Goal: Task Accomplishment & Management: Manage account settings

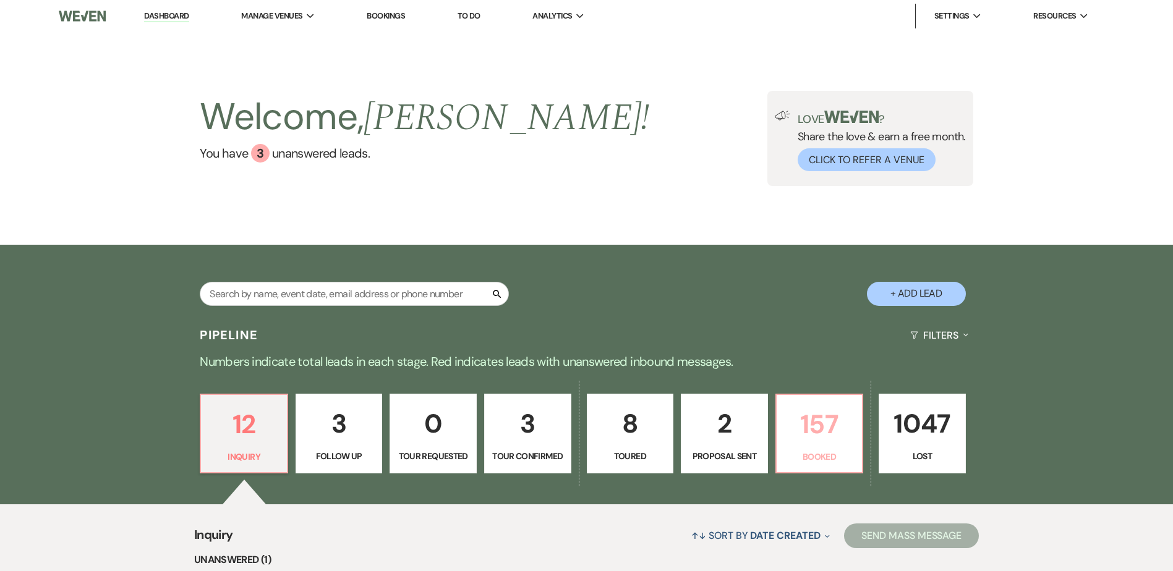
click at [807, 450] on p "Booked" at bounding box center [819, 457] width 71 height 14
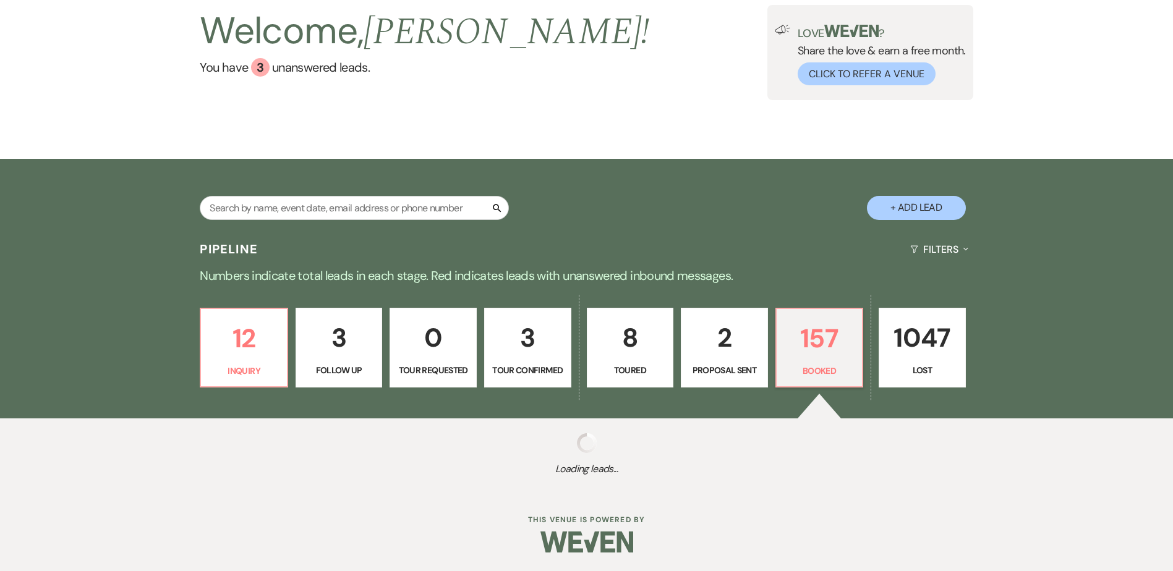
select select "7"
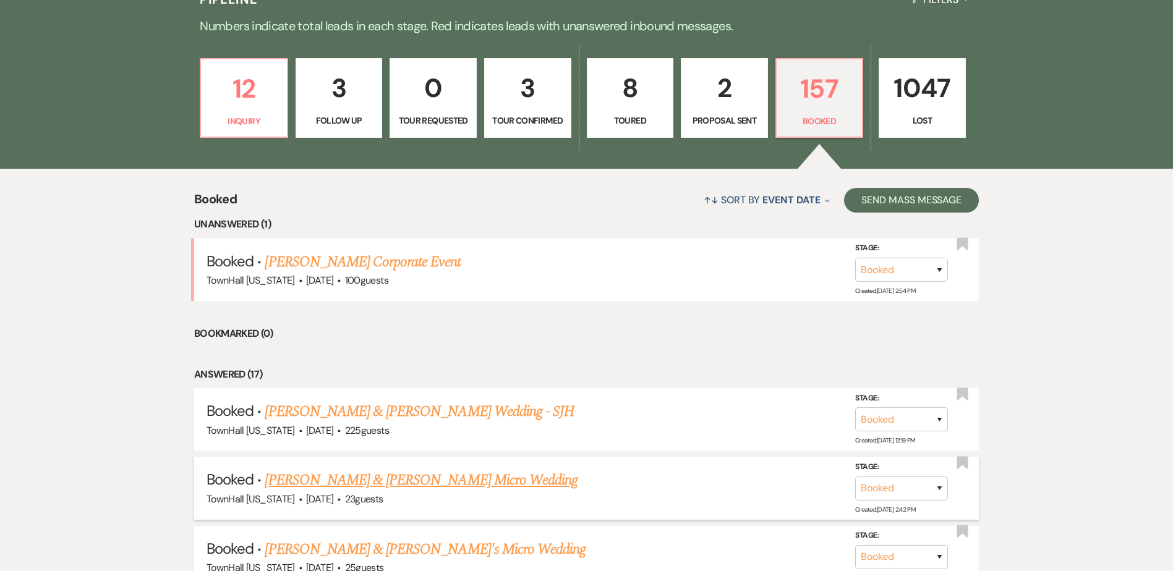
scroll to position [457, 0]
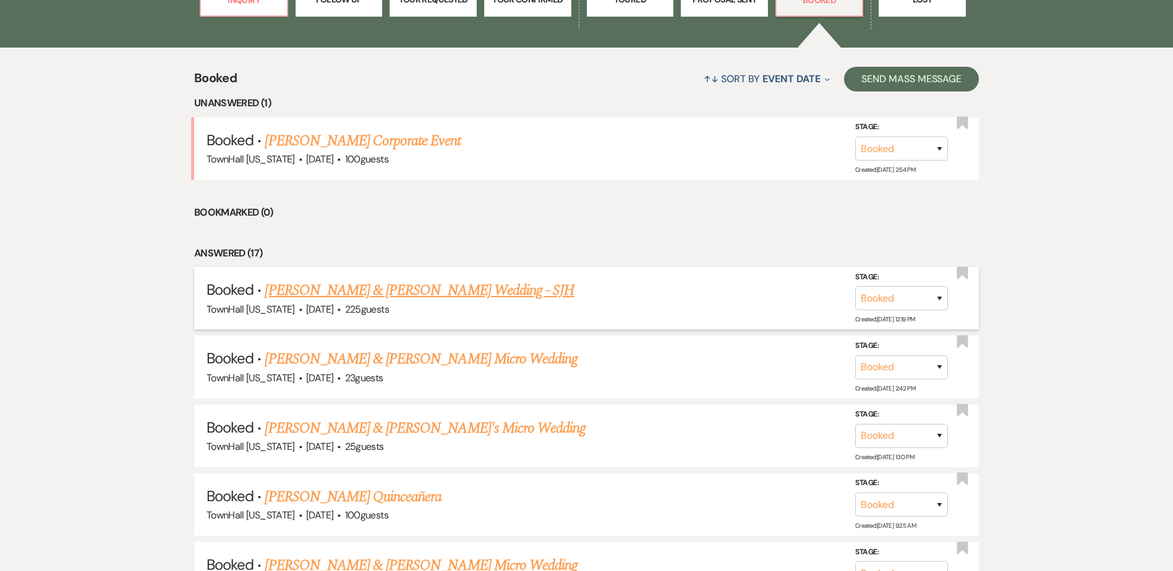
click at [335, 289] on link "Nick Amundson & Tatjana Ramos's Wedding - SJH" at bounding box center [420, 291] width 310 height 22
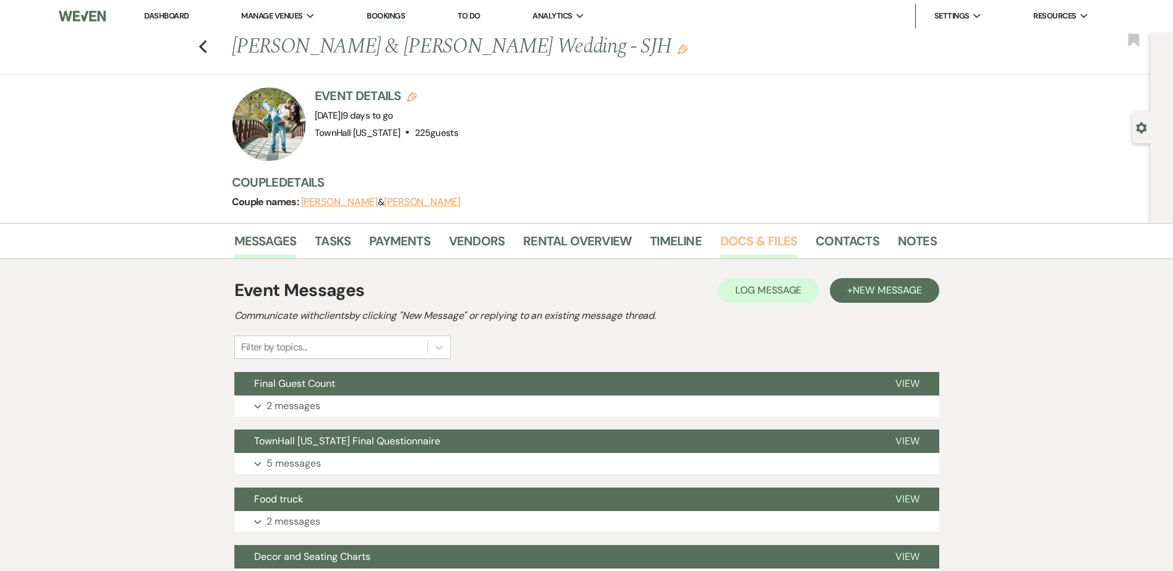
click at [759, 243] on link "Docs & Files" at bounding box center [758, 244] width 77 height 27
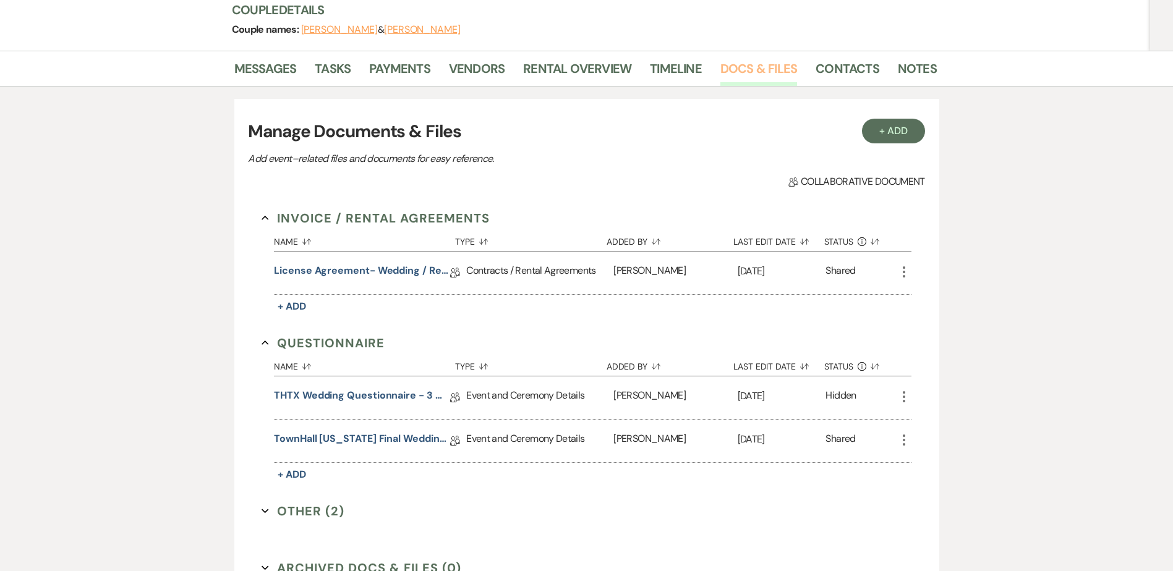
scroll to position [317, 0]
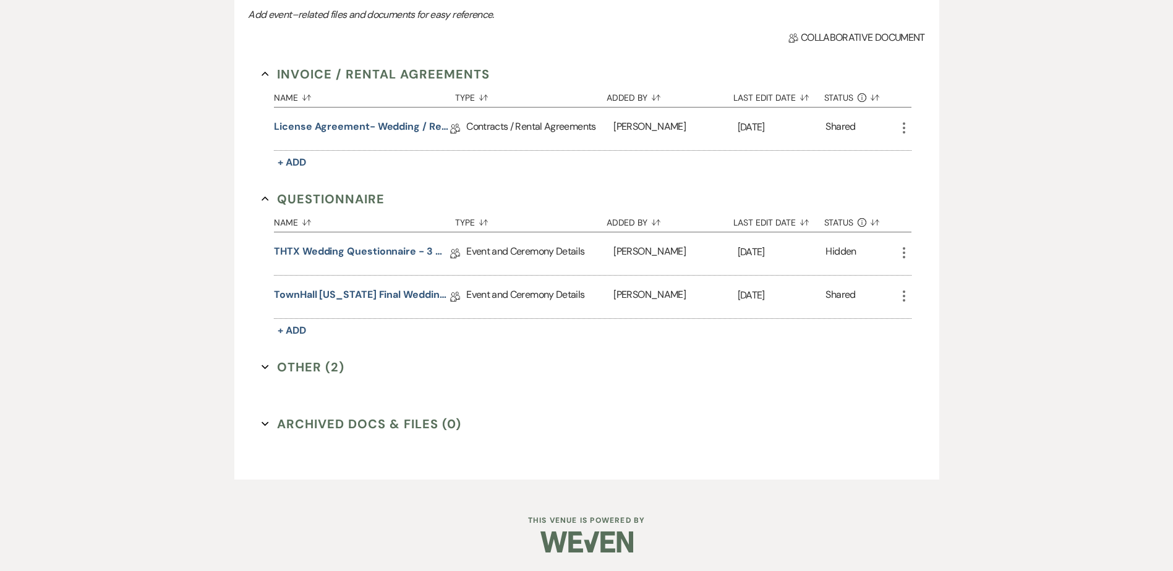
click at [304, 369] on button "Other (2) Expand" at bounding box center [303, 367] width 83 height 19
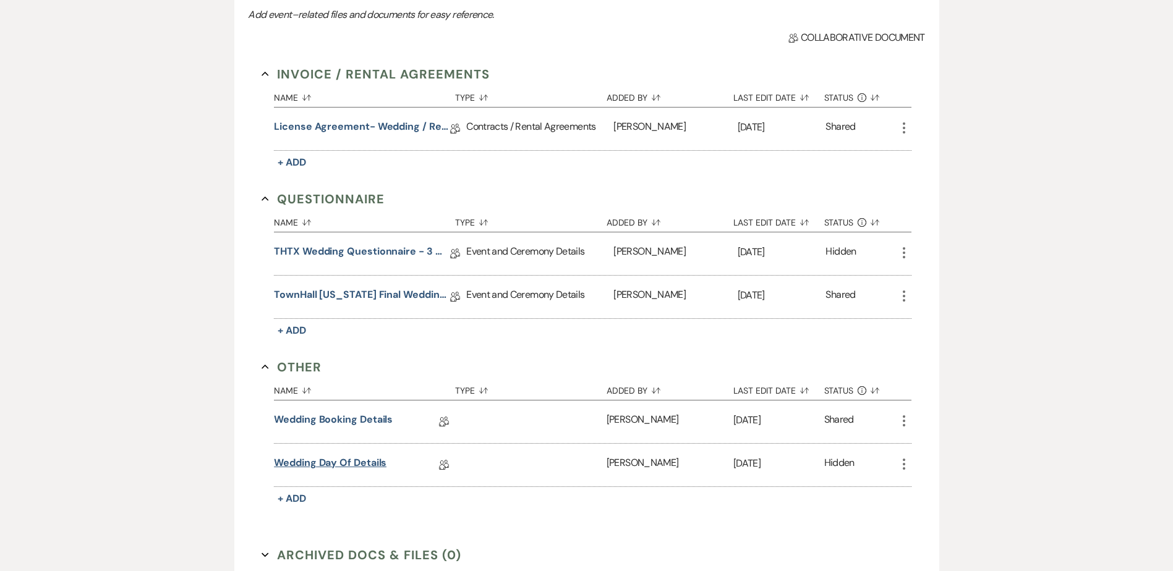
click at [328, 464] on link "Wedding Day Of Details" at bounding box center [330, 465] width 113 height 19
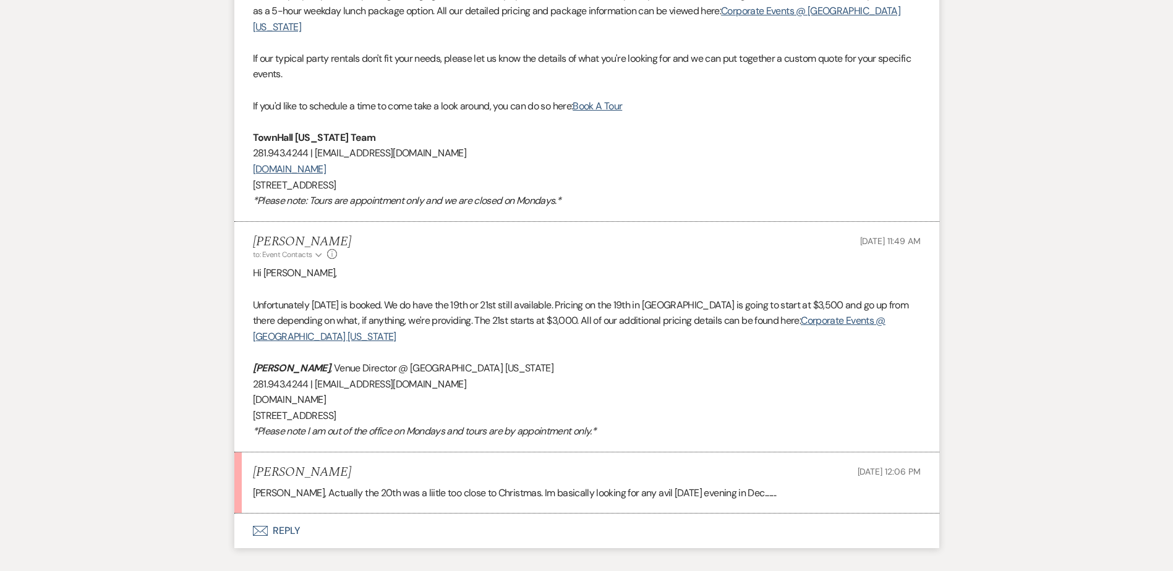
scroll to position [947, 0]
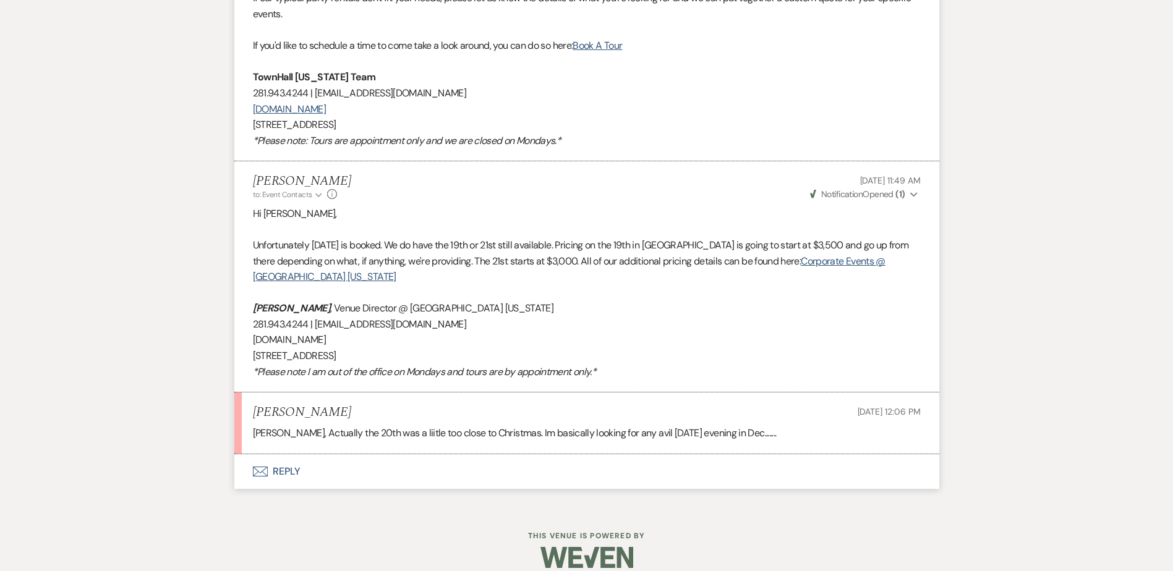
click at [280, 458] on button "Envelope Reply" at bounding box center [586, 472] width 705 height 35
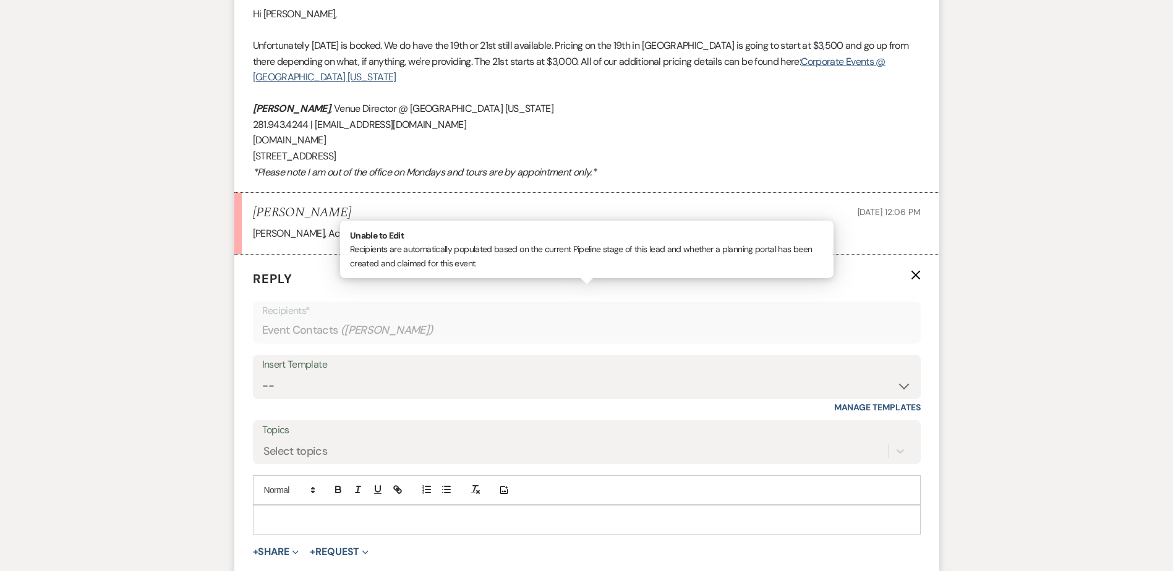
scroll to position [1293, 0]
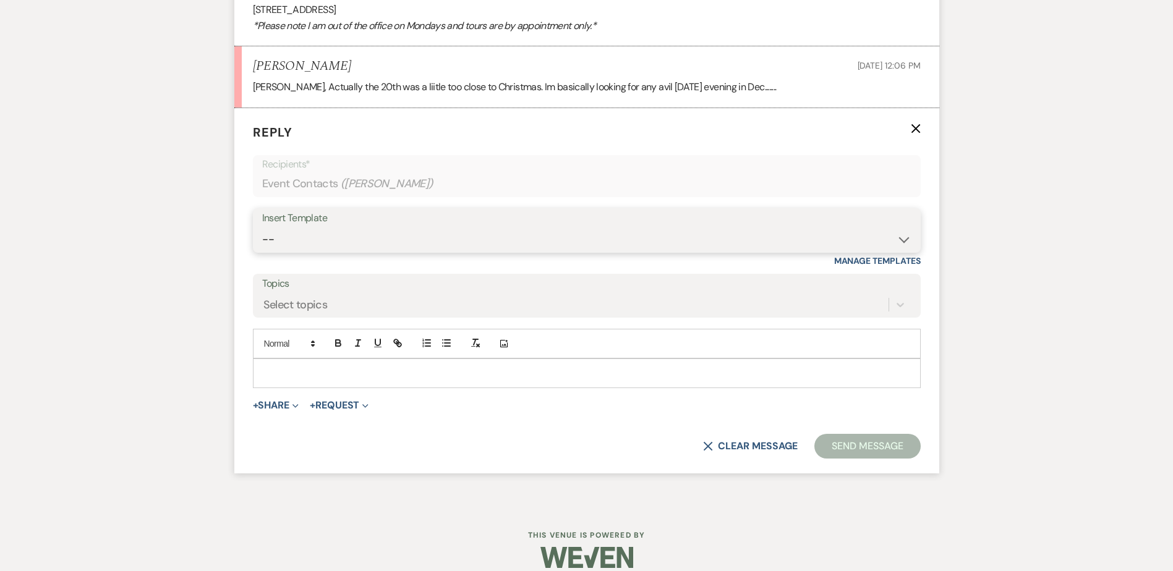
click at [324, 228] on select "-- Wedding Inquiry Follow Up: 2-3 days after initial lead- Avg Cost + Albums Th…" at bounding box center [586, 240] width 649 height 24
select select "1516"
click at [262, 228] on select "-- Wedding Inquiry Follow Up: 2-3 days after initial lead- Avg Cost + Albums Th…" at bounding box center [586, 240] width 649 height 24
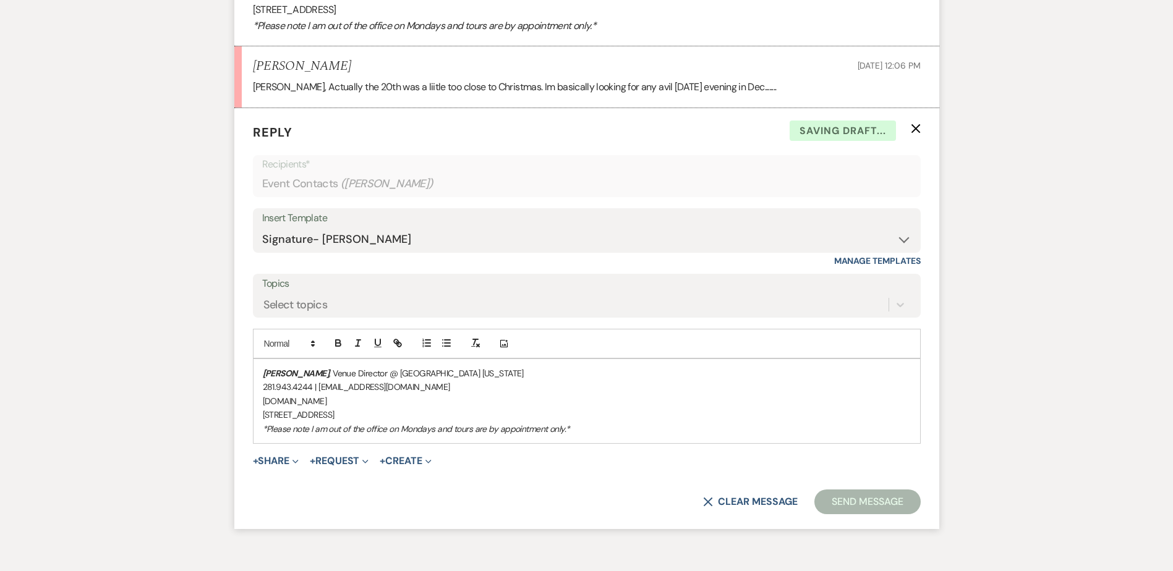
click at [258, 359] on div "Stephanie Jordan , Venue Director @ TownHall Texas 281.943.4244 | info@townhall…" at bounding box center [587, 401] width 667 height 84
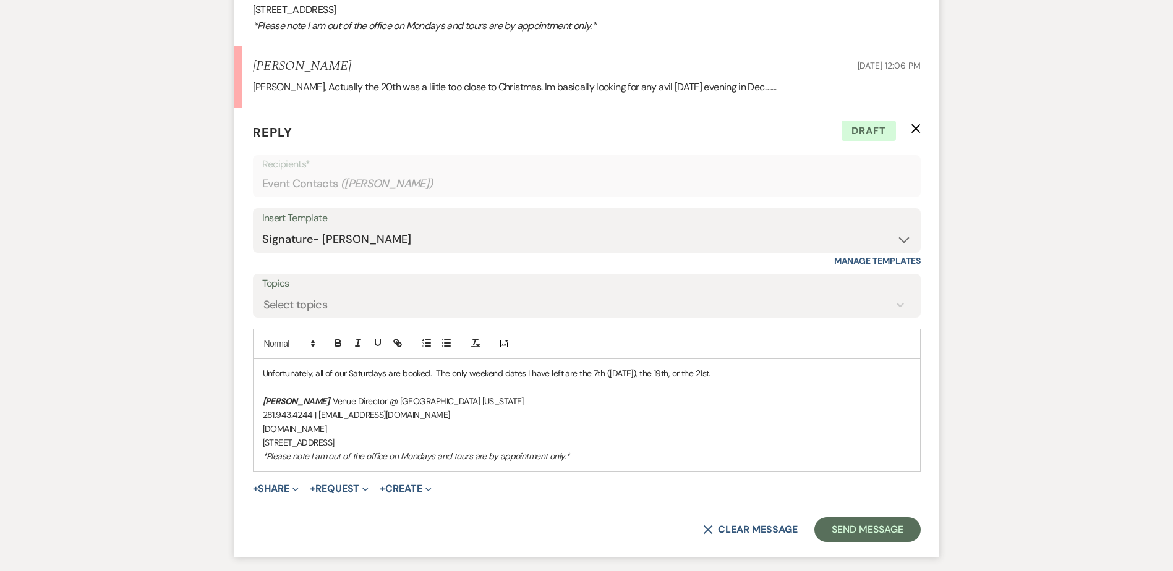
click at [754, 367] on p "Unfortunately, all of our Saturdays are booked. The only weekend dates I have l…" at bounding box center [587, 374] width 648 height 14
click at [857, 518] on button "Send Message" at bounding box center [867, 530] width 106 height 25
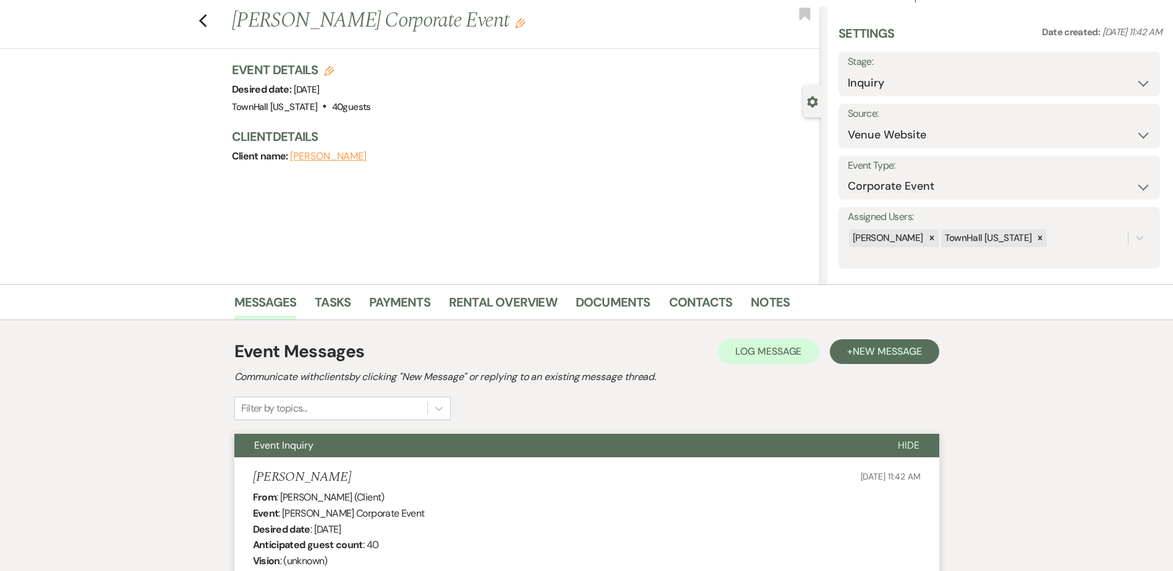
scroll to position [0, 0]
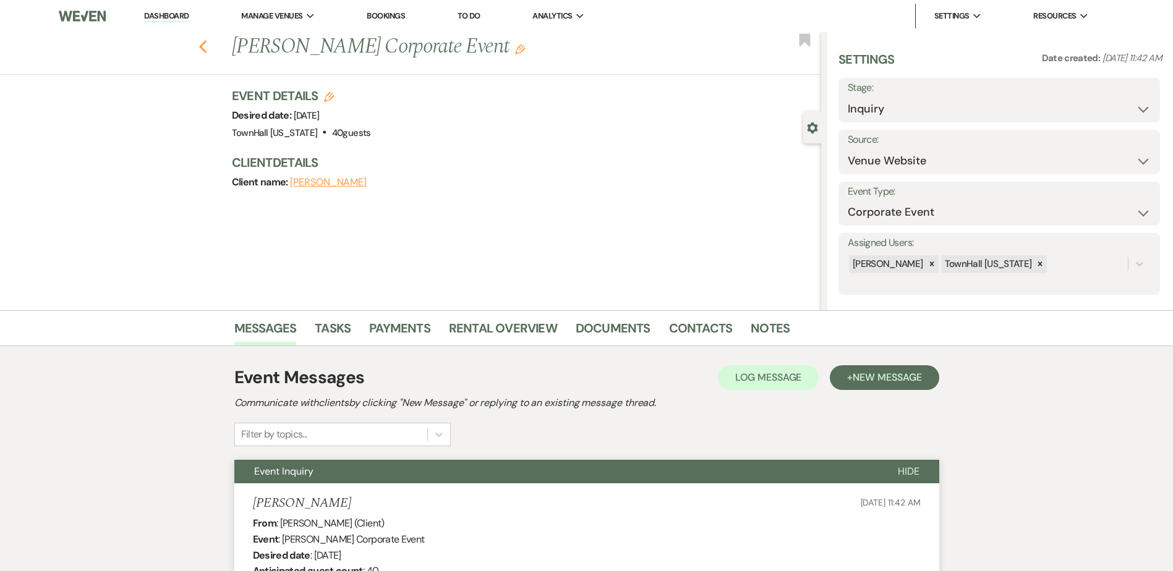
click at [208, 42] on icon "Previous" at bounding box center [203, 47] width 9 height 15
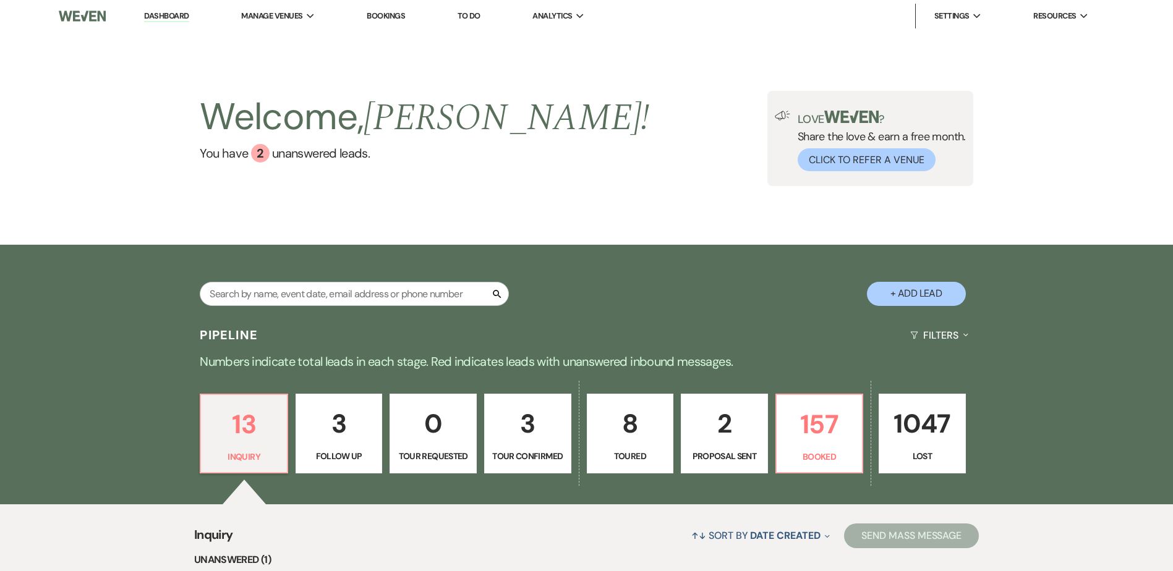
click at [636, 440] on p "8" at bounding box center [630, 423] width 71 height 41
select select "5"
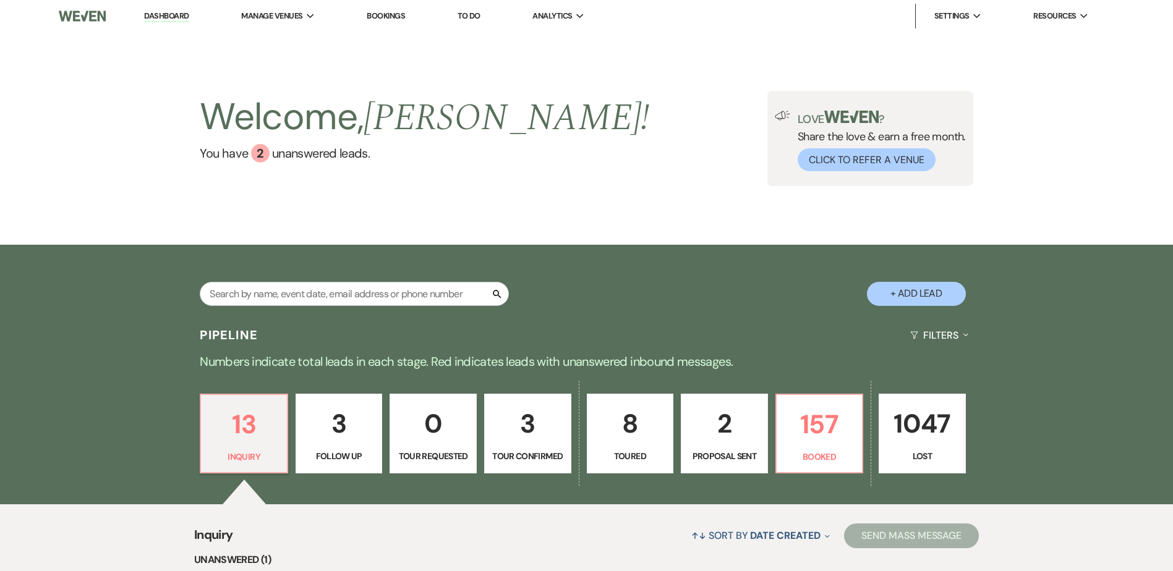
select select "5"
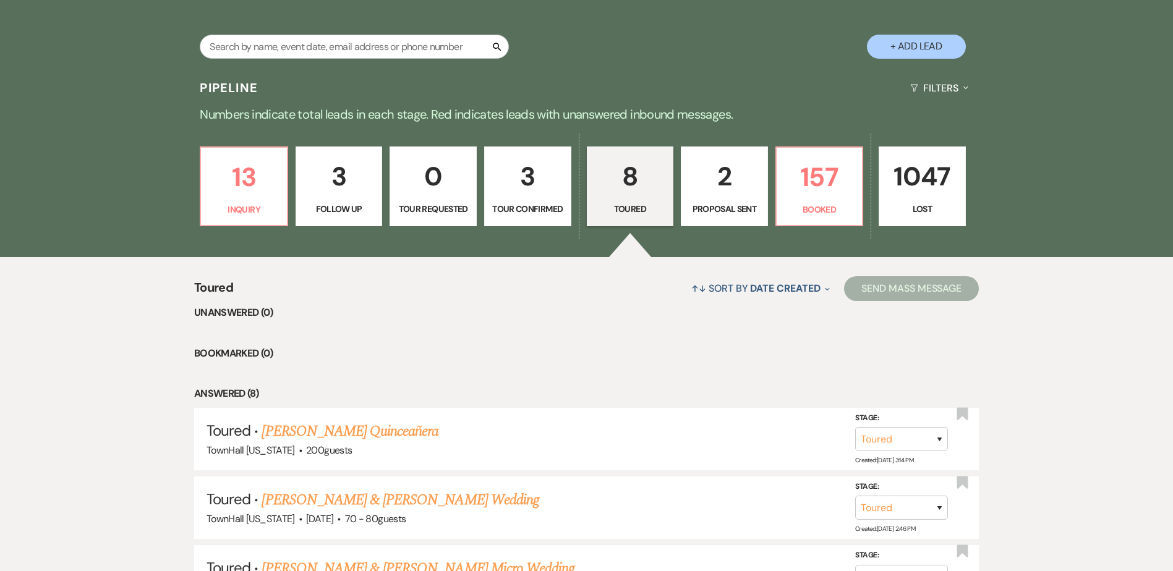
scroll to position [110, 0]
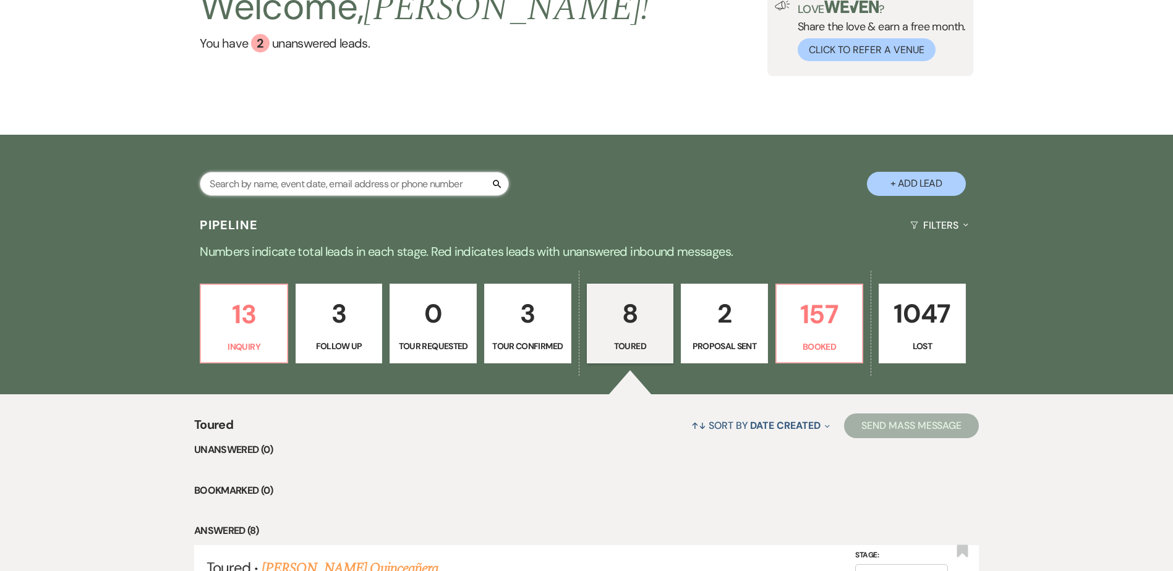
click at [376, 187] on input "text" at bounding box center [354, 184] width 309 height 24
type input "olivia"
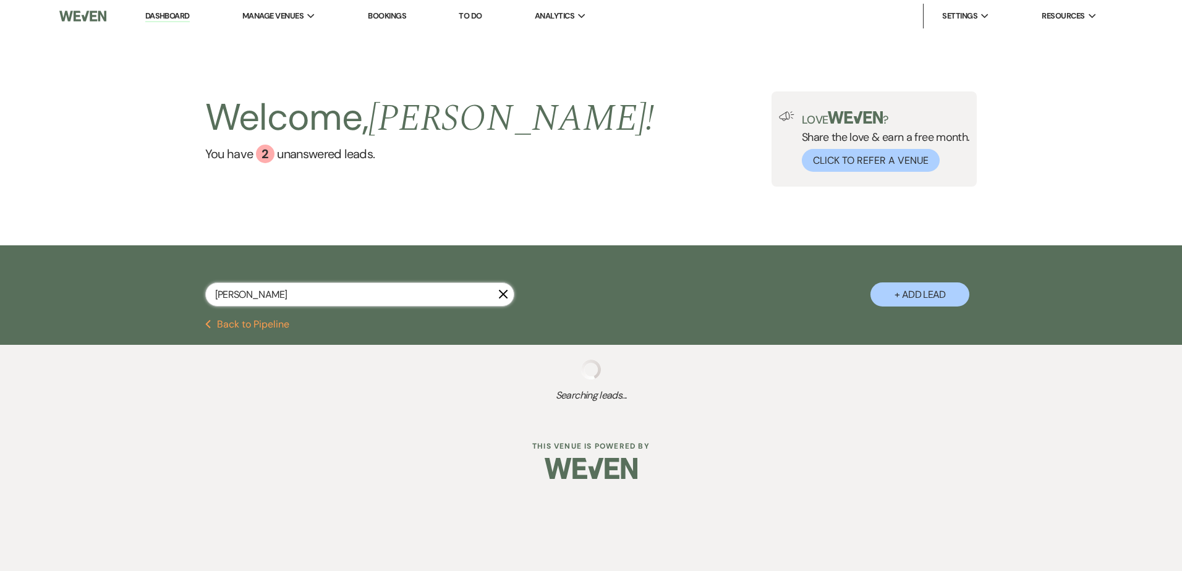
select select "8"
select select "10"
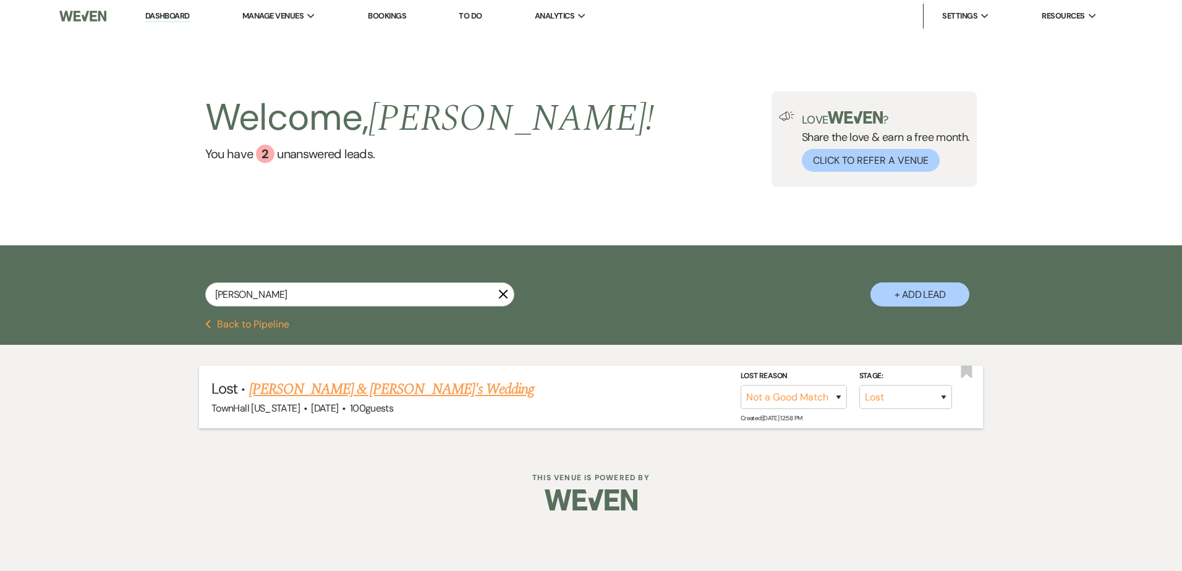
click at [312, 392] on link "Antonio & Olivia's Wedding" at bounding box center [392, 389] width 286 height 22
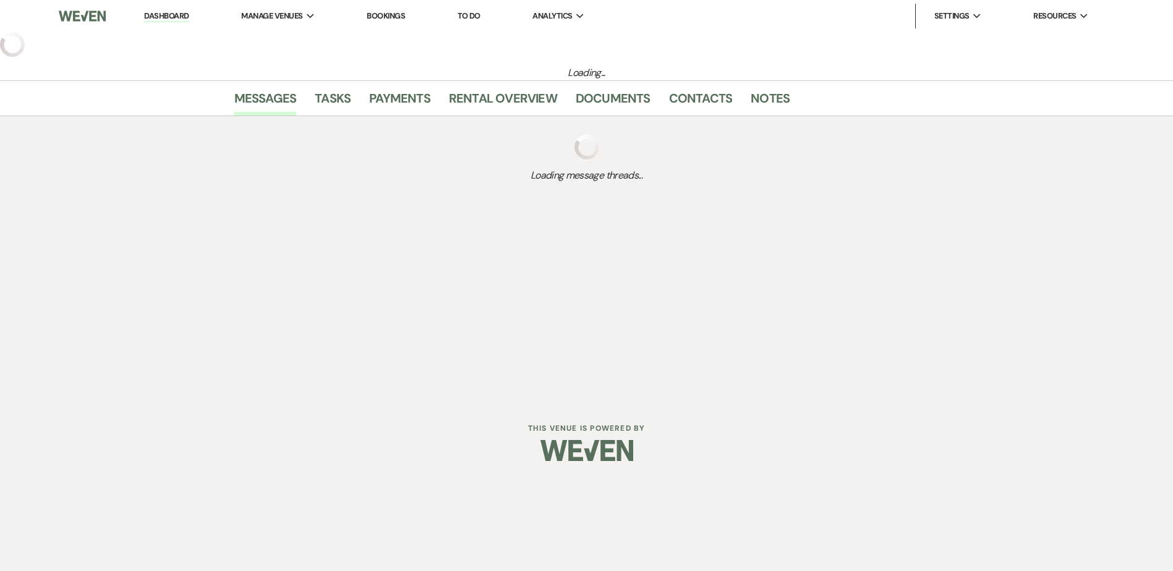
select select "8"
select select "10"
select select "17"
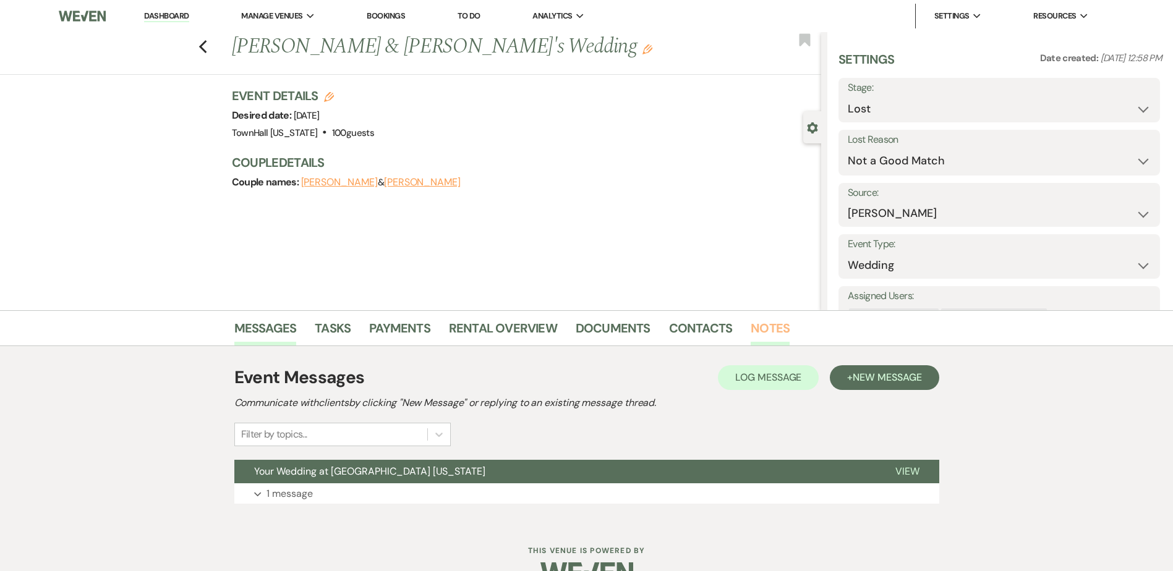
click at [766, 335] on link "Notes" at bounding box center [770, 331] width 39 height 27
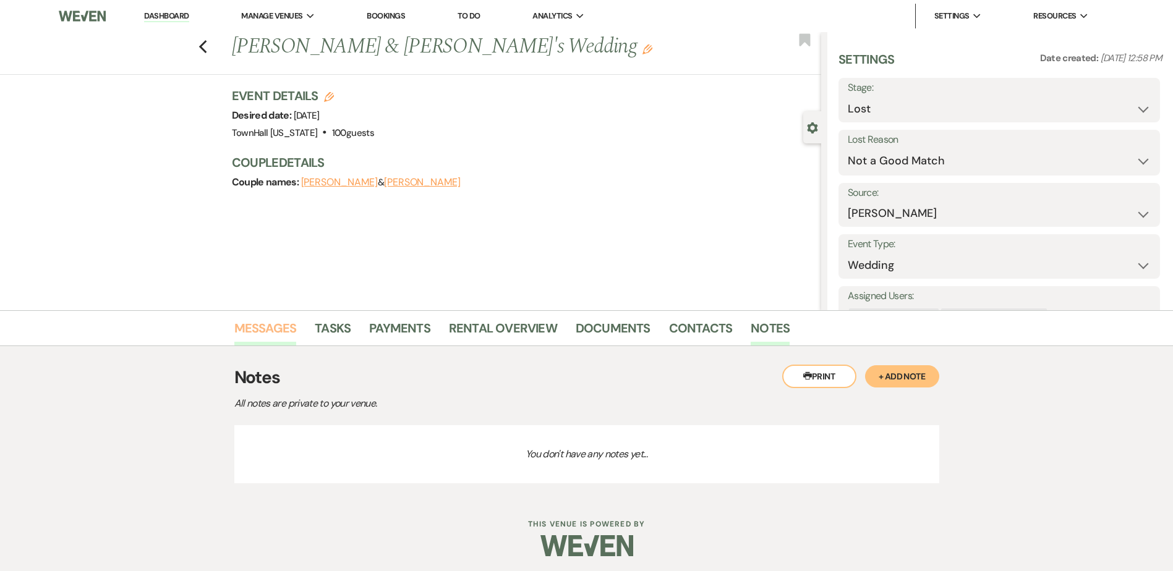
click at [264, 335] on link "Messages" at bounding box center [265, 331] width 62 height 27
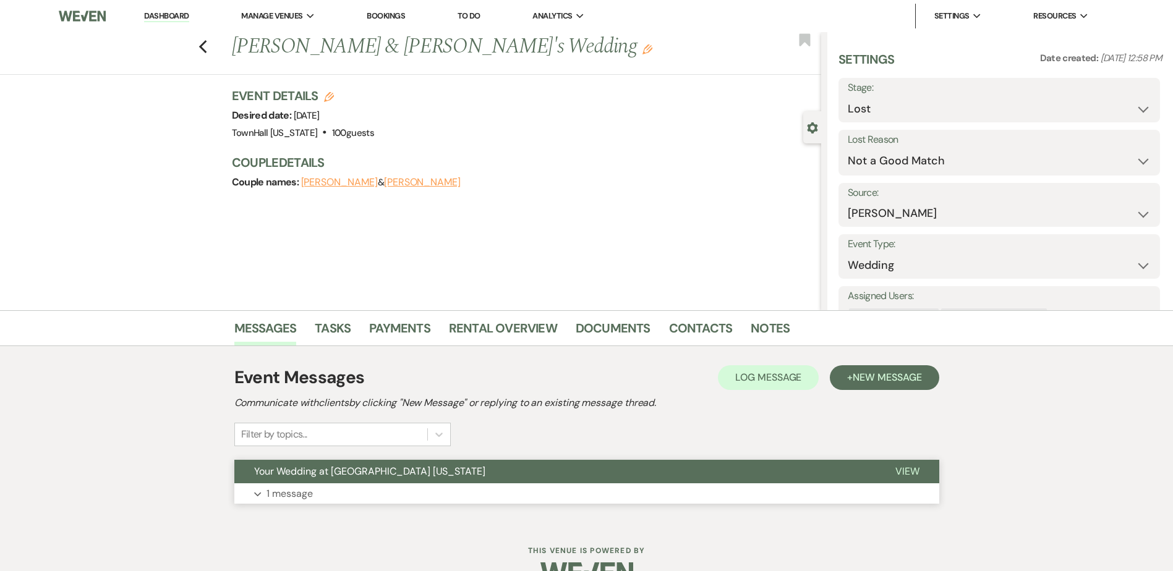
drag, startPoint x: 326, startPoint y: 481, endPoint x: 268, endPoint y: 463, distance: 60.2
click at [326, 481] on button "Your Wedding at TownHall Texas" at bounding box center [554, 471] width 641 height 23
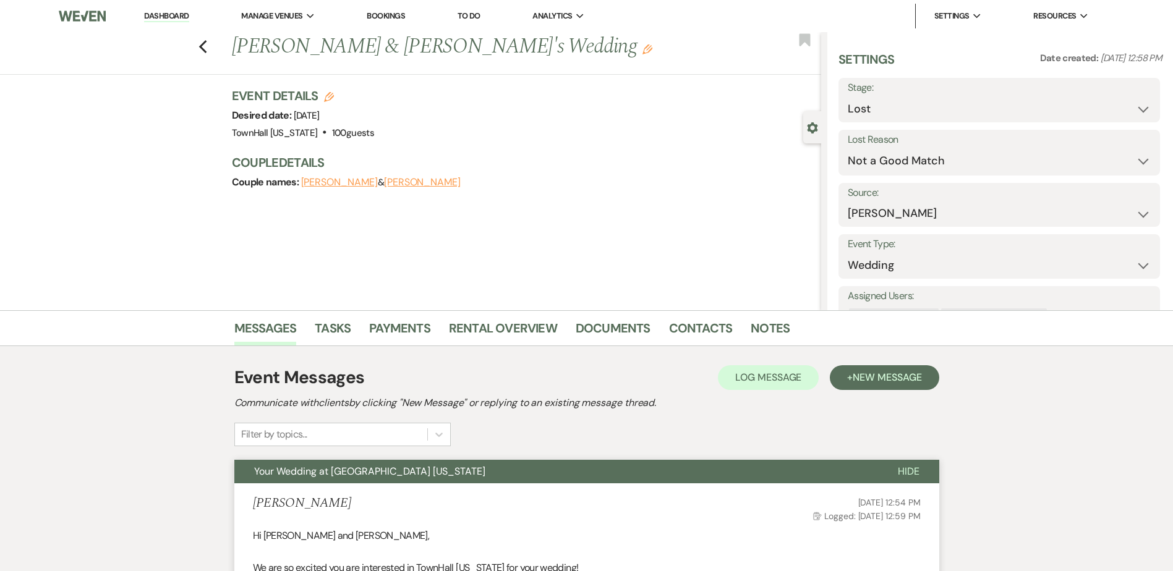
click at [173, 11] on link "Dashboard" at bounding box center [166, 17] width 45 height 12
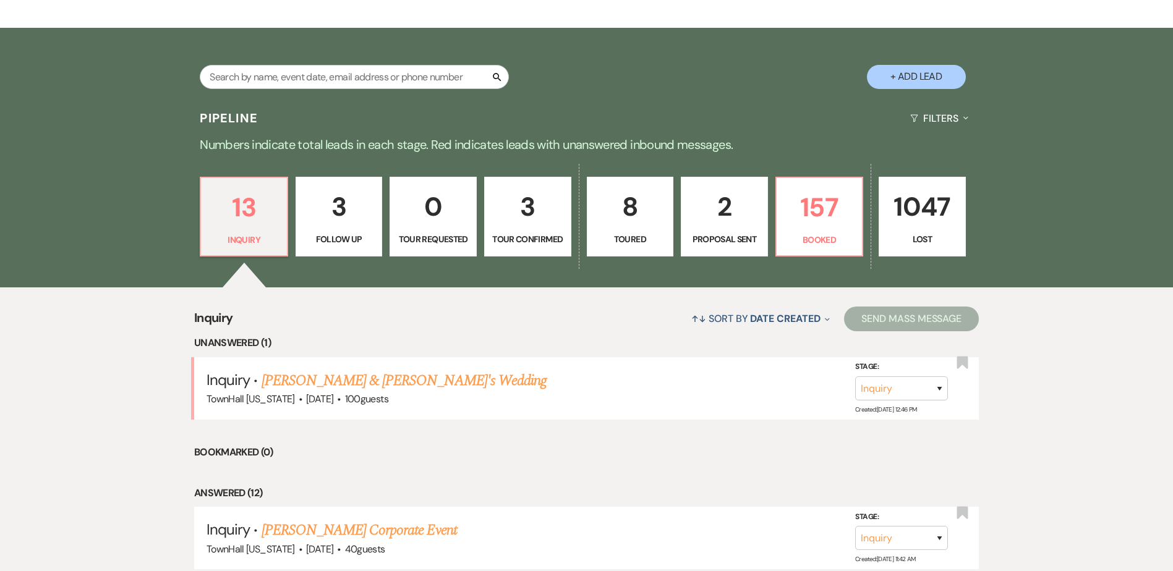
scroll to position [247, 0]
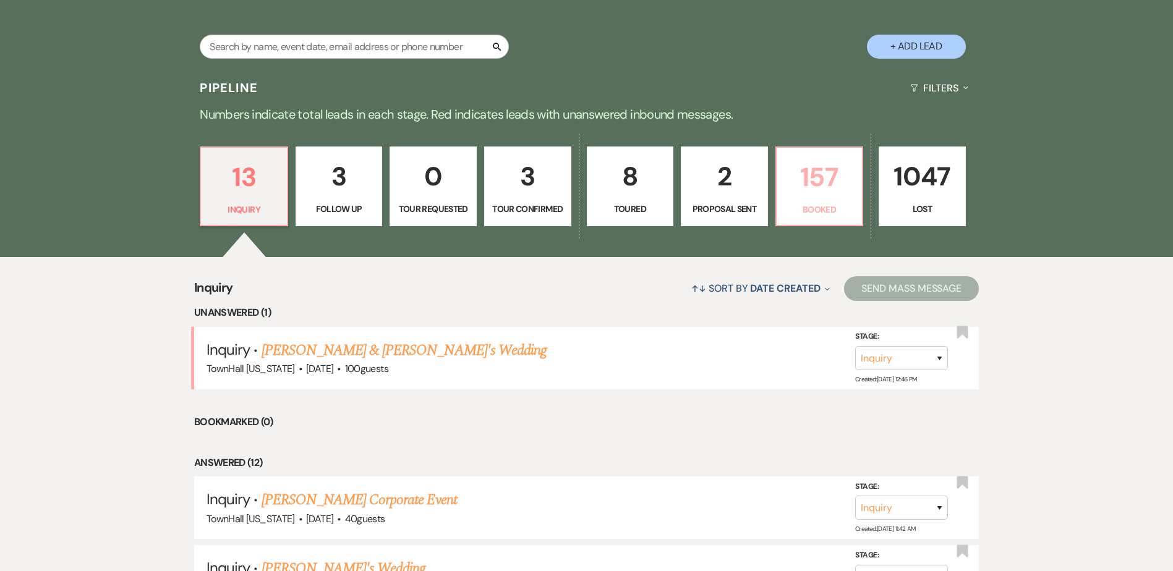
click at [826, 212] on p "Booked" at bounding box center [819, 210] width 71 height 14
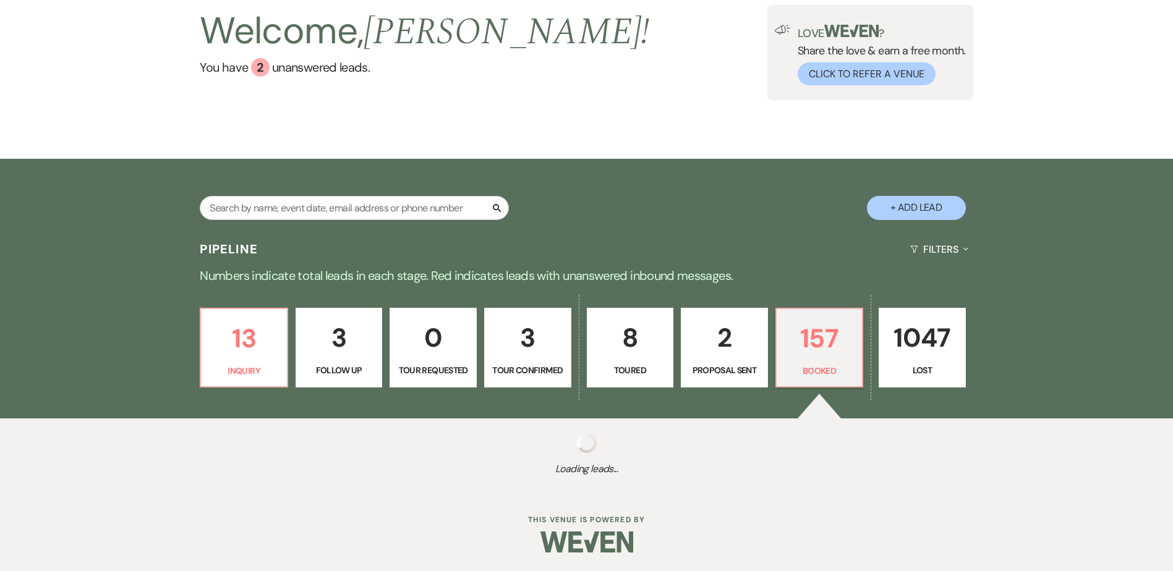
select select "7"
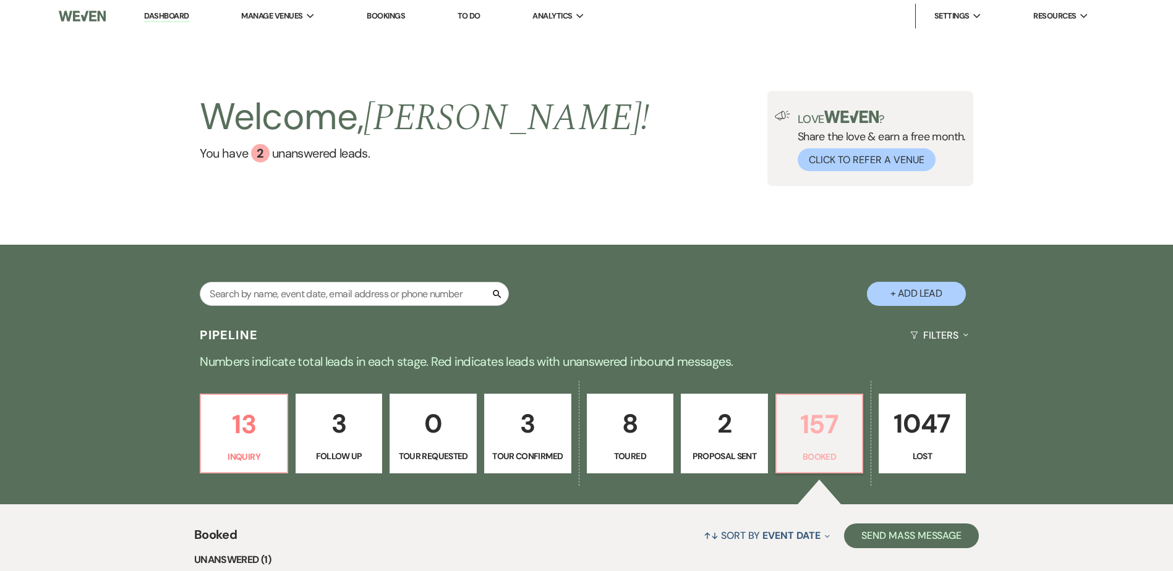
click at [816, 413] on p "157" at bounding box center [819, 424] width 71 height 41
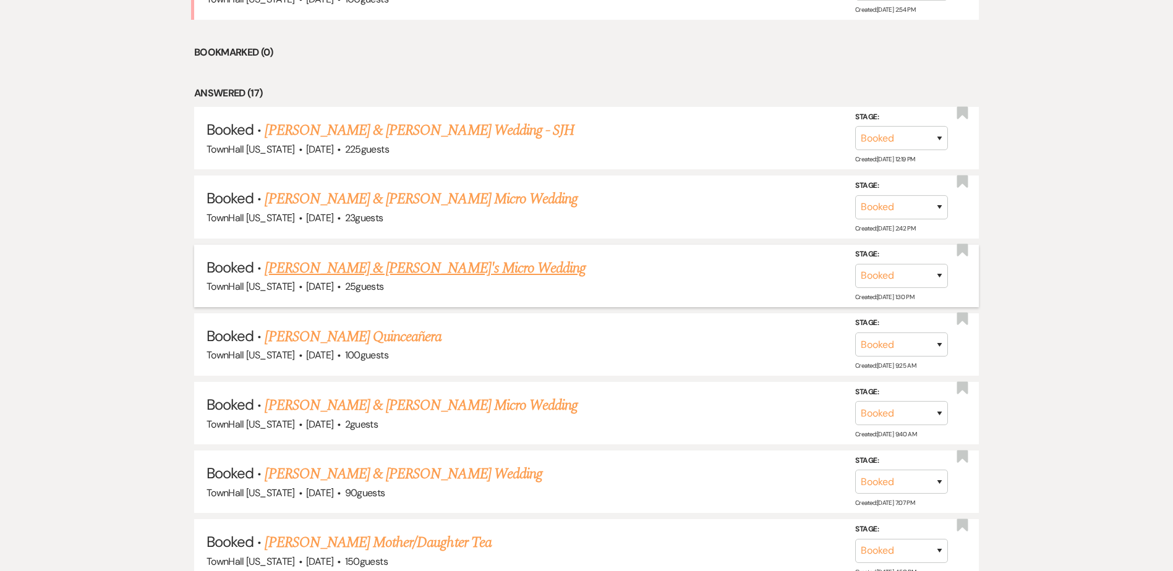
scroll to position [618, 0]
click at [356, 467] on link "Raymond Gagliardi & Jacqueline Ramirez's Wedding" at bounding box center [403, 473] width 277 height 22
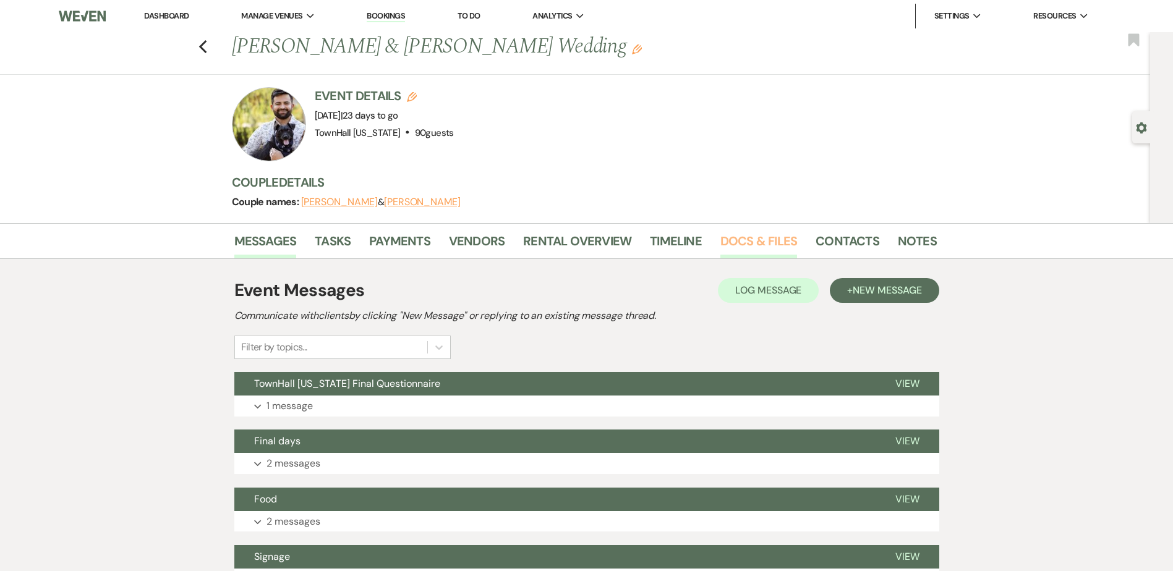
click at [765, 243] on link "Docs & Files" at bounding box center [758, 244] width 77 height 27
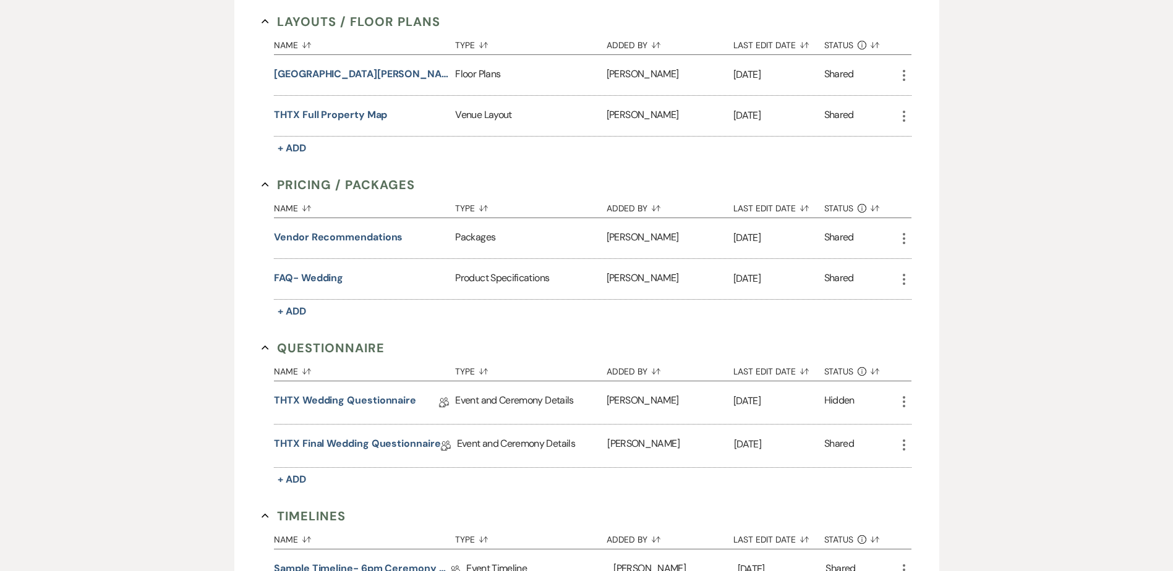
scroll to position [495, 0]
click at [369, 443] on link "THTX Final Wedding Questionnaire" at bounding box center [357, 445] width 166 height 19
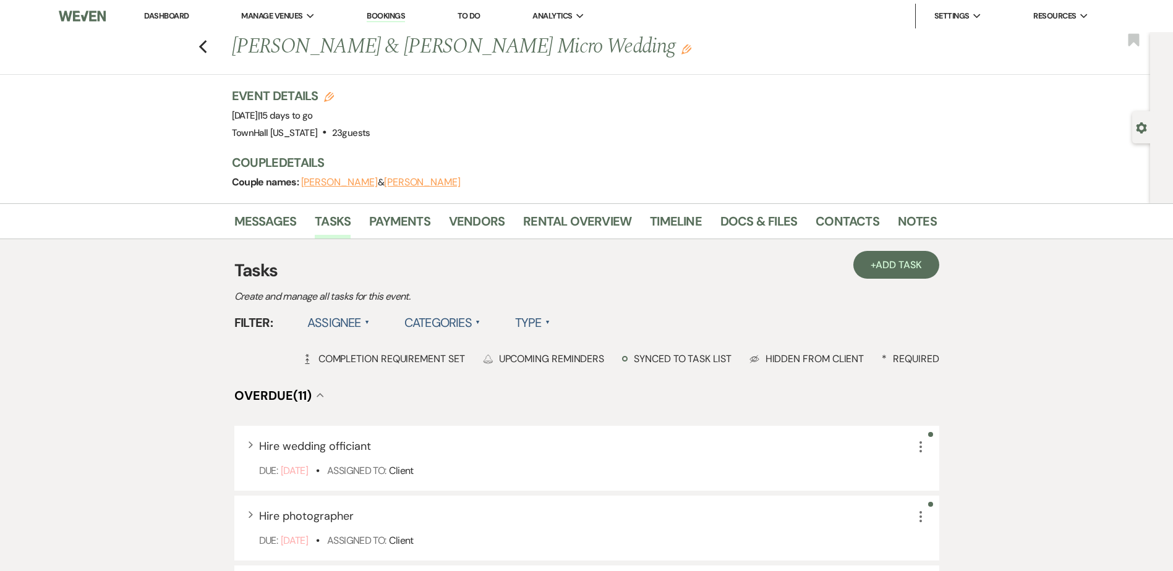
click at [323, 317] on label "Assignee ▲" at bounding box center [338, 323] width 62 height 22
click at [353, 382] on li "Assigned to venue" at bounding box center [369, 376] width 124 height 28
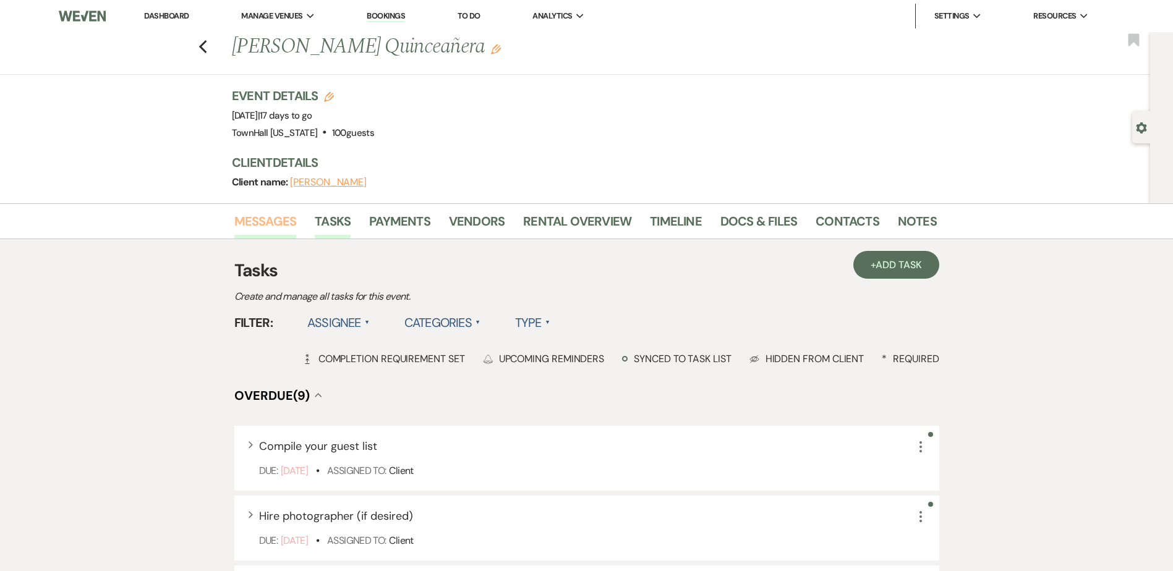
click at [271, 221] on link "Messages" at bounding box center [265, 224] width 62 height 27
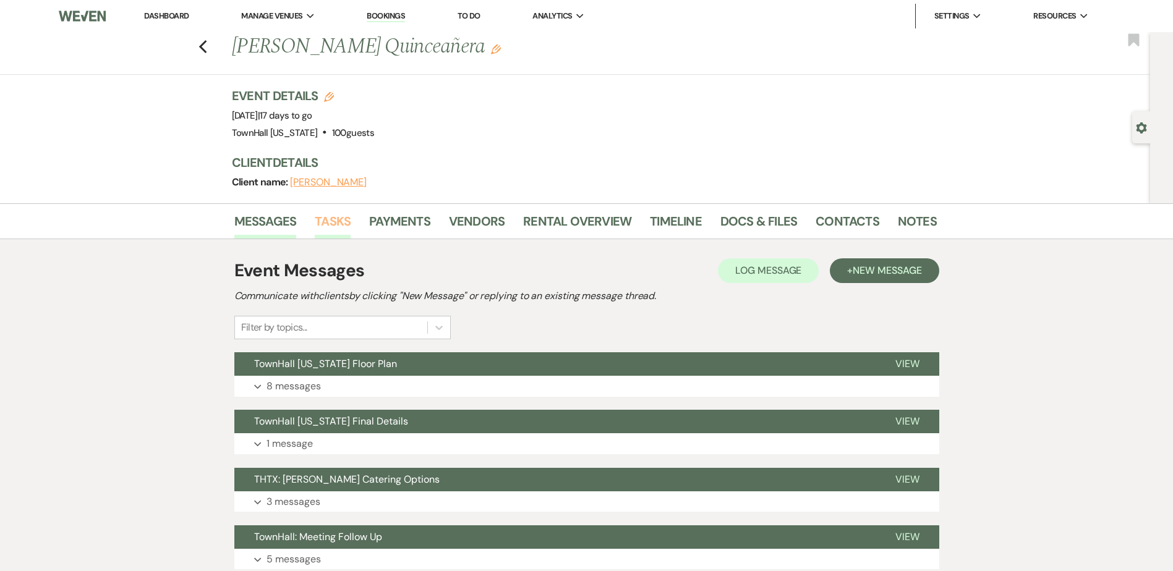
click at [339, 215] on link "Tasks" at bounding box center [333, 224] width 36 height 27
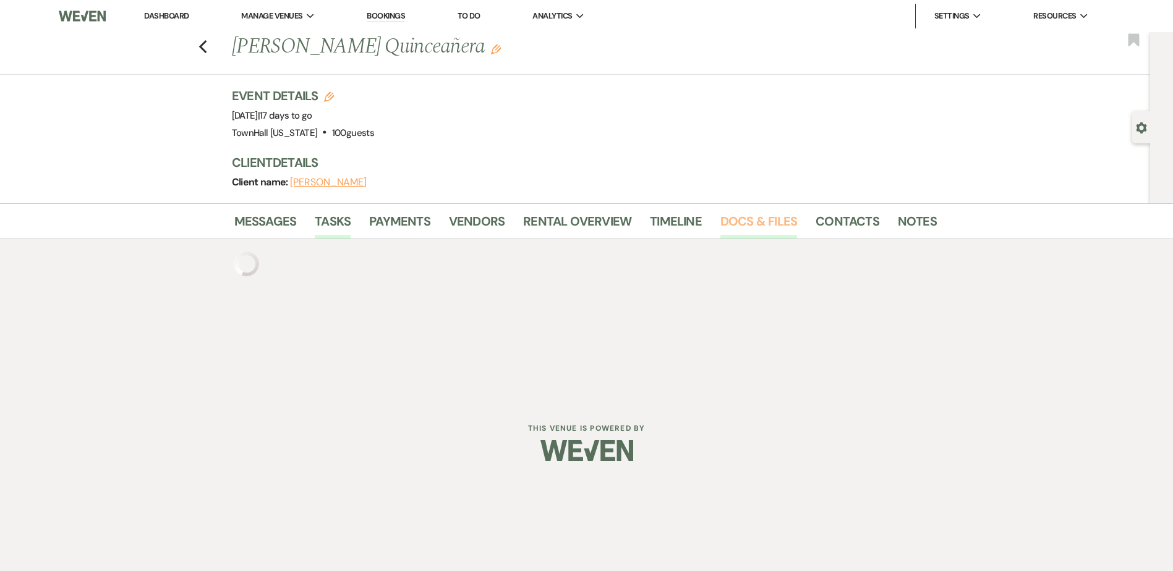
click at [753, 211] on link "Docs & Files" at bounding box center [758, 224] width 77 height 27
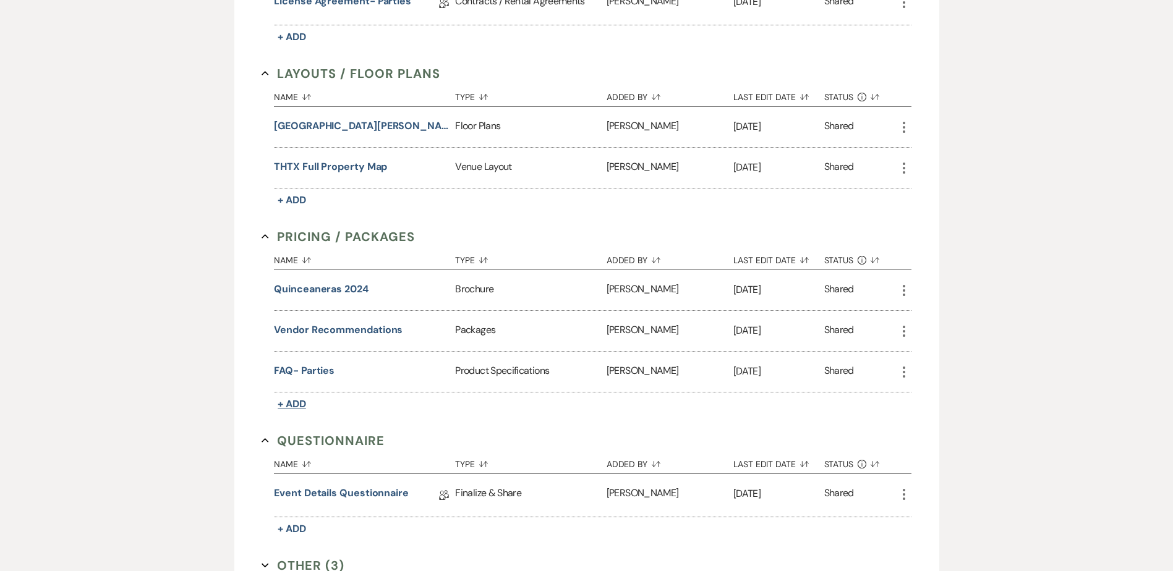
scroll to position [495, 0]
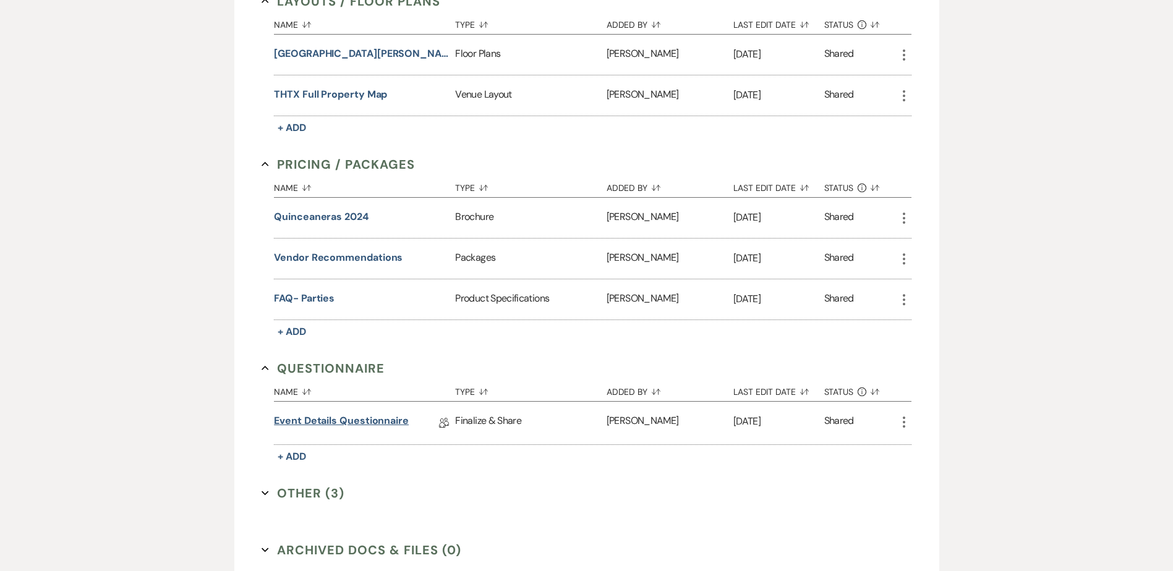
click at [304, 422] on link "Event Details Questionnaire" at bounding box center [341, 423] width 135 height 19
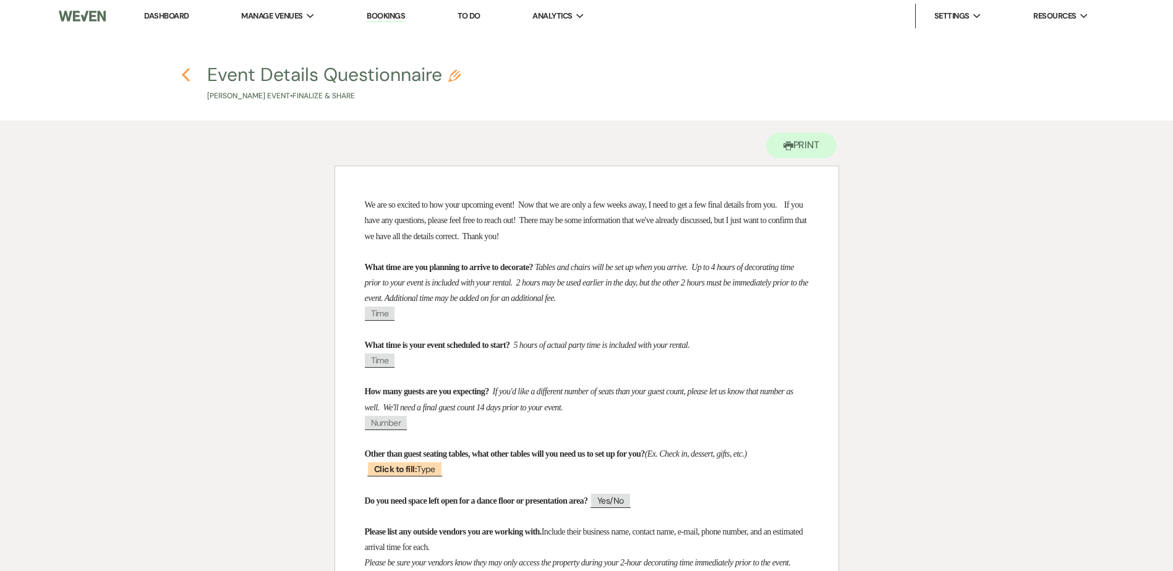
click at [187, 77] on use "button" at bounding box center [186, 75] width 8 height 14
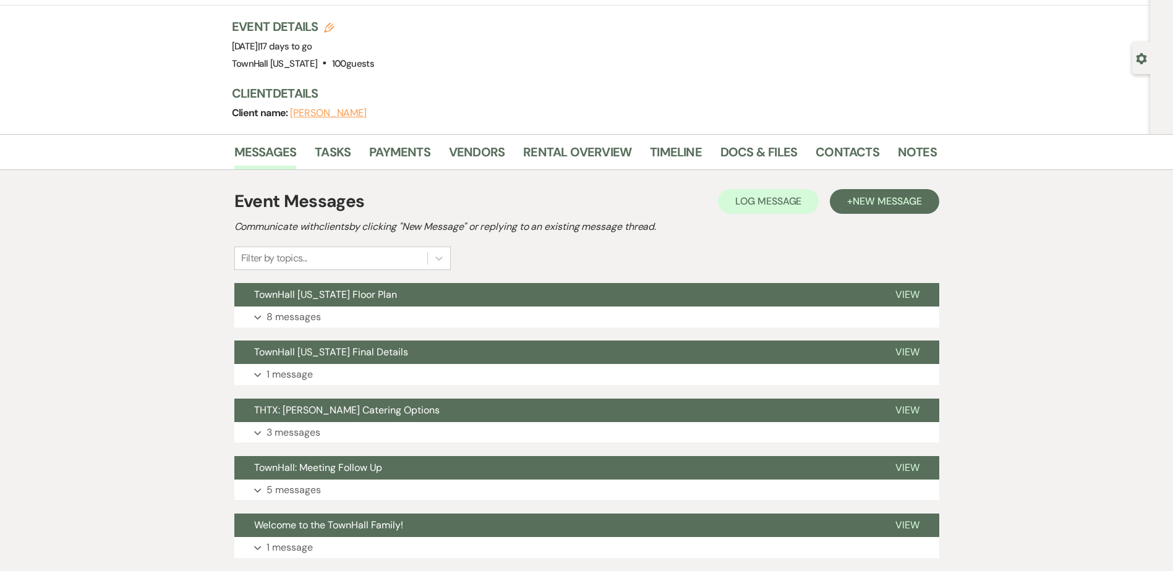
scroll to position [124, 0]
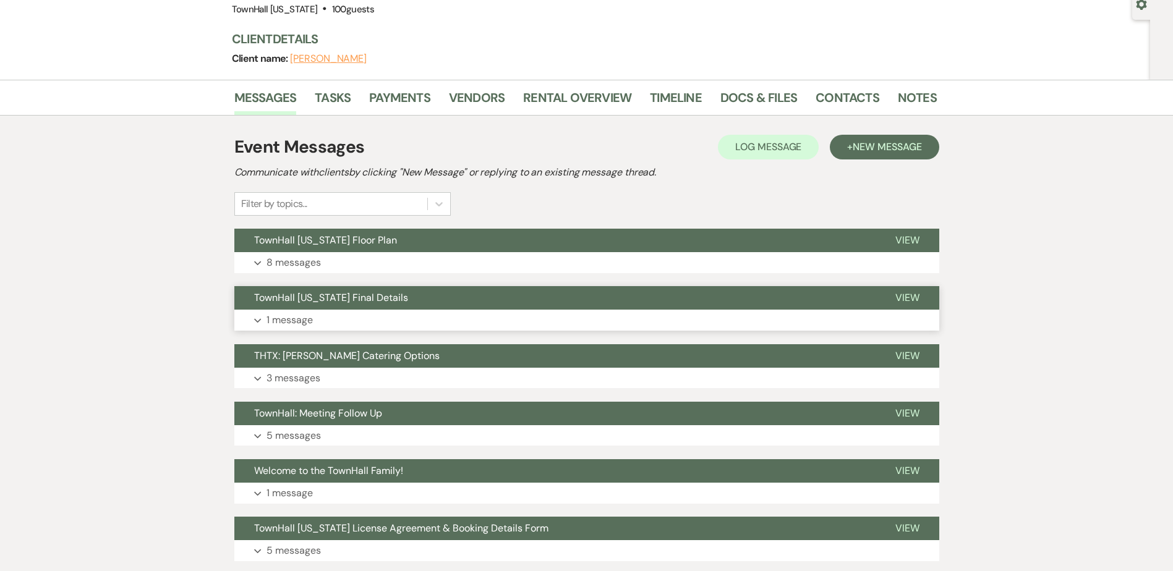
click at [307, 317] on p "1 message" at bounding box center [290, 320] width 46 height 16
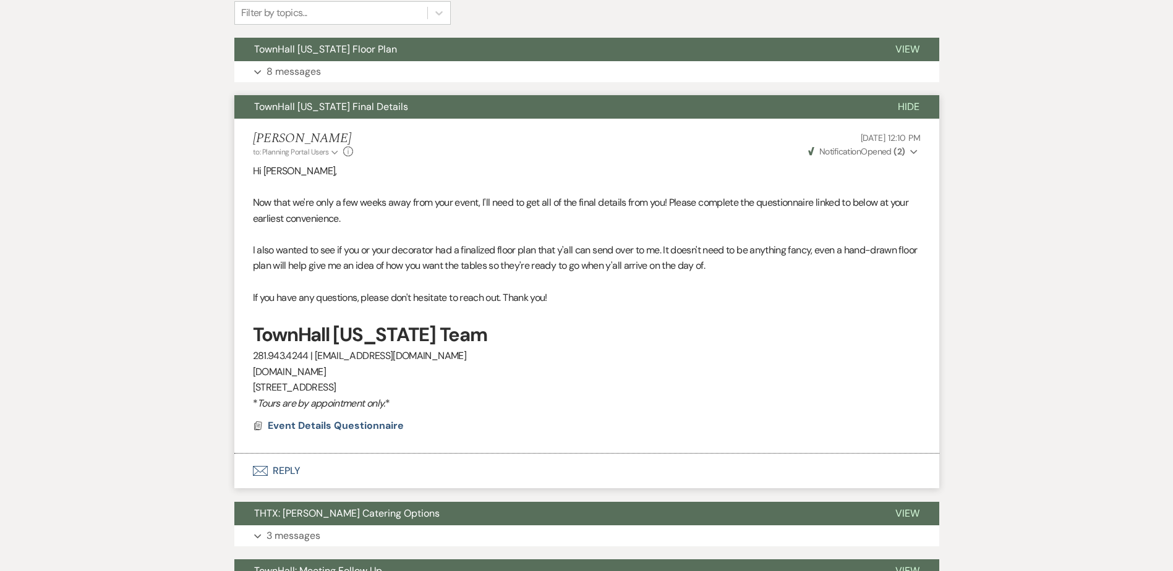
scroll to position [371, 0]
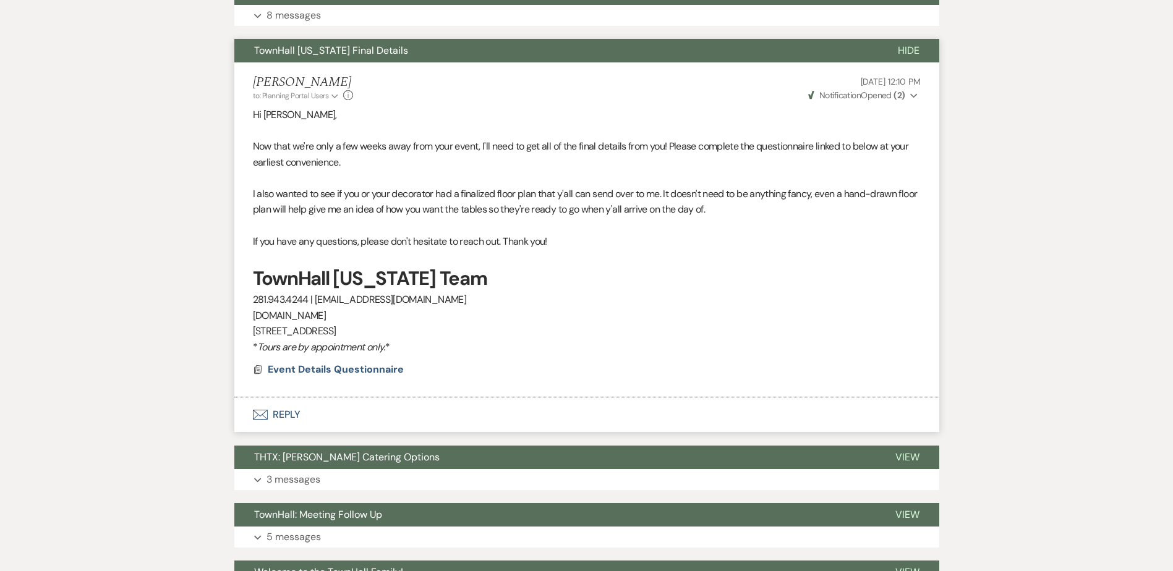
click at [273, 416] on button "Envelope Reply" at bounding box center [586, 415] width 705 height 35
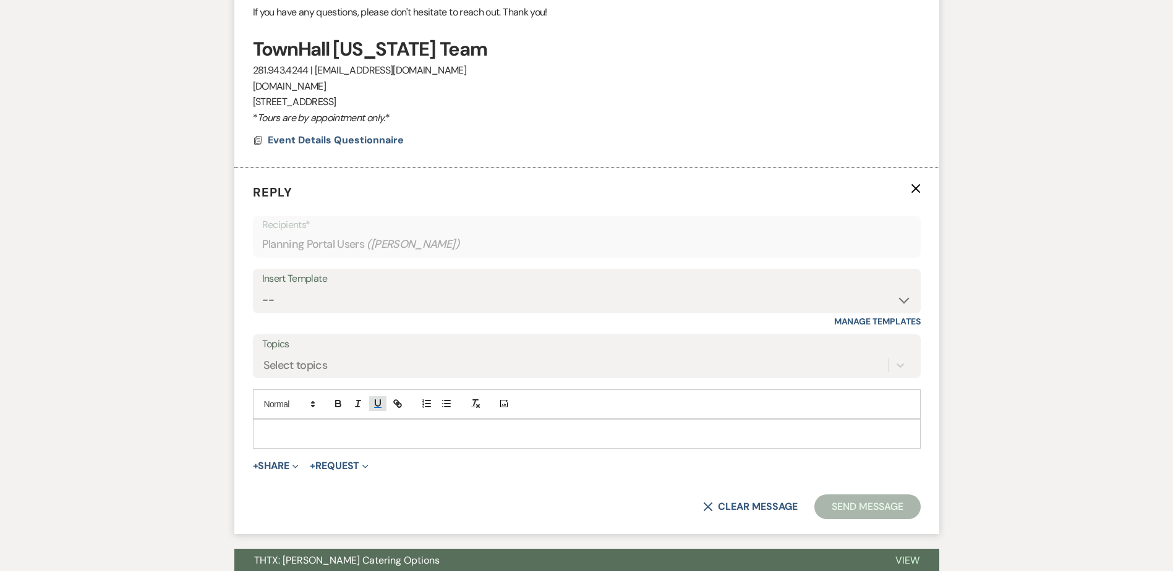
scroll to position [611, 0]
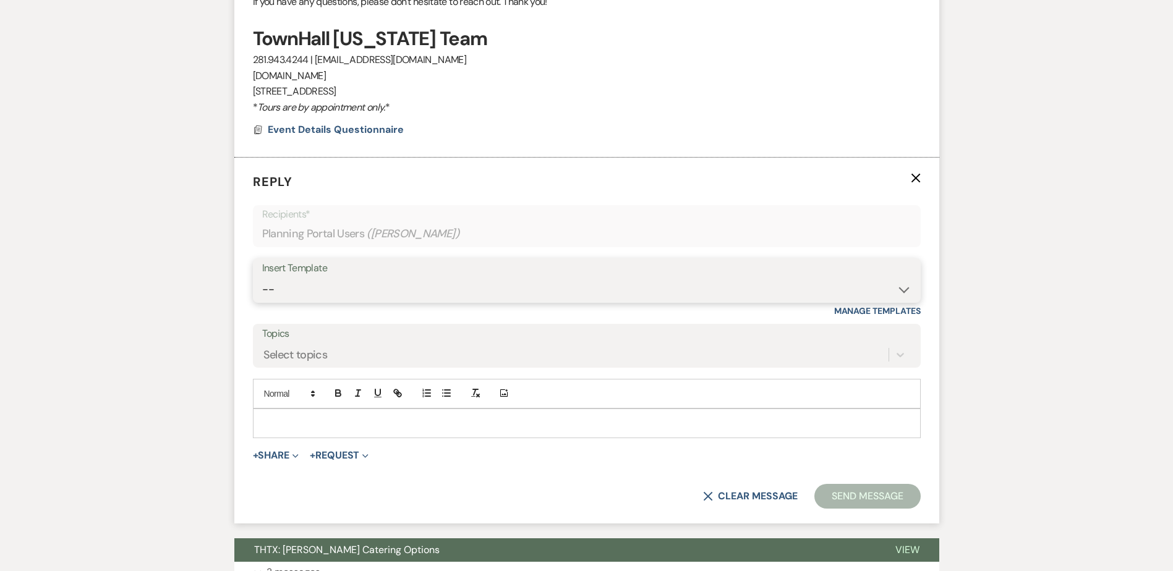
click at [303, 290] on select "-- Wedding Inquiry Follow Up: 2-3 days after initial lead- Avg Cost + Albums Th…" at bounding box center [586, 290] width 649 height 24
select select "1516"
click at [262, 278] on select "-- Wedding Inquiry Follow Up: 2-3 days after initial lead- Avg Cost + Albums Th…" at bounding box center [586, 290] width 649 height 24
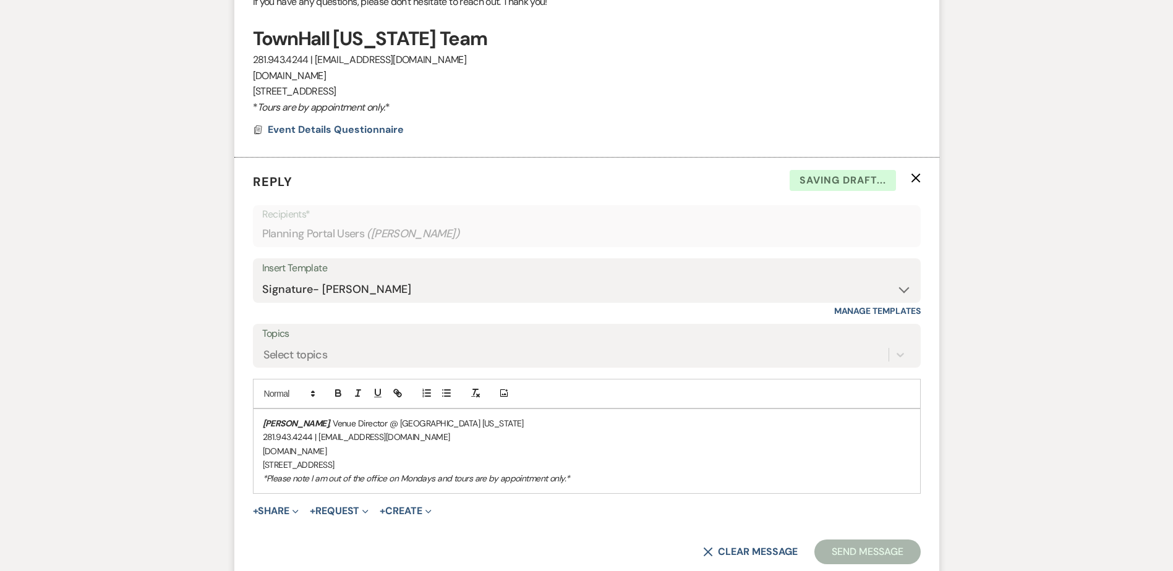
click at [256, 421] on div "Stephanie Jordan , Venue Director @ TownHall Texas 281.943.4244 | info@townhall…" at bounding box center [587, 451] width 667 height 84
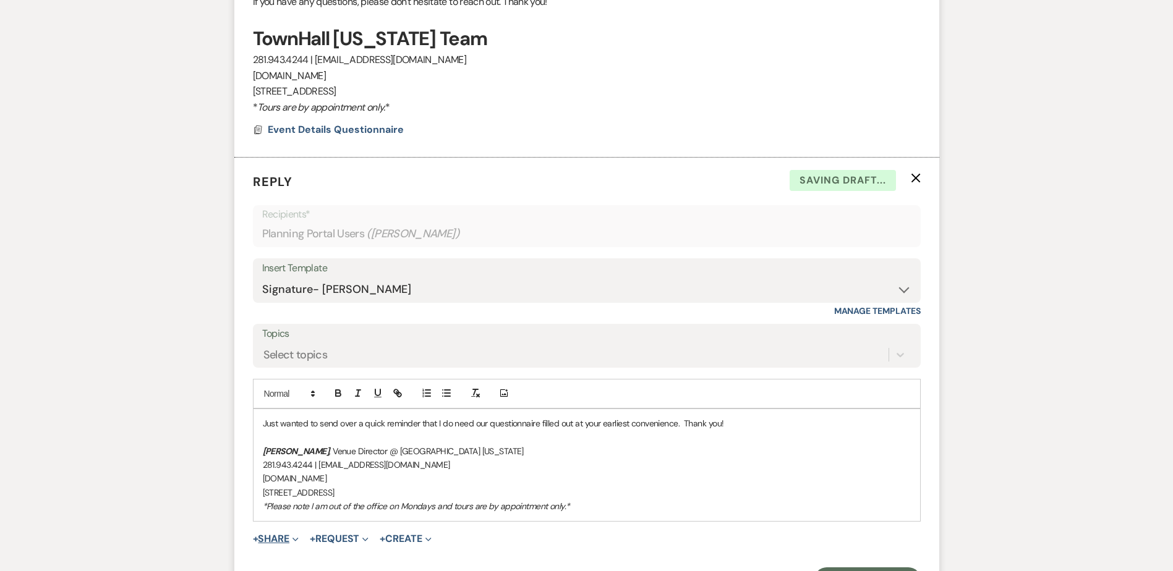
click at [298, 539] on use "button" at bounding box center [295, 540] width 6 height 4
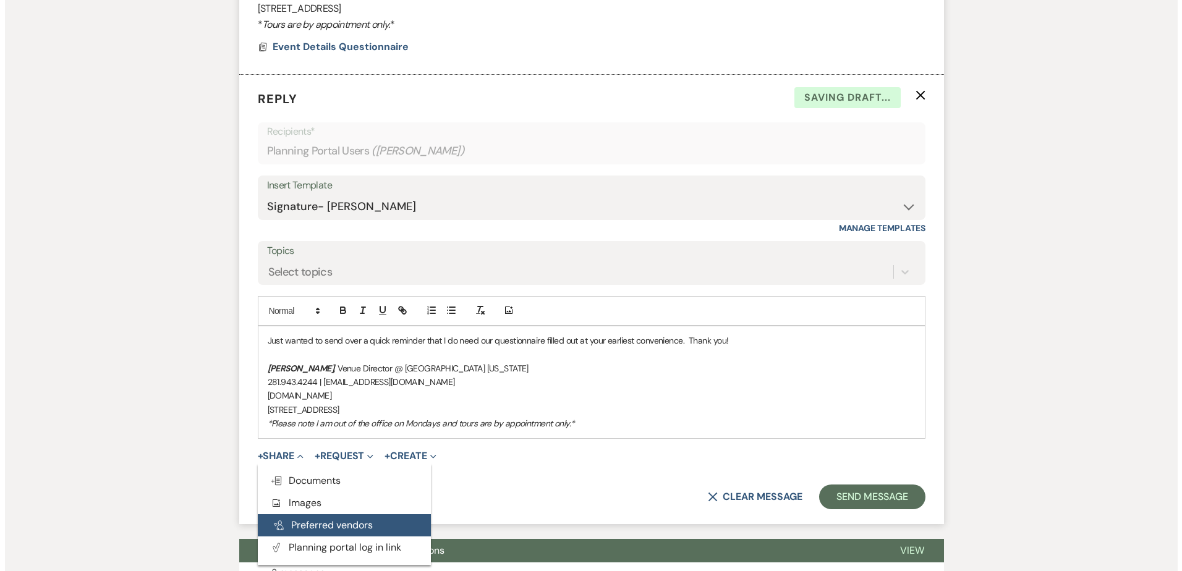
scroll to position [735, 0]
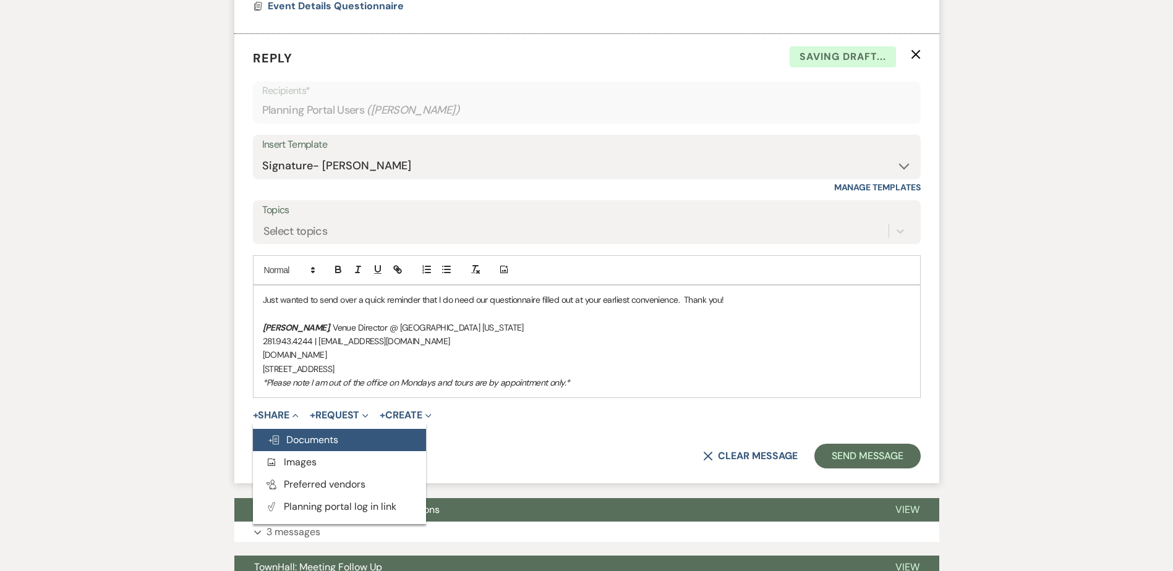
click at [298, 430] on button "Doc Upload Documents" at bounding box center [339, 440] width 173 height 22
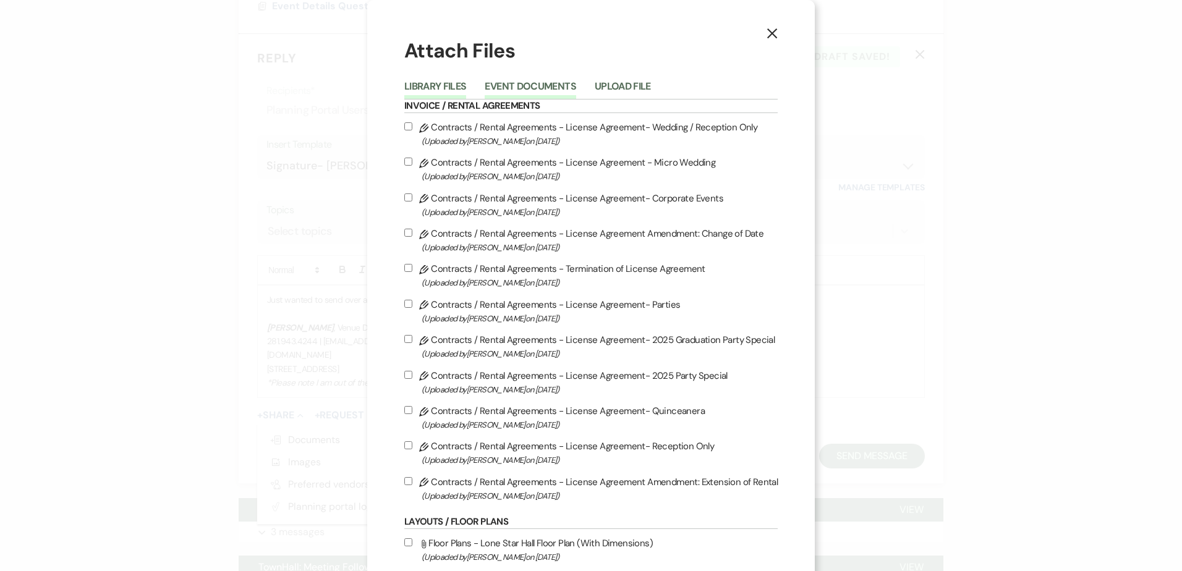
click at [566, 82] on button "Event Documents" at bounding box center [530, 90] width 91 height 17
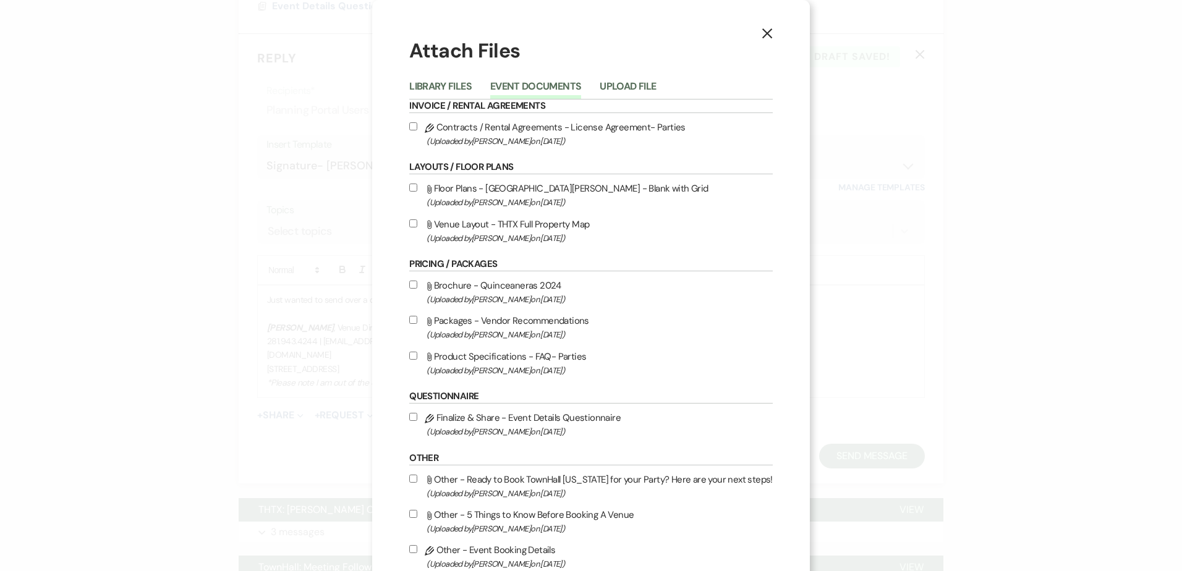
click at [414, 416] on input "Pencil Finalize & Share - Event Details Questionnaire (Uploaded by Stephanie Jo…" at bounding box center [413, 417] width 8 height 8
checkbox input "true"
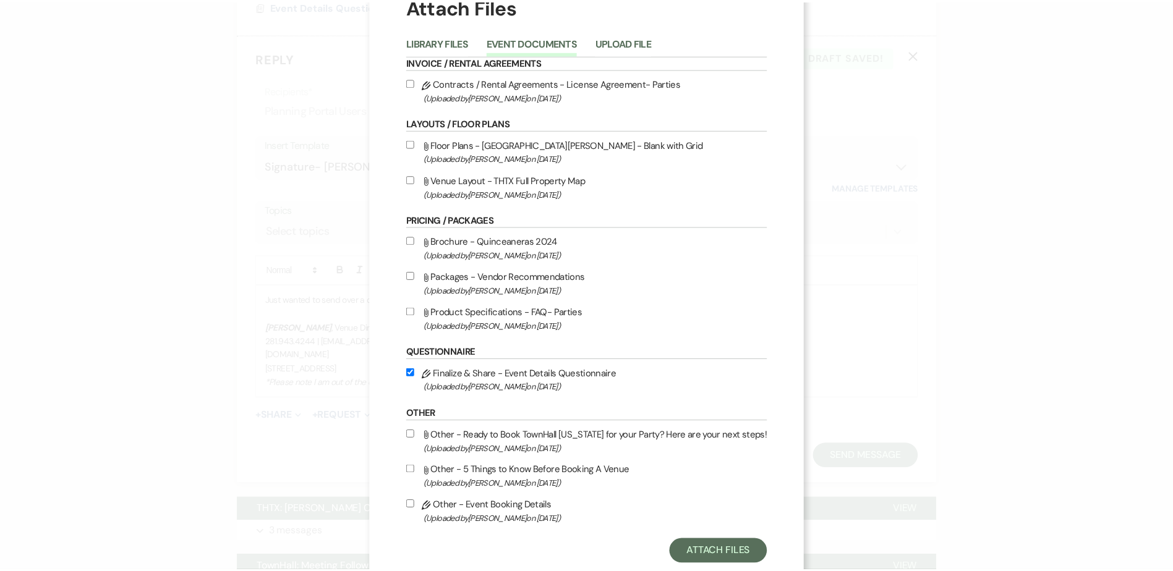
scroll to position [75, 0]
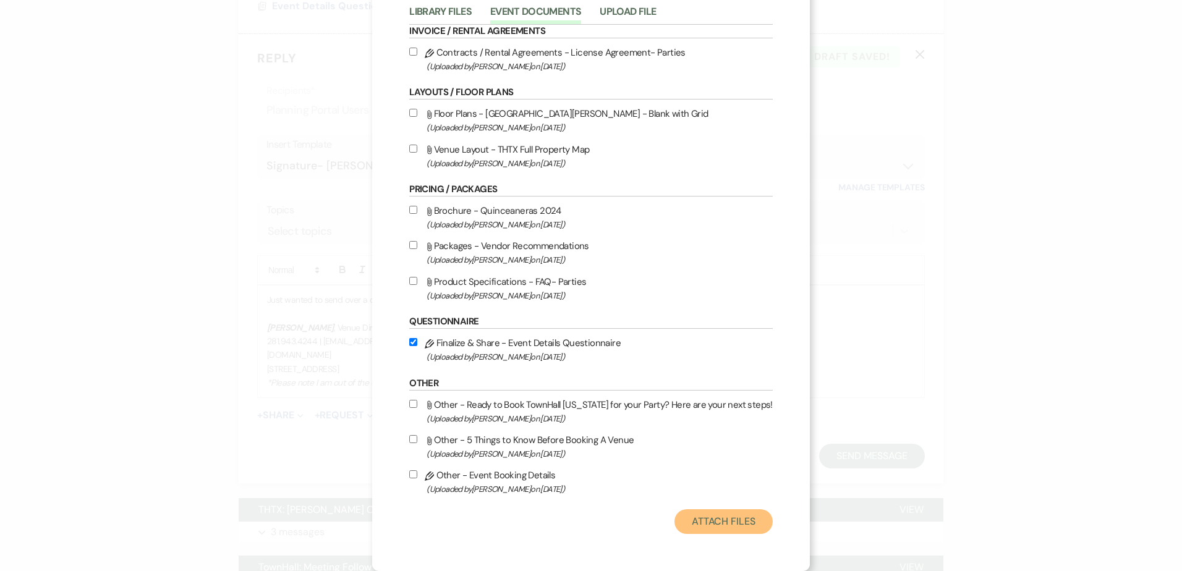
click at [724, 527] on button "Attach Files" at bounding box center [724, 522] width 98 height 25
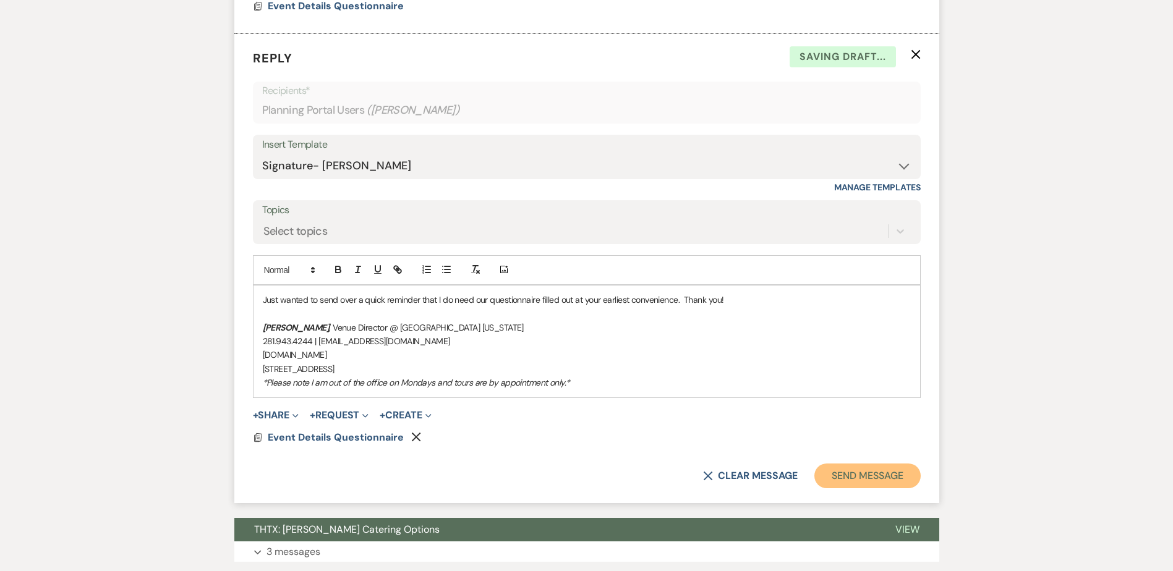
click at [891, 474] on button "Send Message" at bounding box center [867, 476] width 106 height 25
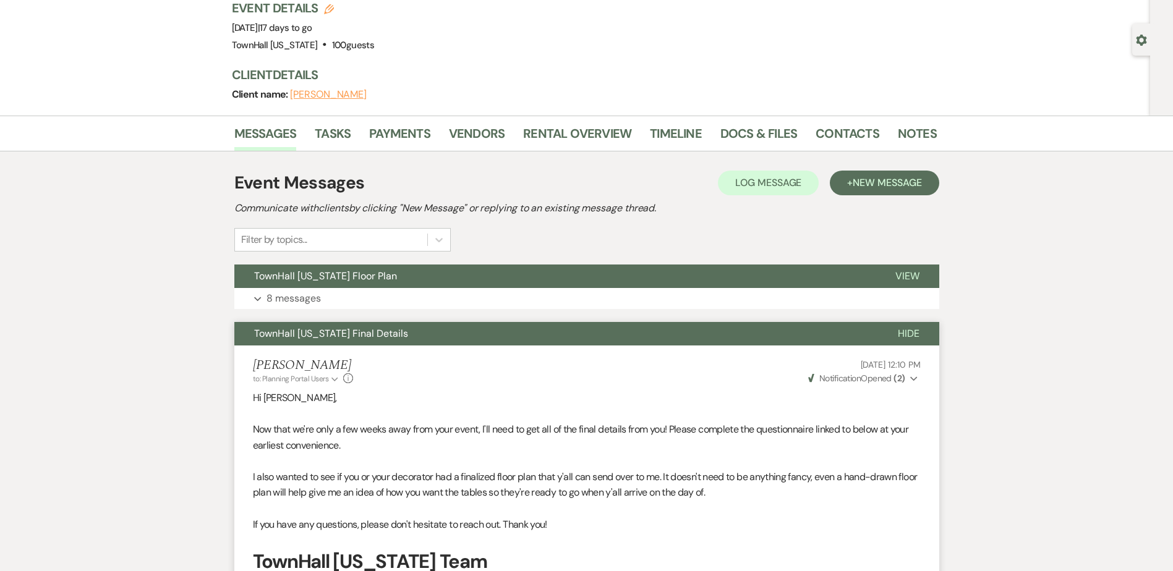
scroll to position [0, 0]
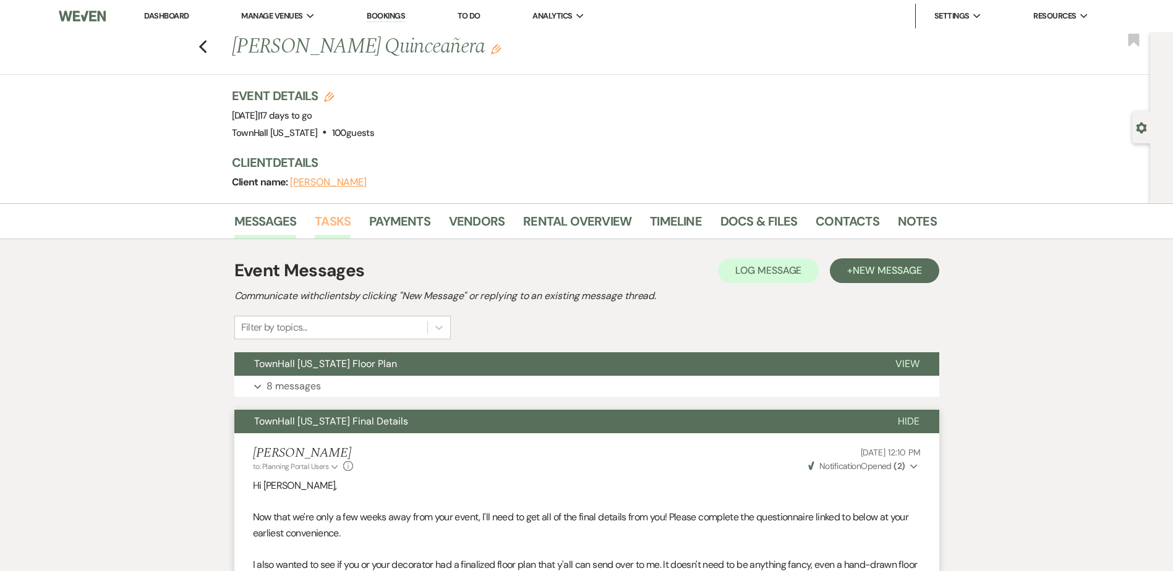
click at [329, 228] on link "Tasks" at bounding box center [333, 224] width 36 height 27
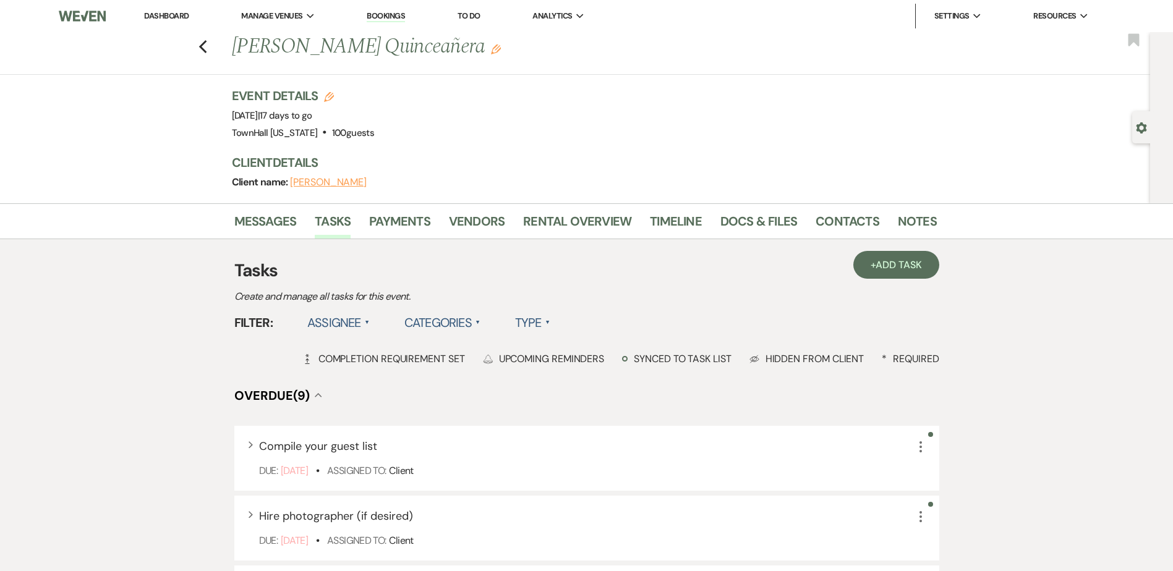
click at [335, 324] on label "Assignee ▲" at bounding box center [338, 323] width 62 height 22
click at [358, 371] on li "Assigned to venue" at bounding box center [369, 376] width 124 height 28
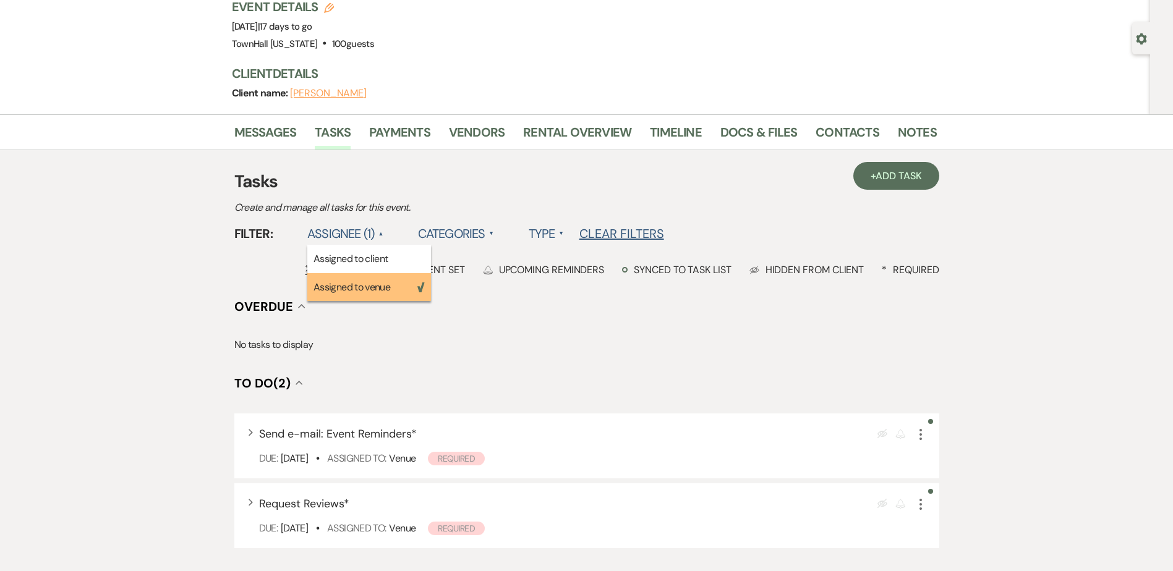
scroll to position [258, 0]
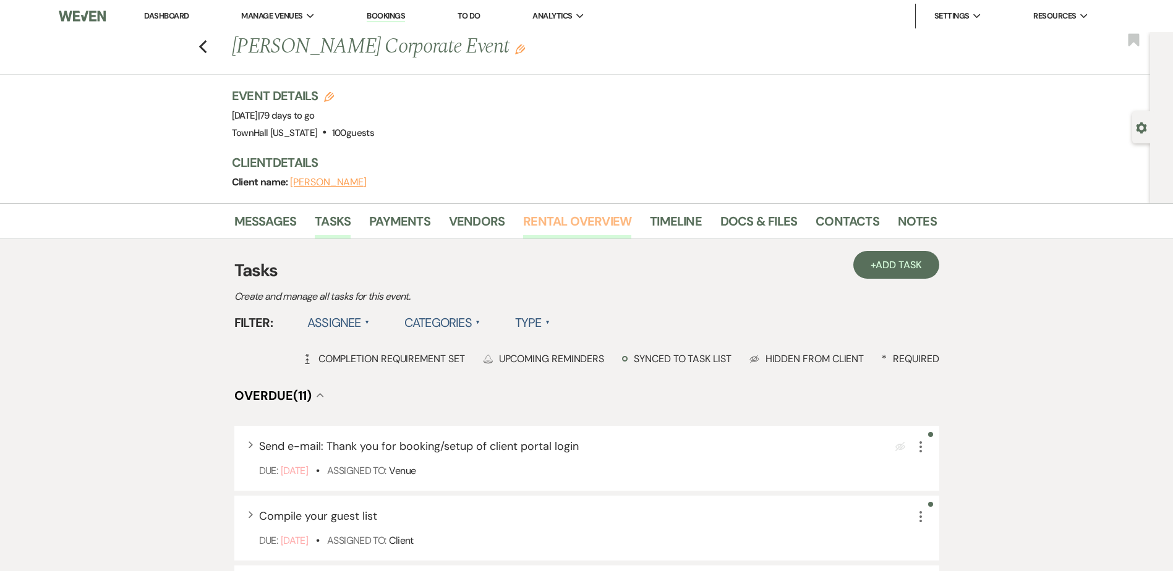
click at [552, 218] on link "Rental Overview" at bounding box center [577, 224] width 108 height 27
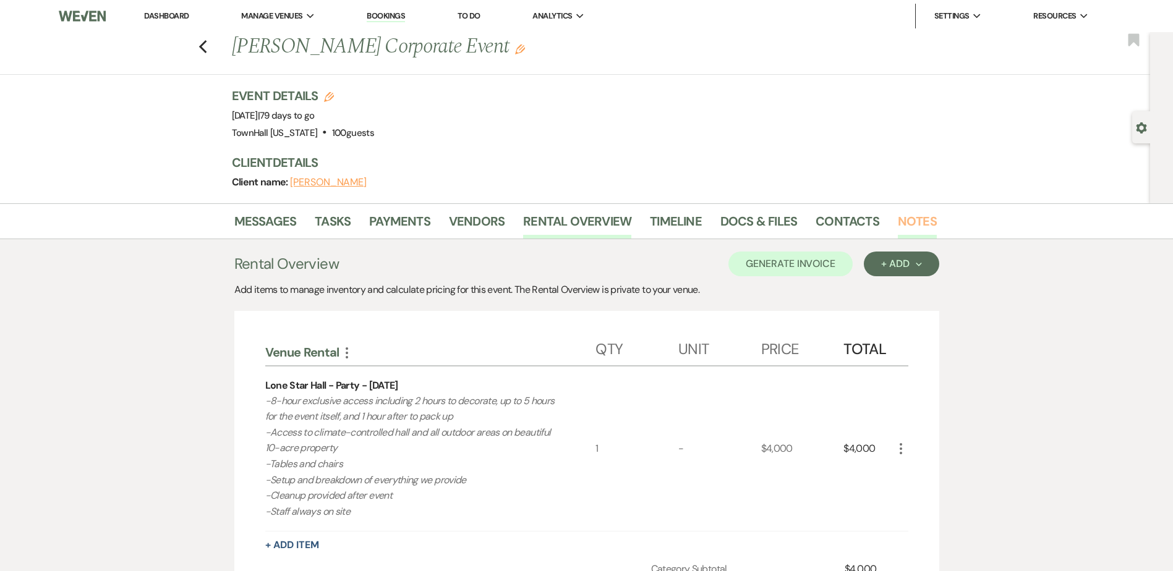
click at [898, 214] on link "Notes" at bounding box center [917, 224] width 39 height 27
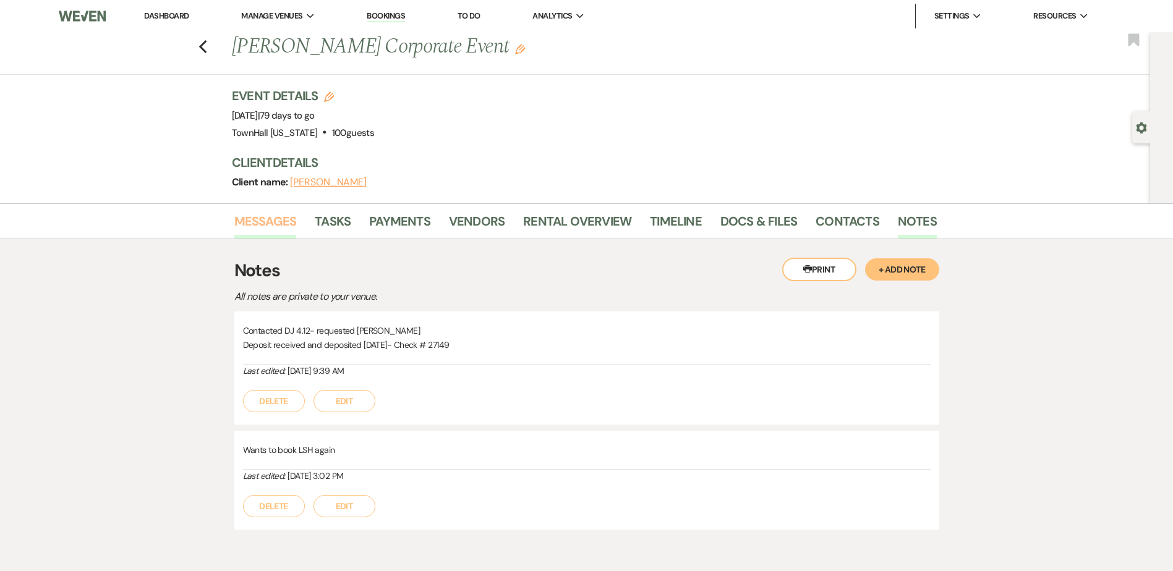
click at [261, 224] on link "Messages" at bounding box center [265, 224] width 62 height 27
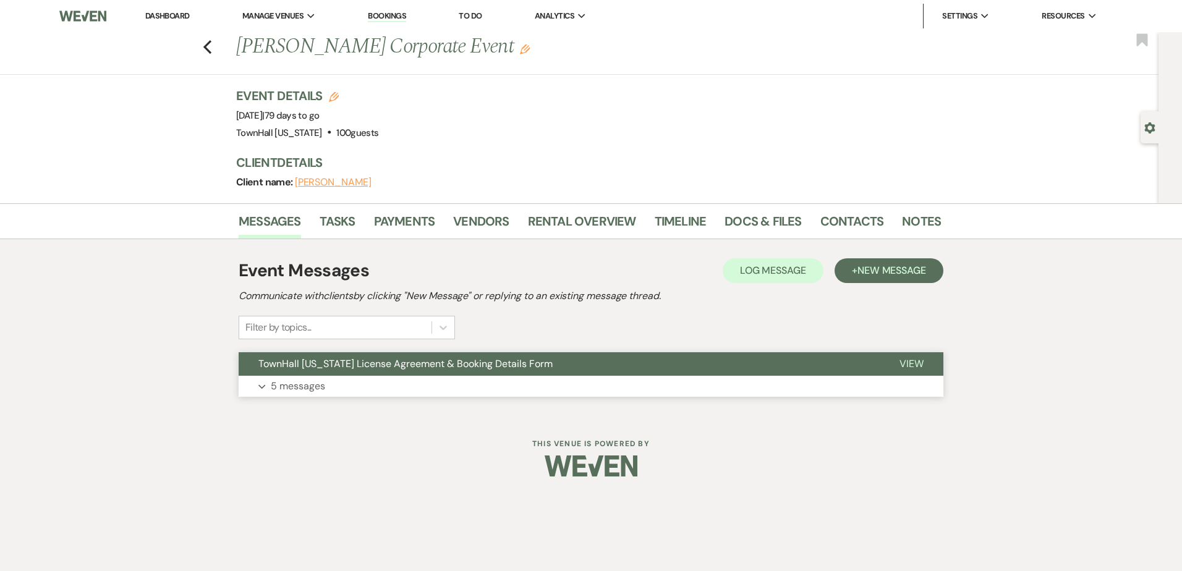
click at [279, 373] on button "TownHall Texas License Agreement & Booking Details Form" at bounding box center [559, 363] width 641 height 23
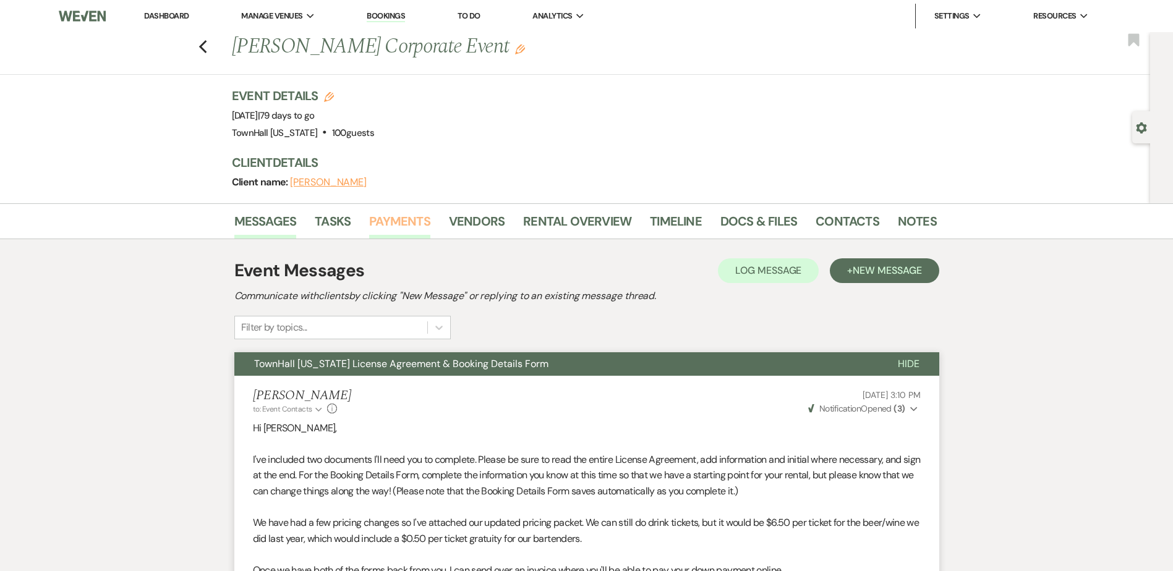
click at [408, 216] on link "Payments" at bounding box center [399, 224] width 61 height 27
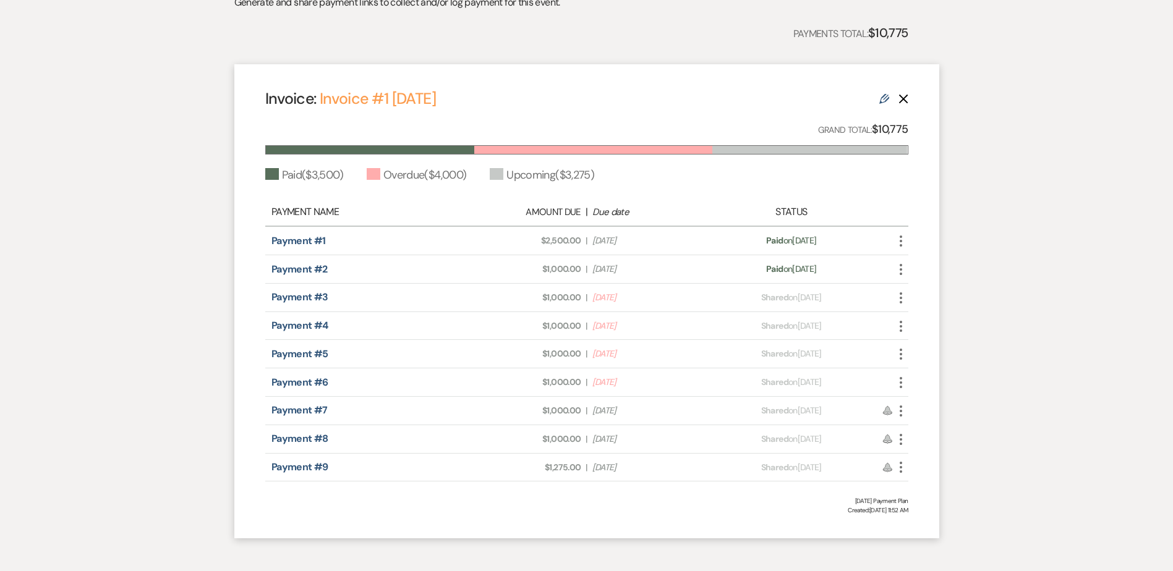
scroll to position [356, 0]
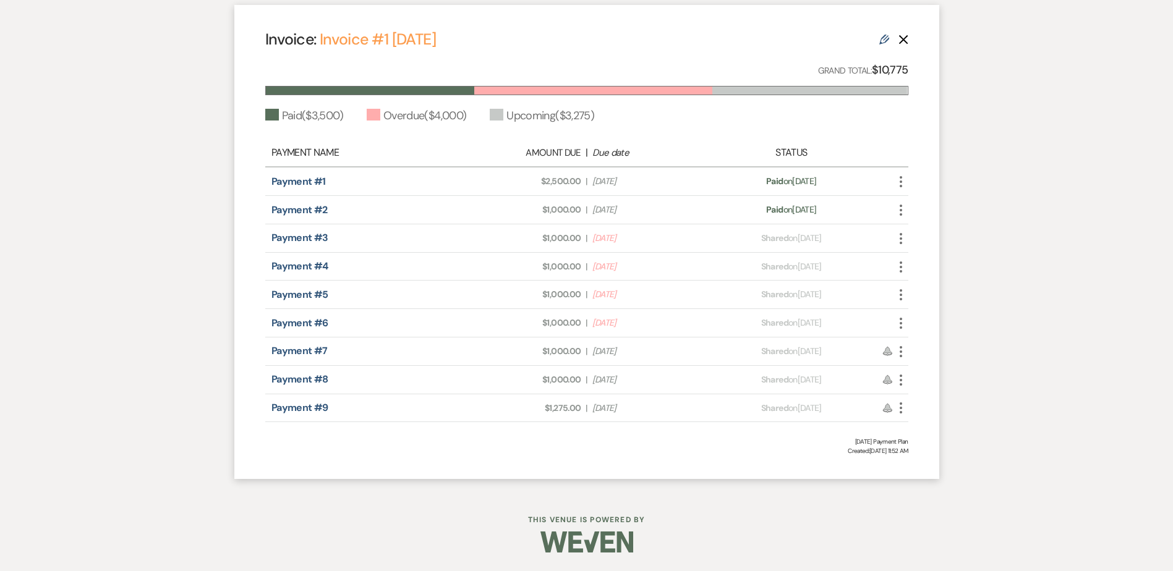
click at [901, 237] on use "button" at bounding box center [901, 238] width 2 height 11
click at [1035, 208] on div "Messages Tasks Payments Vendors Rental Overview Timeline Docs & Files Contacts …" at bounding box center [586, 170] width 1173 height 644
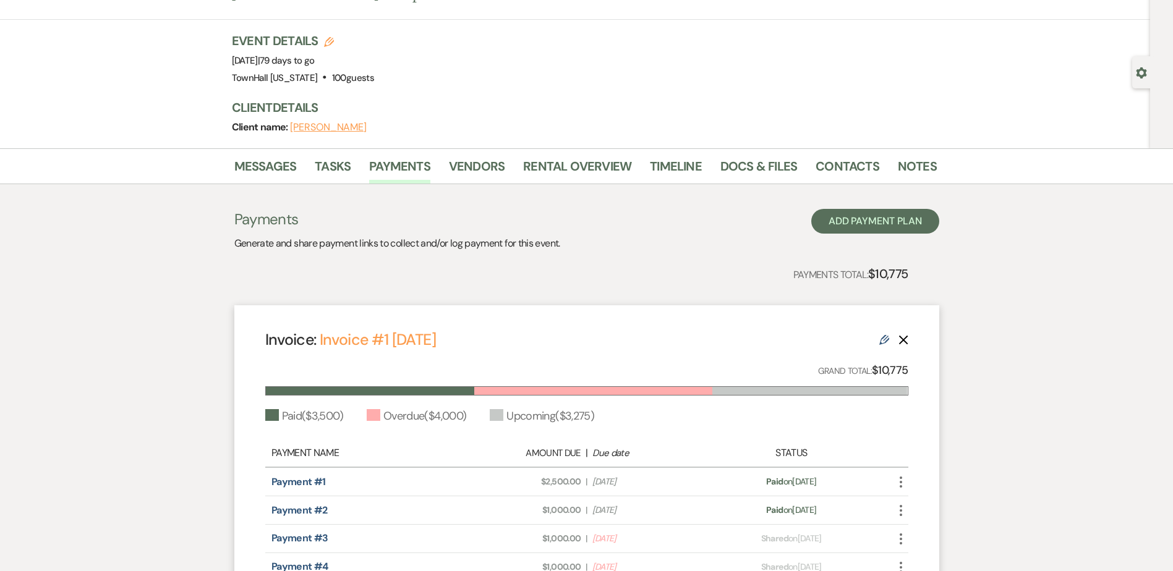
scroll to position [0, 0]
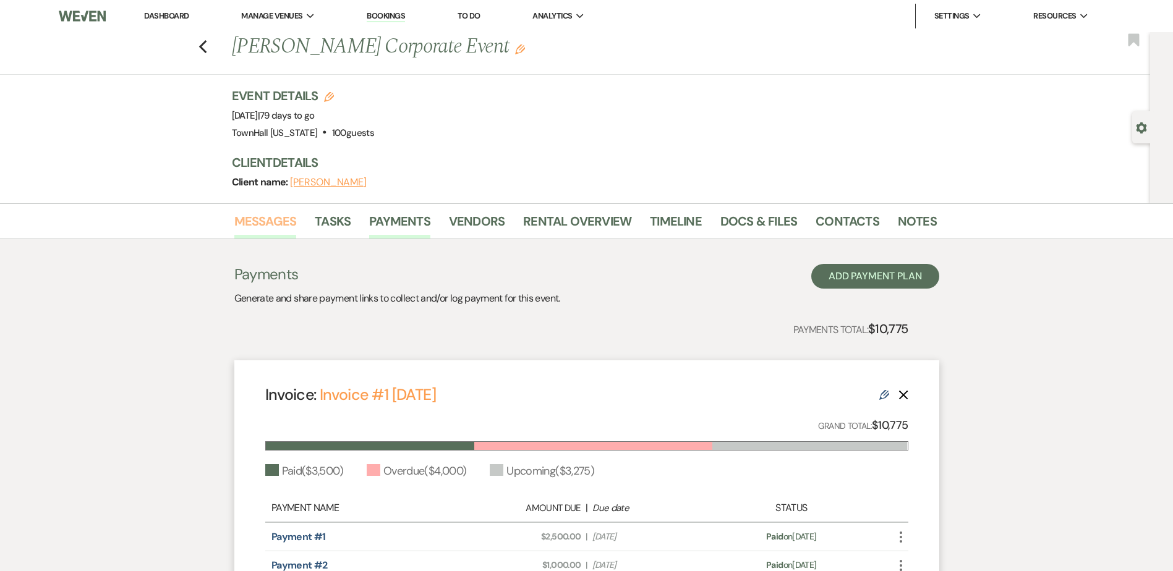
click at [265, 226] on link "Messages" at bounding box center [265, 224] width 62 height 27
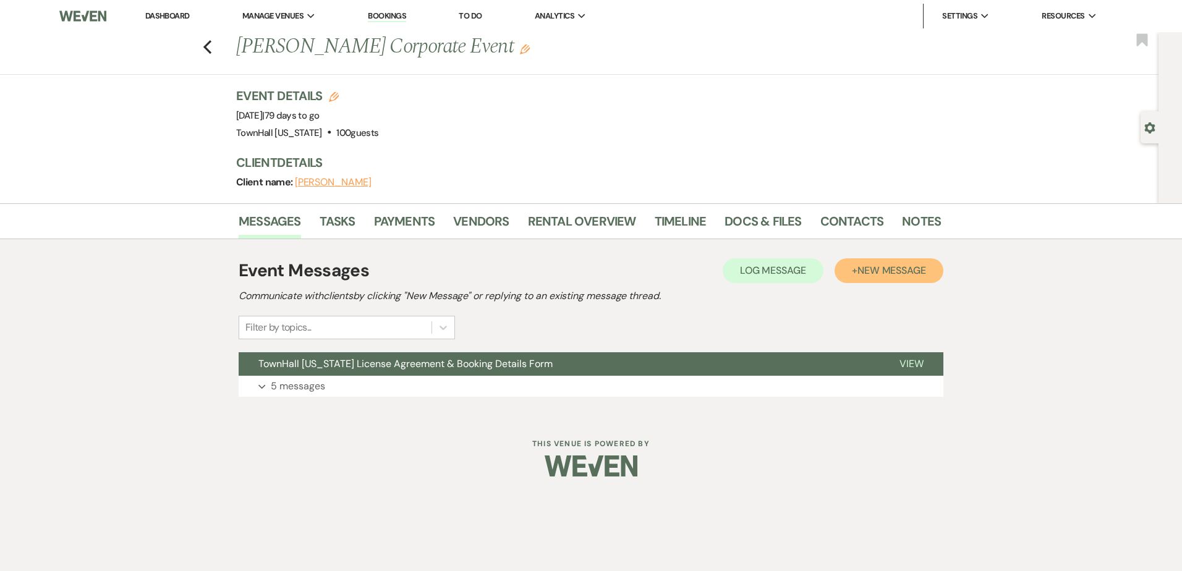
click at [890, 273] on span "New Message" at bounding box center [892, 270] width 69 height 13
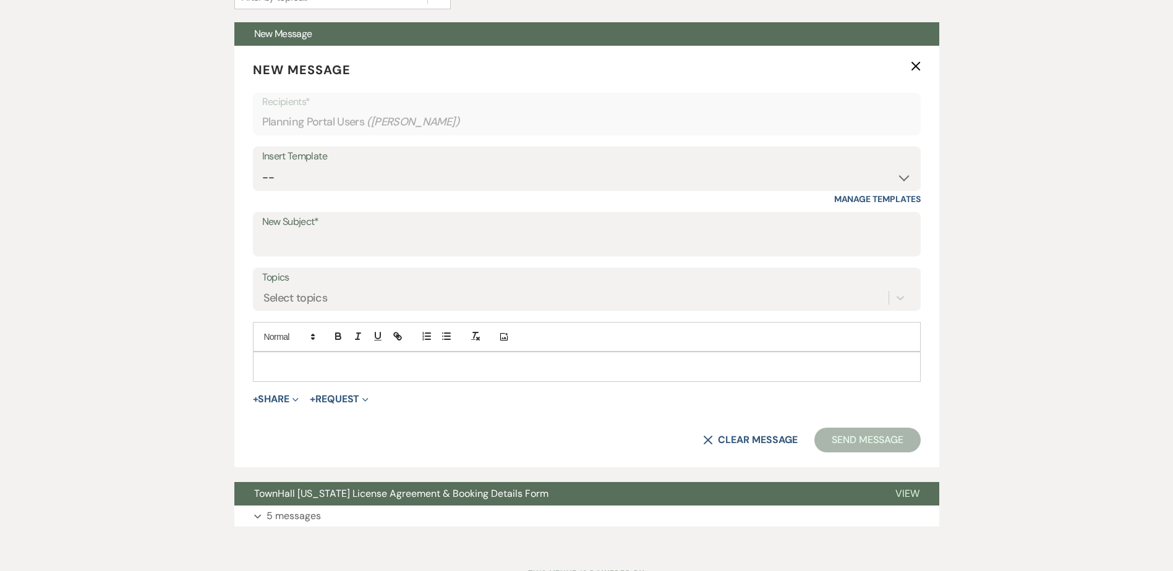
scroll to position [371, 0]
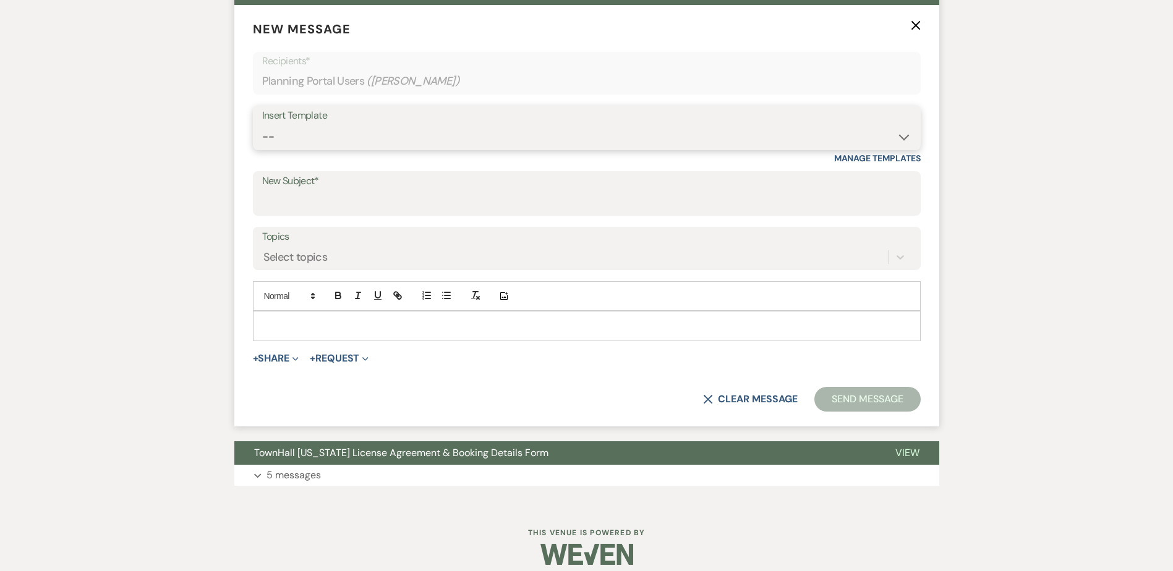
click at [280, 138] on select "-- Wedding Inquiry Follow Up: 2-3 days after initial lead- Avg Cost + Albums Th…" at bounding box center [586, 137] width 649 height 24
select select "4189"
click at [262, 125] on select "-- Wedding Inquiry Follow Up: 2-3 days after initial lead- Avg Cost + Albums Th…" at bounding box center [586, 137] width 649 height 24
type input "TownHall: Checking In"
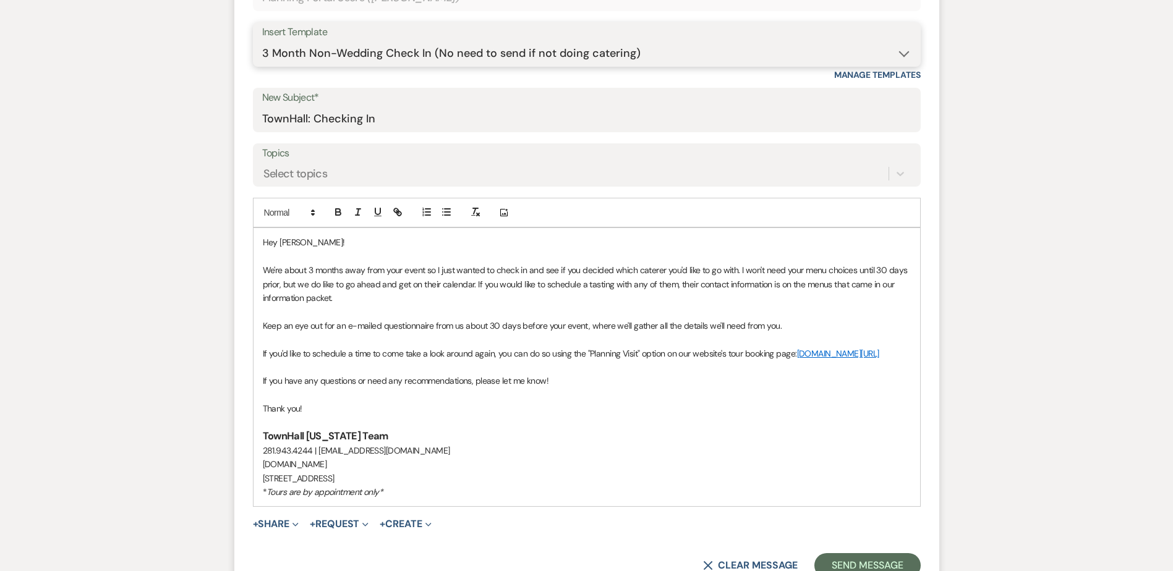
scroll to position [495, 0]
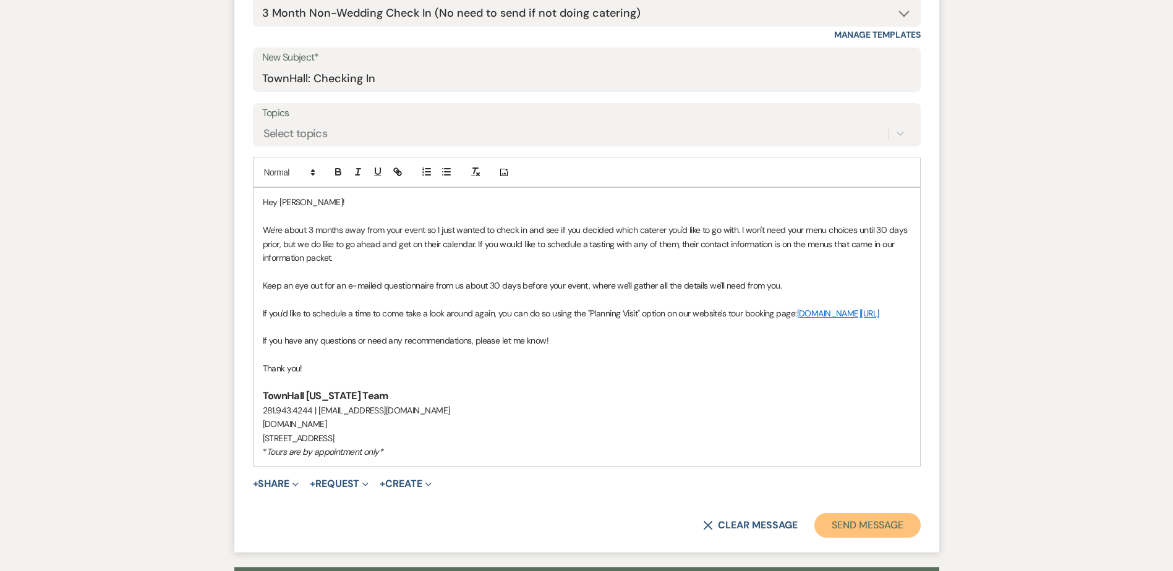
click at [860, 538] on button "Send Message" at bounding box center [867, 525] width 106 height 25
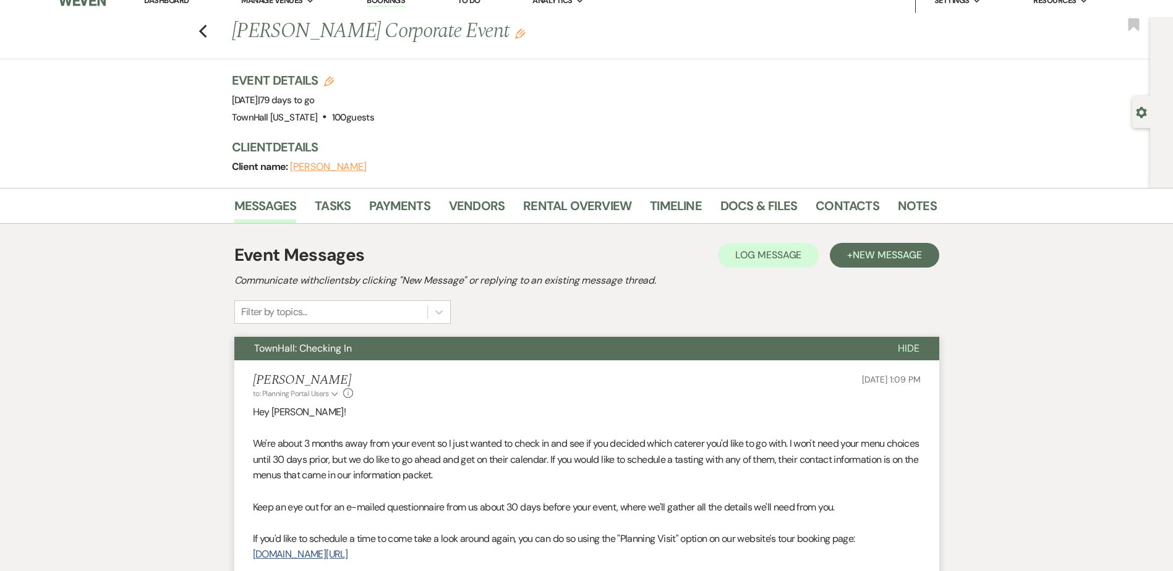
scroll to position [0, 0]
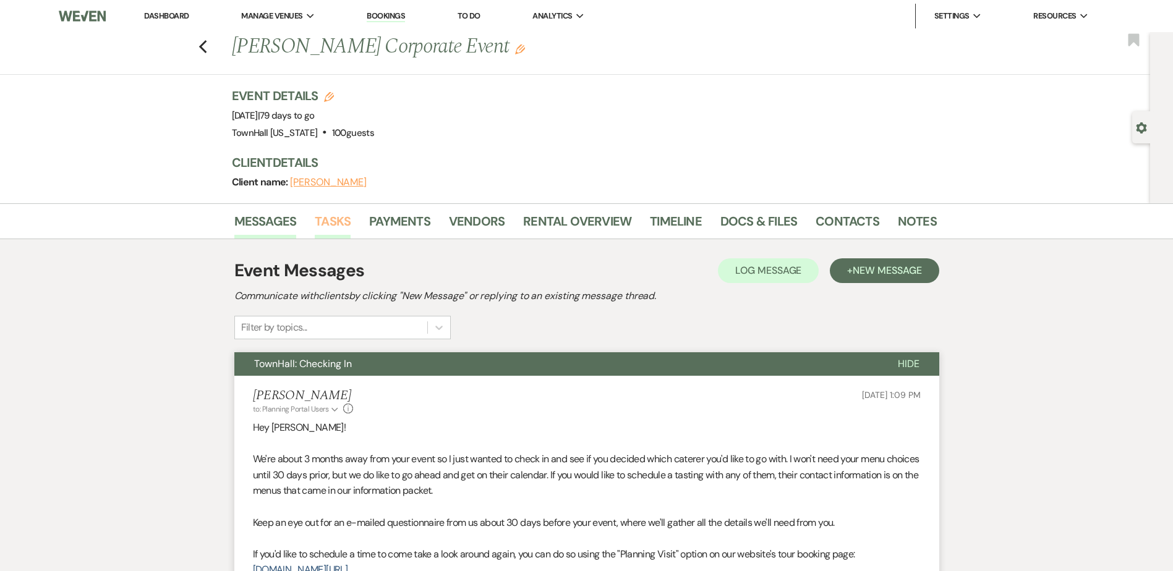
drag, startPoint x: 333, startPoint y: 221, endPoint x: 339, endPoint y: 236, distance: 16.1
click at [333, 221] on link "Tasks" at bounding box center [333, 224] width 36 height 27
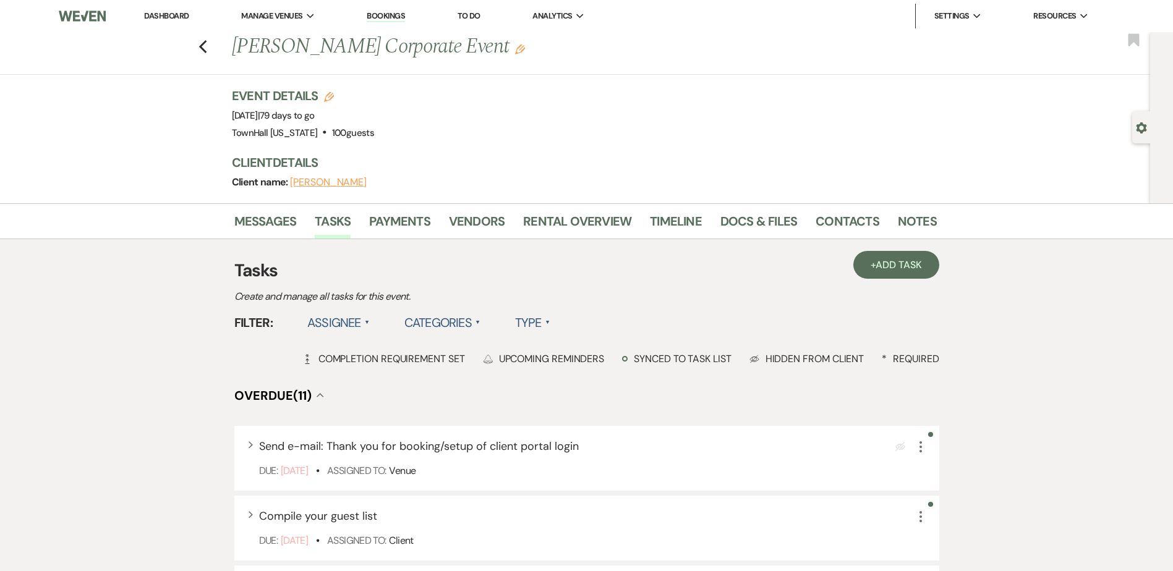
click at [337, 320] on label "Assignee ▲" at bounding box center [338, 323] width 62 height 22
click at [352, 375] on li "Assigned to venue" at bounding box center [369, 376] width 124 height 28
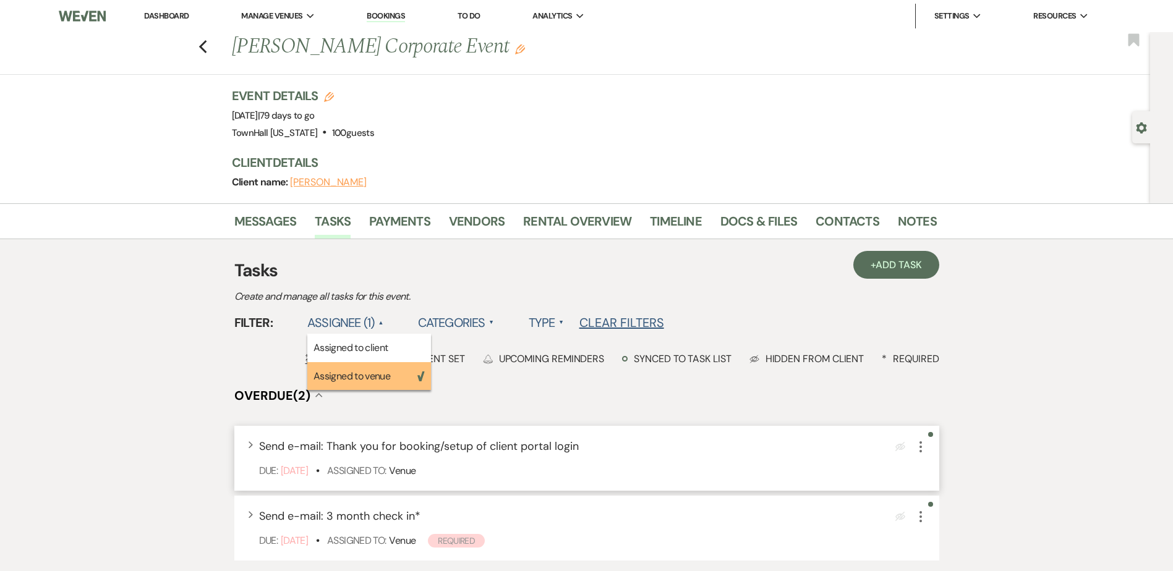
click at [919, 453] on icon "More" at bounding box center [920, 447] width 15 height 15
click at [920, 450] on icon "More" at bounding box center [920, 447] width 15 height 15
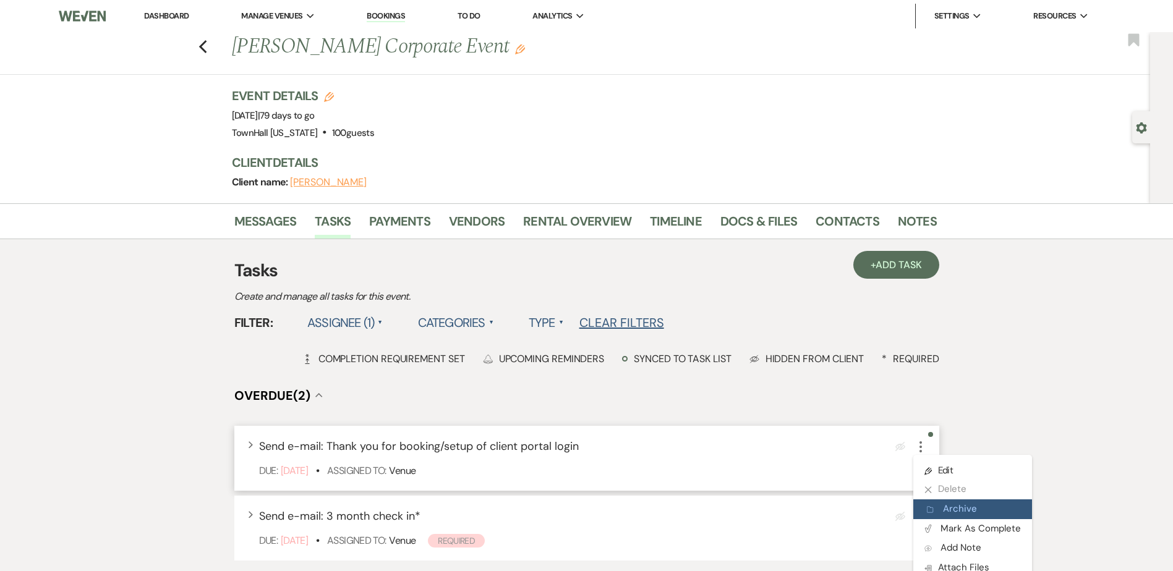
click at [954, 508] on button "Archive Archive" at bounding box center [972, 510] width 119 height 20
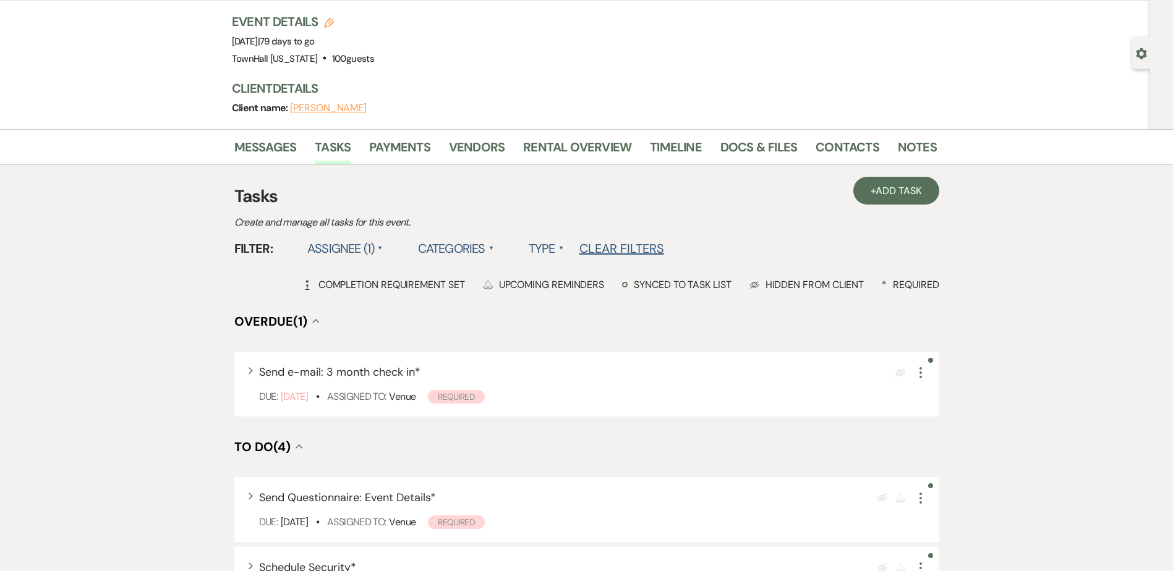
scroll to position [247, 0]
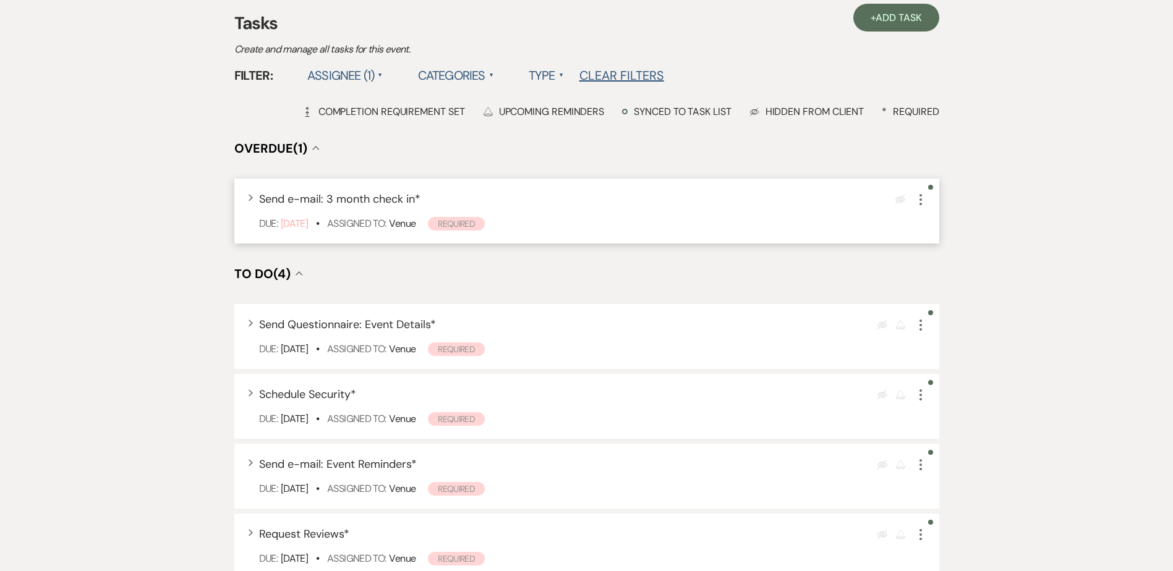
click at [920, 203] on use "button" at bounding box center [921, 199] width 2 height 11
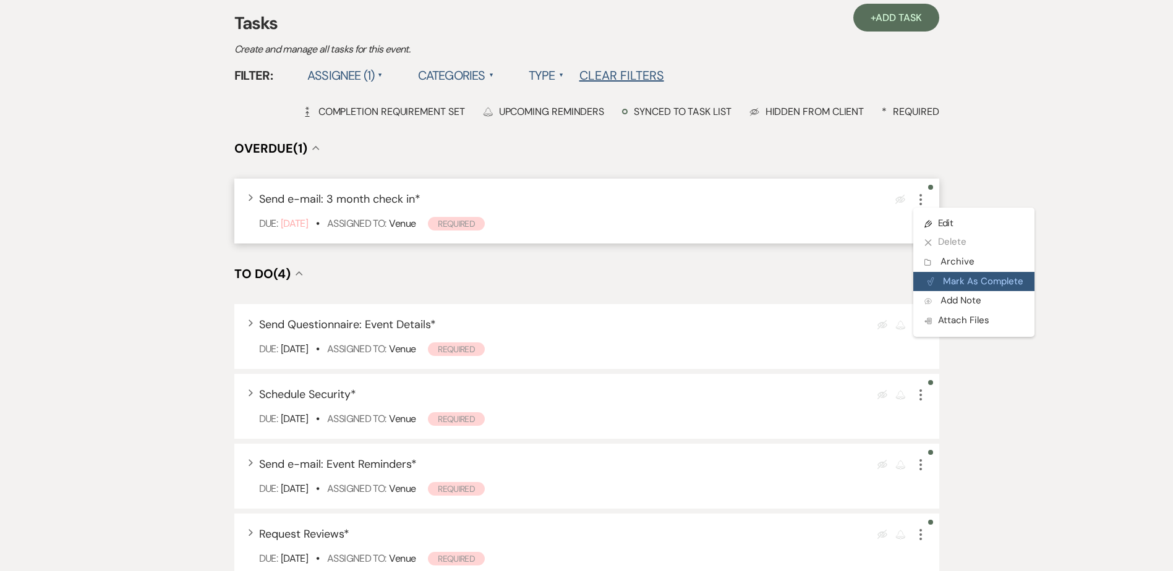
click at [962, 284] on button "Plan Portal Link Mark As Complete" at bounding box center [973, 282] width 121 height 20
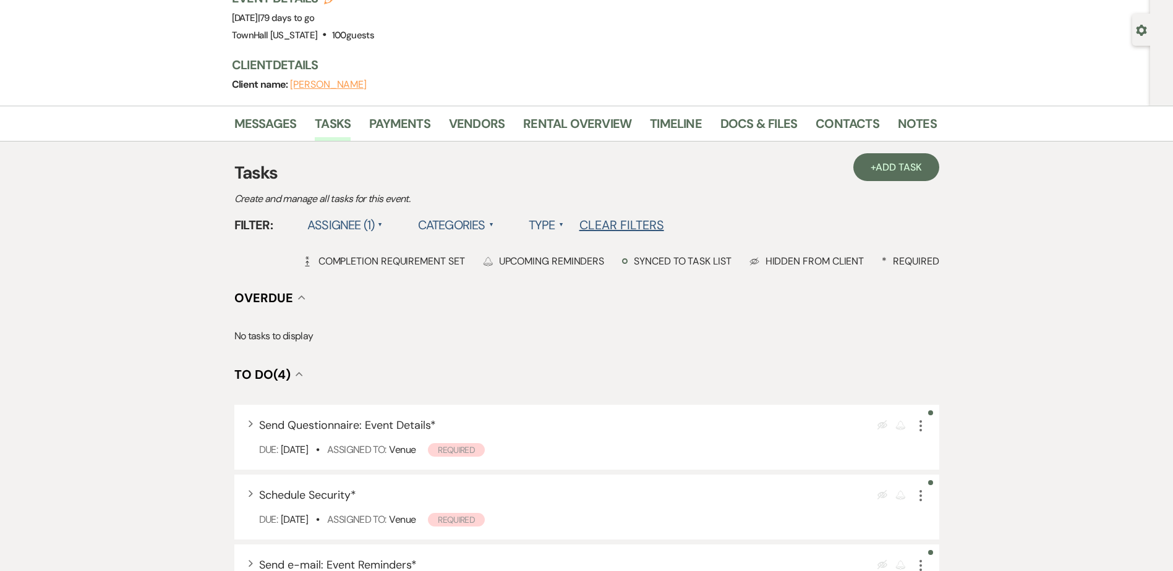
scroll to position [0, 0]
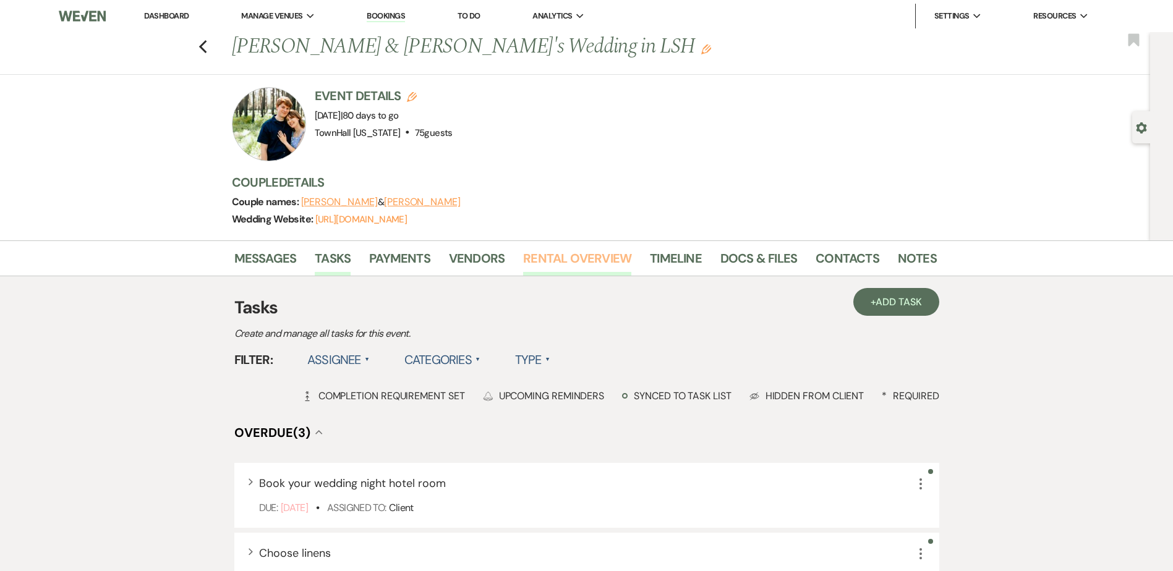
click at [541, 254] on link "Rental Overview" at bounding box center [577, 262] width 108 height 27
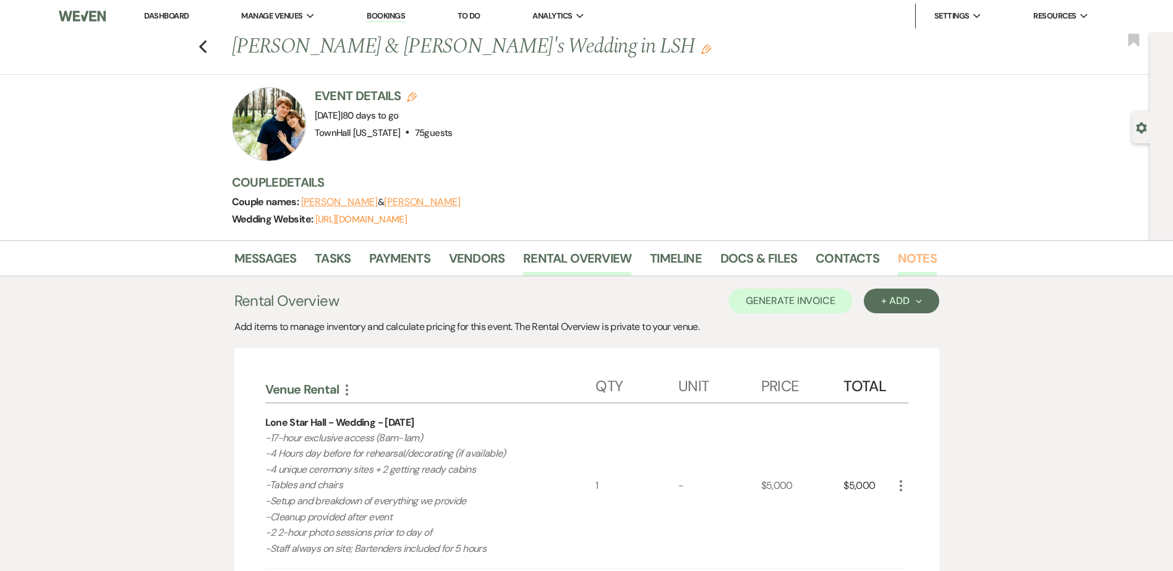
click at [921, 263] on link "Notes" at bounding box center [917, 262] width 39 height 27
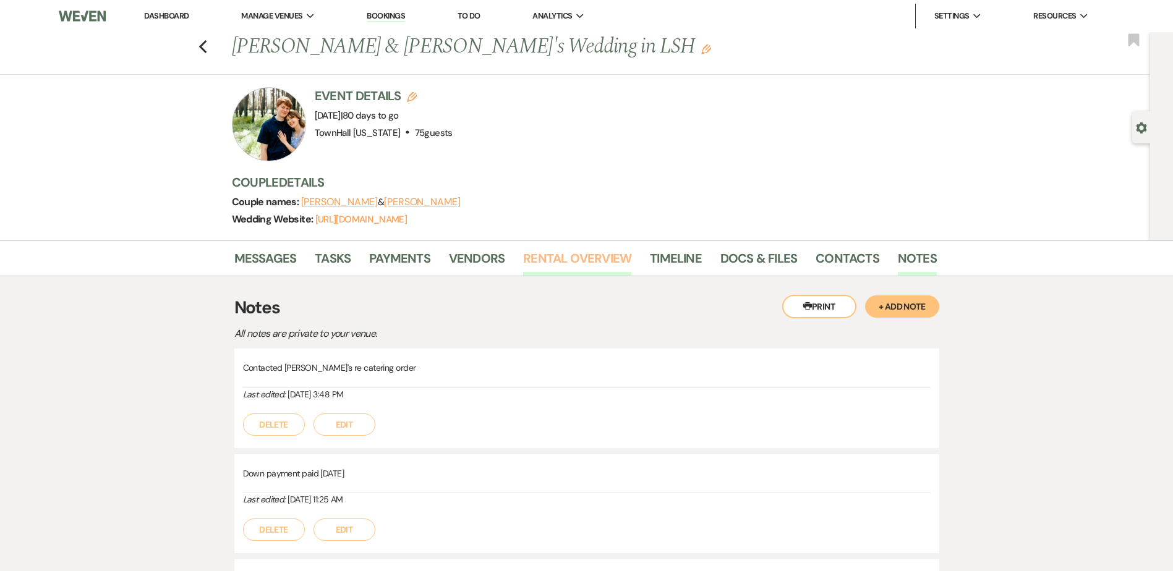
click at [595, 261] on link "Rental Overview" at bounding box center [577, 262] width 108 height 27
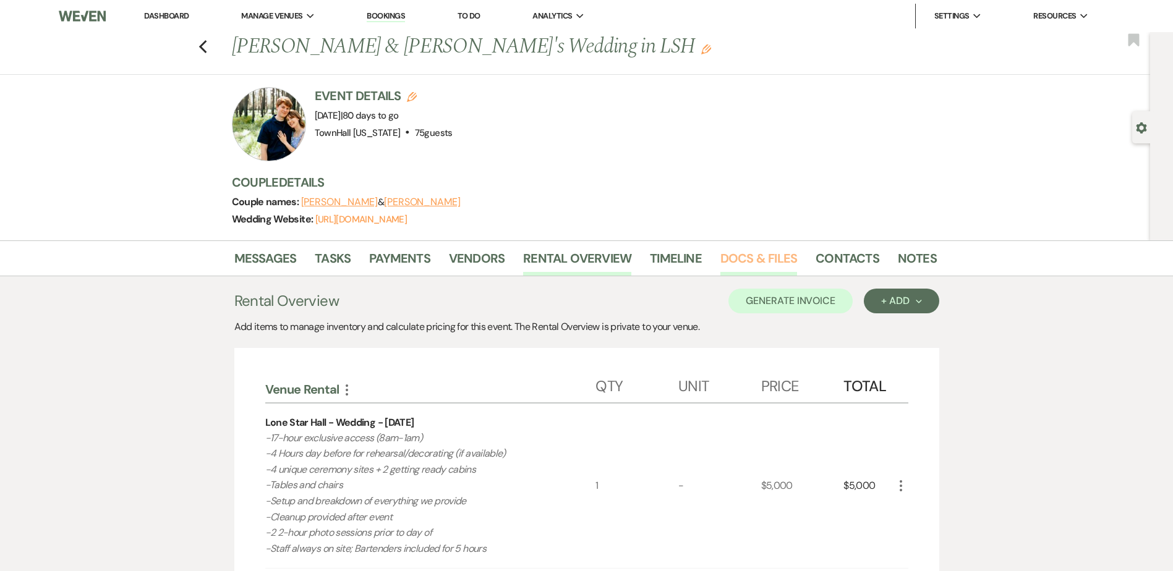
click at [748, 262] on link "Docs & Files" at bounding box center [758, 262] width 77 height 27
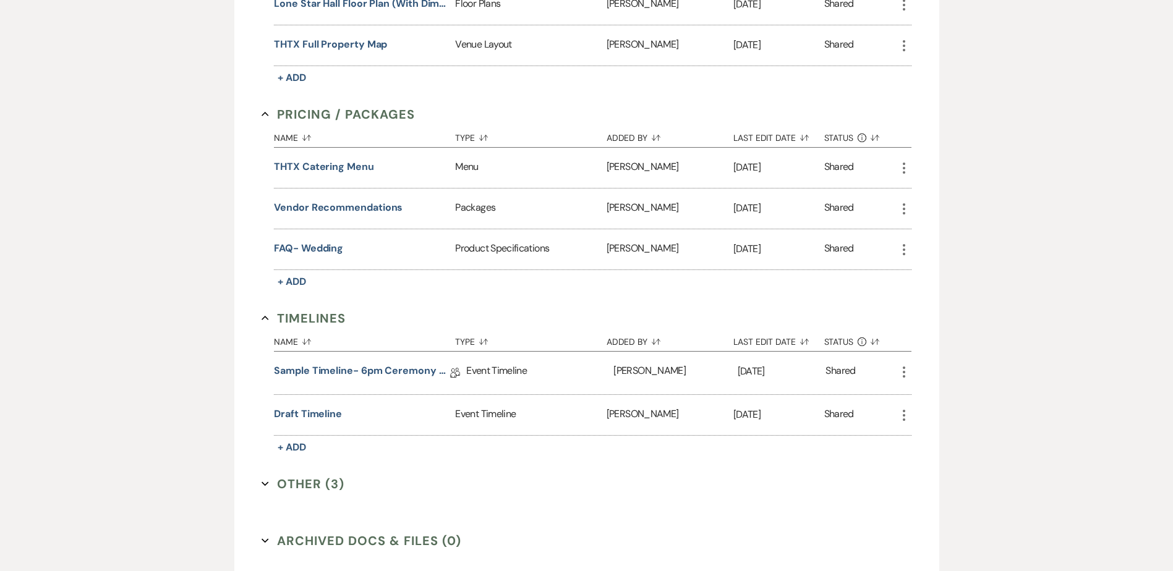
scroll to position [633, 0]
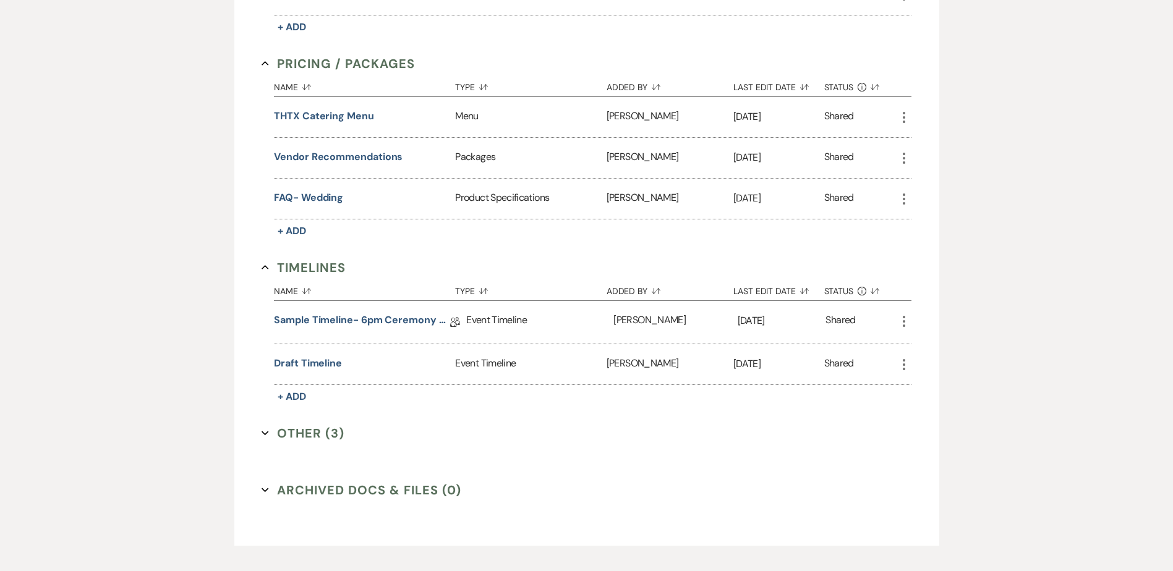
click at [294, 433] on button "Other (3) Expand" at bounding box center [303, 433] width 83 height 19
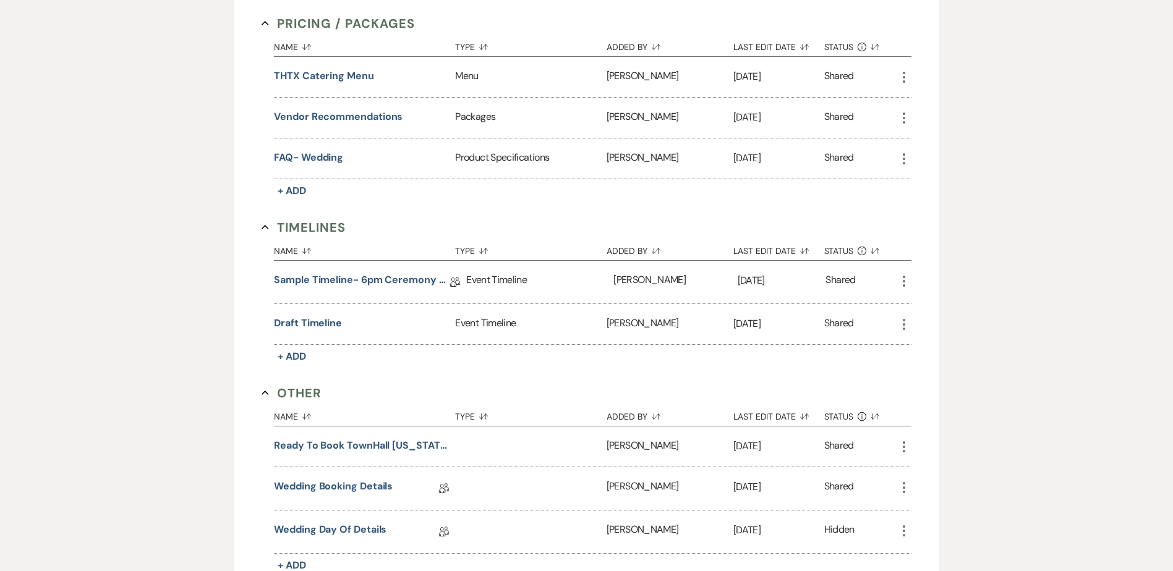
scroll to position [871, 0]
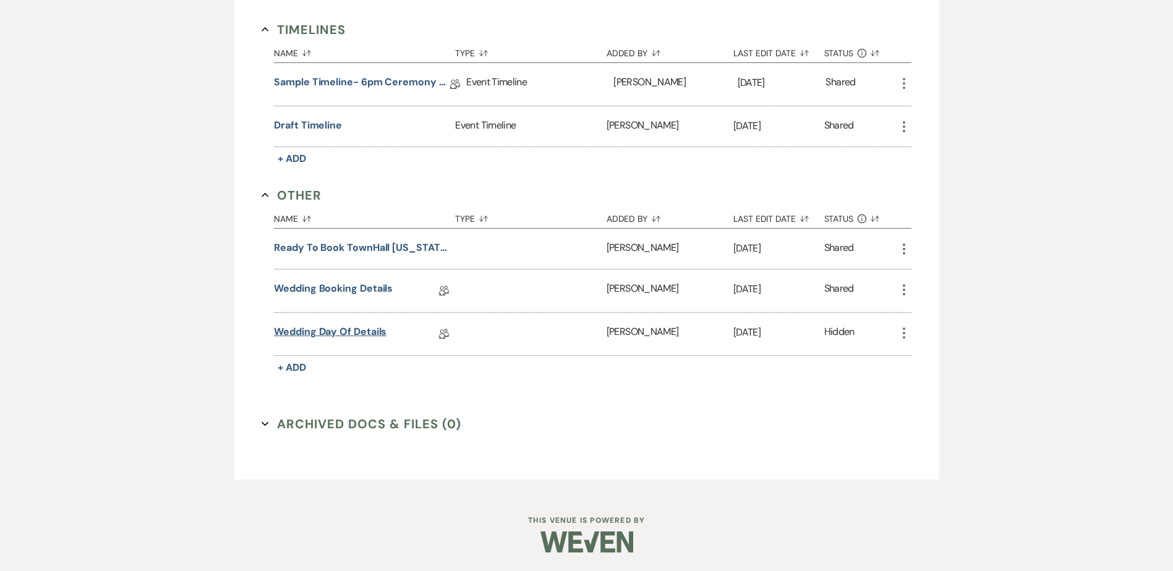
click at [319, 333] on link "Wedding Day Of Details" at bounding box center [330, 334] width 113 height 19
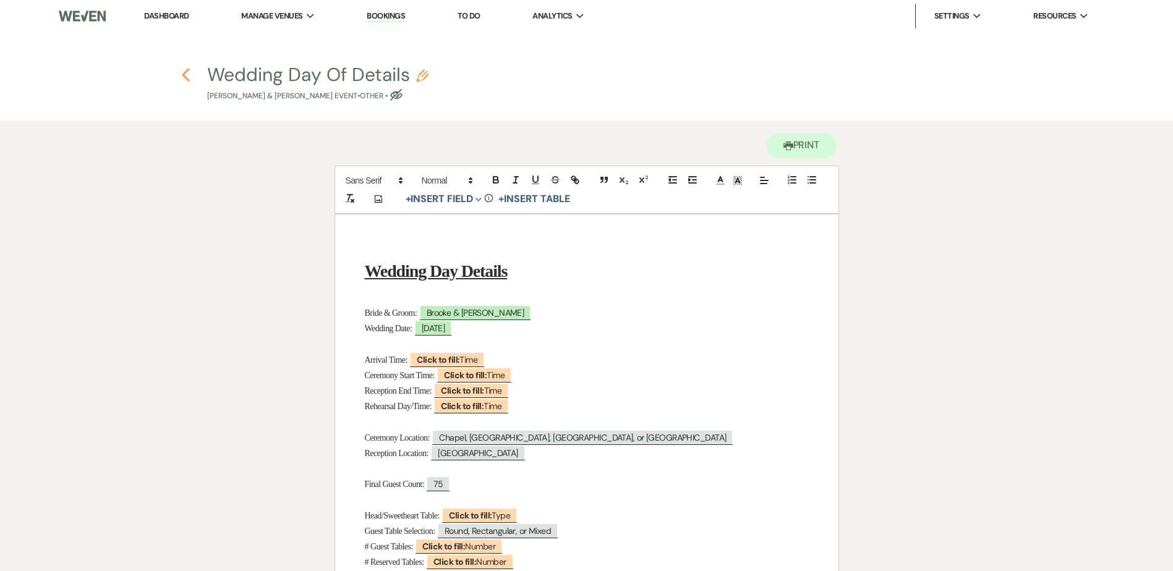
click at [183, 73] on icon "Previous" at bounding box center [185, 74] width 9 height 15
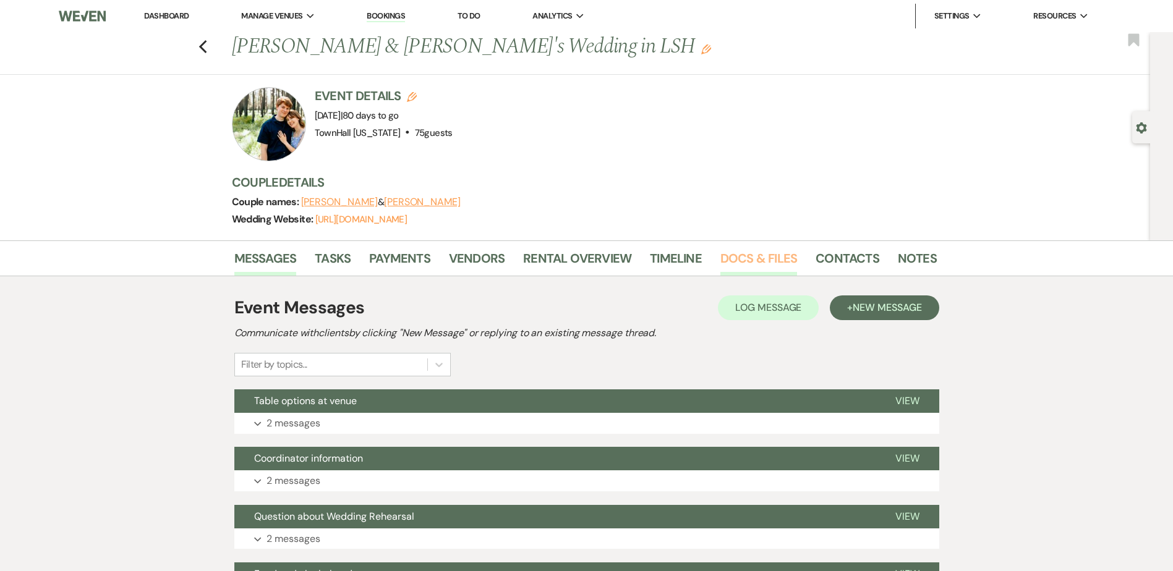
click at [753, 270] on link "Docs & Files" at bounding box center [758, 262] width 77 height 27
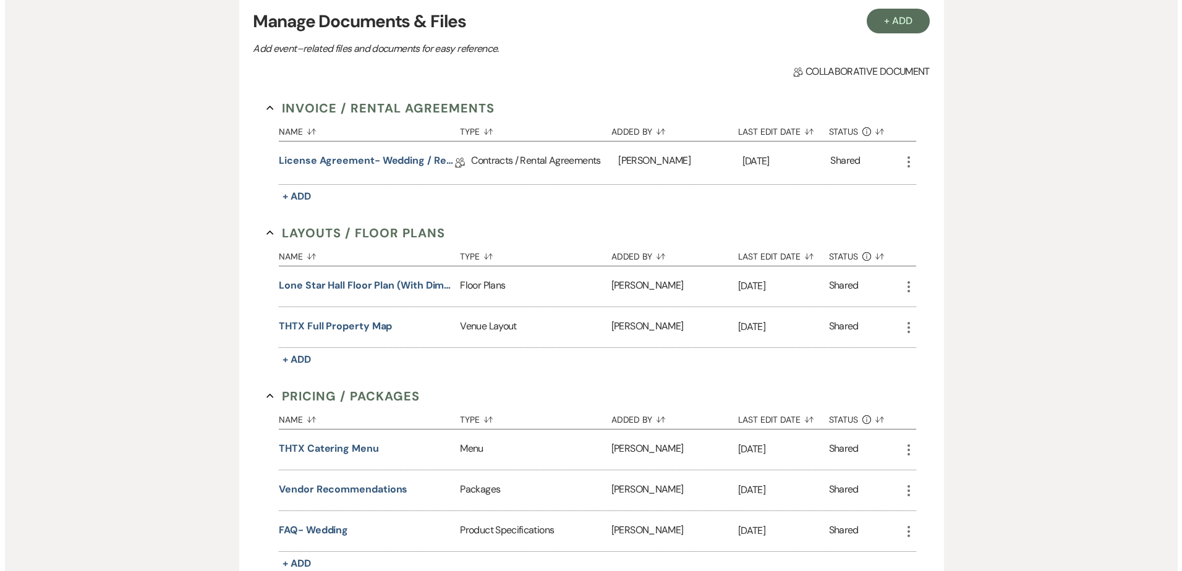
scroll to position [249, 0]
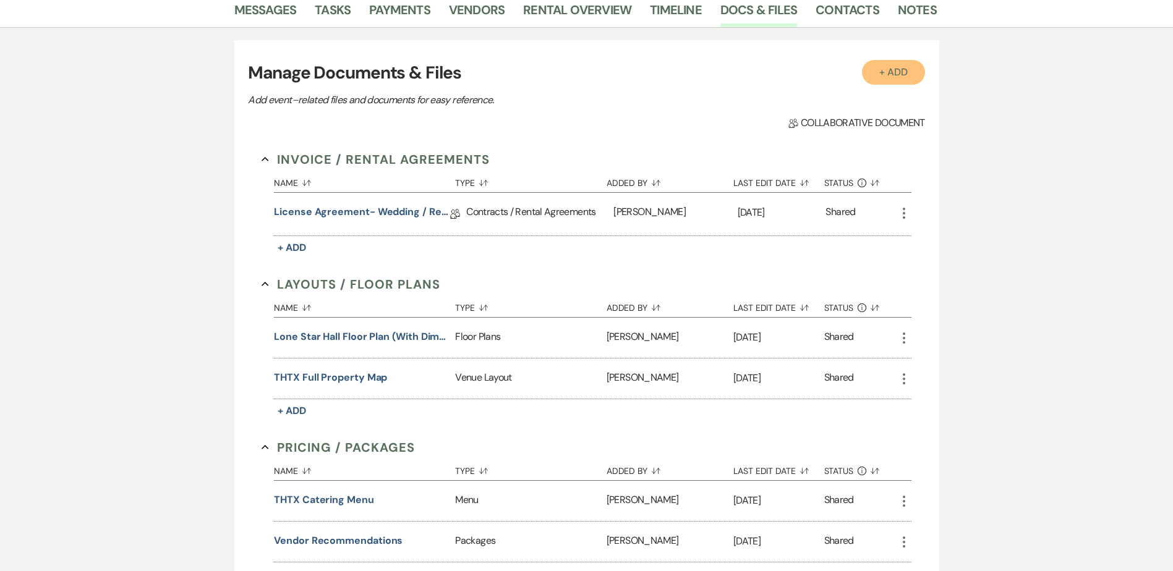
click at [905, 67] on button "+ Add" at bounding box center [893, 72] width 63 height 25
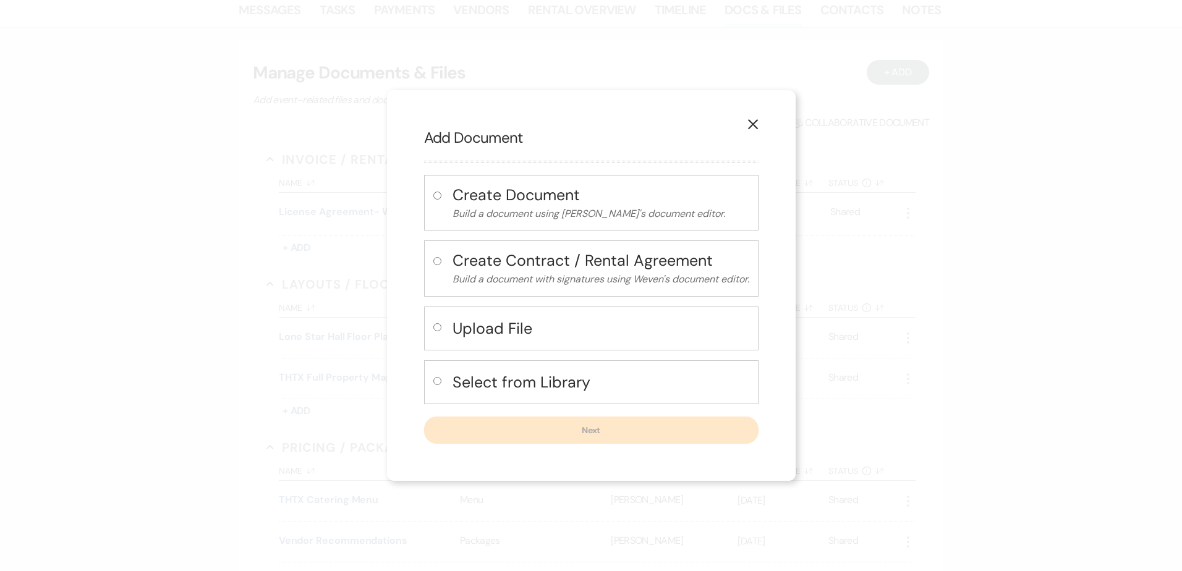
click at [502, 383] on h4 "Select from Library" at bounding box center [601, 383] width 297 height 22
radio input "true"
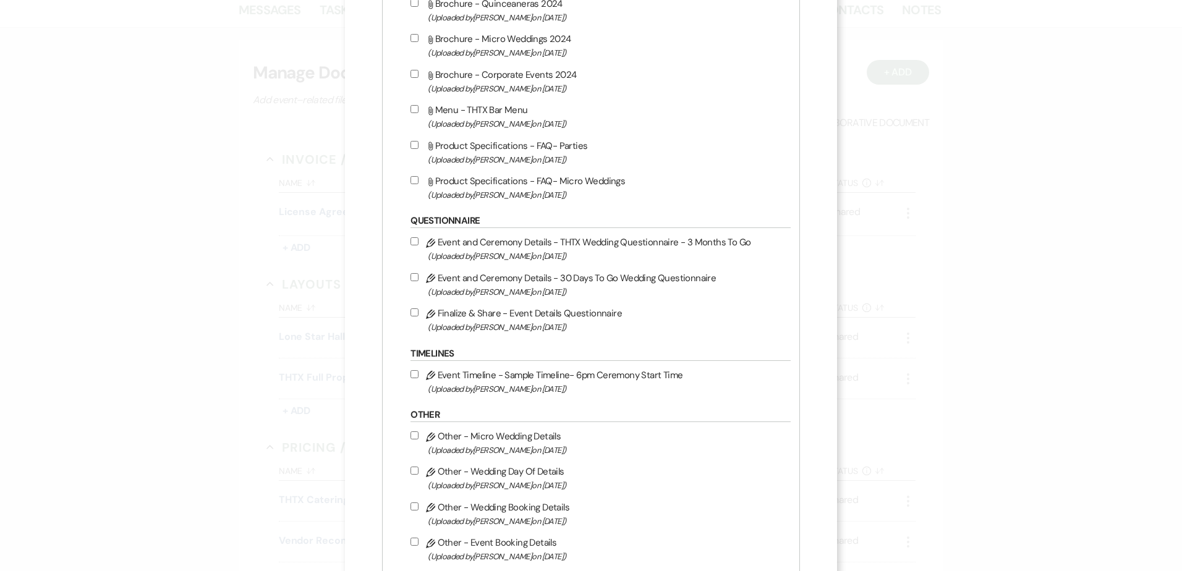
scroll to position [989, 0]
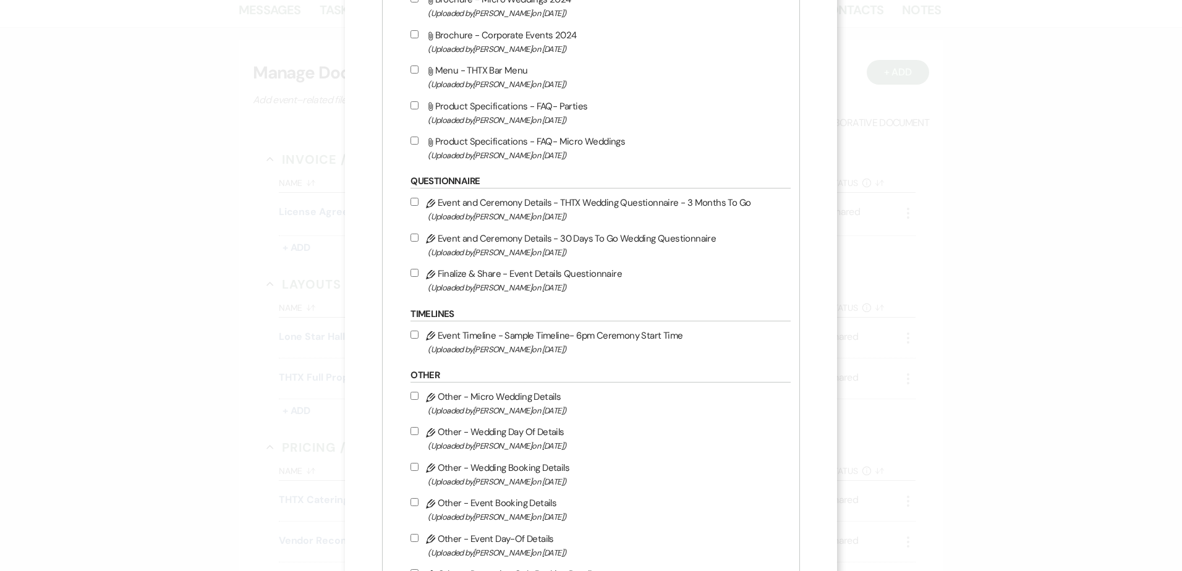
click at [418, 203] on input "Pencil Event and Ceremony Details - THTX Wedding Questionnaire - 3 Months To Go…" at bounding box center [415, 202] width 8 height 8
checkbox input "true"
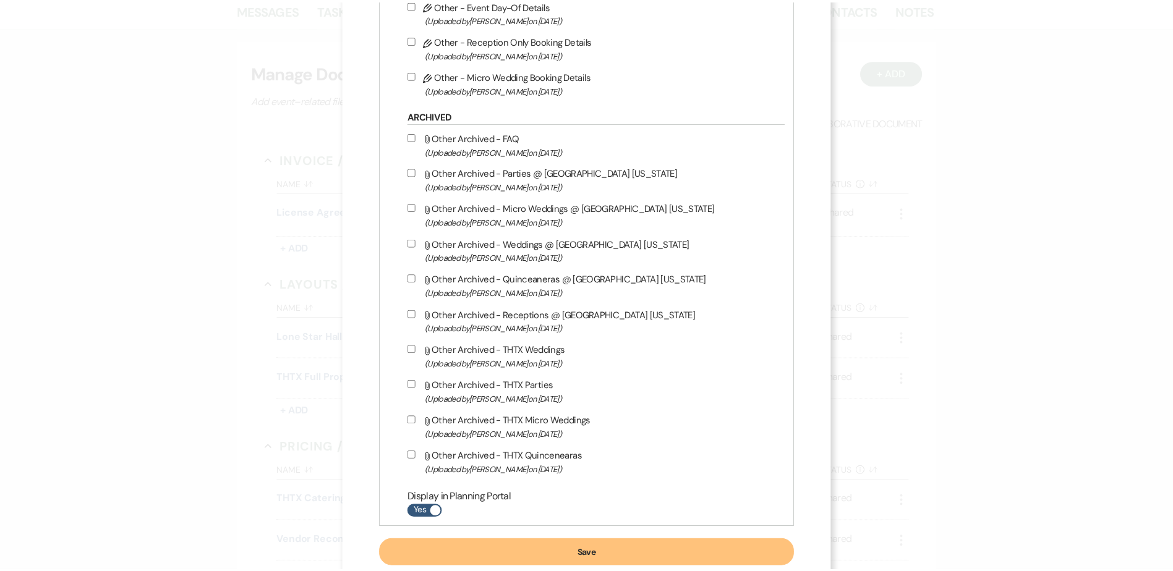
scroll to position [1556, 0]
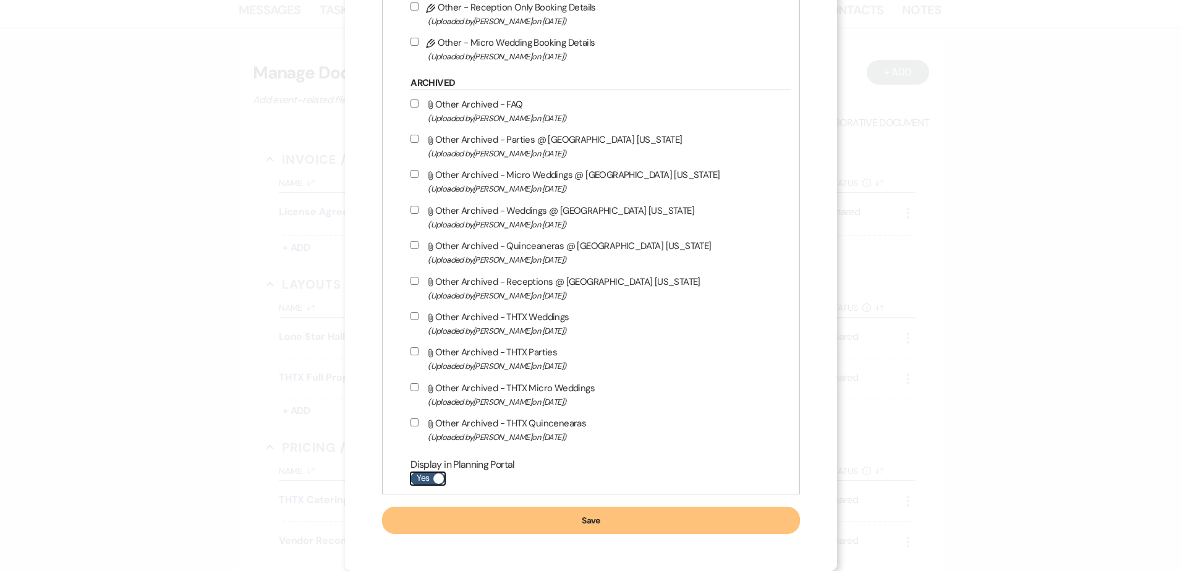
click at [423, 485] on label "Yes" at bounding box center [428, 478] width 35 height 13
click at [423, 485] on input "Yes" at bounding box center [428, 478] width 35 height 13
checkbox input "false"
click at [446, 523] on button "Save" at bounding box center [590, 520] width 417 height 27
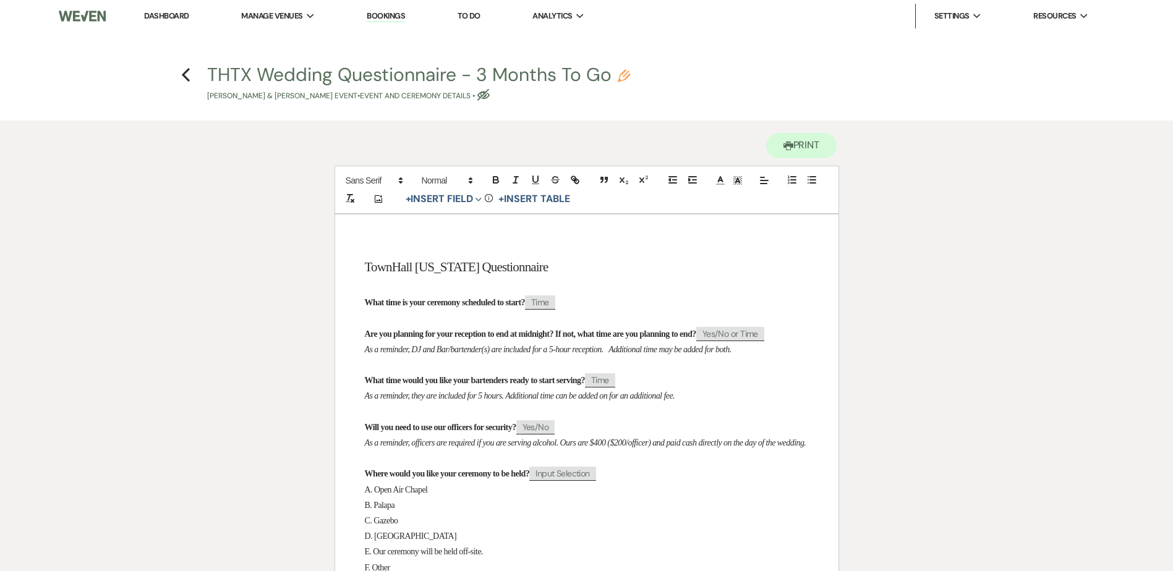
click at [628, 74] on use "button" at bounding box center [624, 76] width 12 height 12
select select "49"
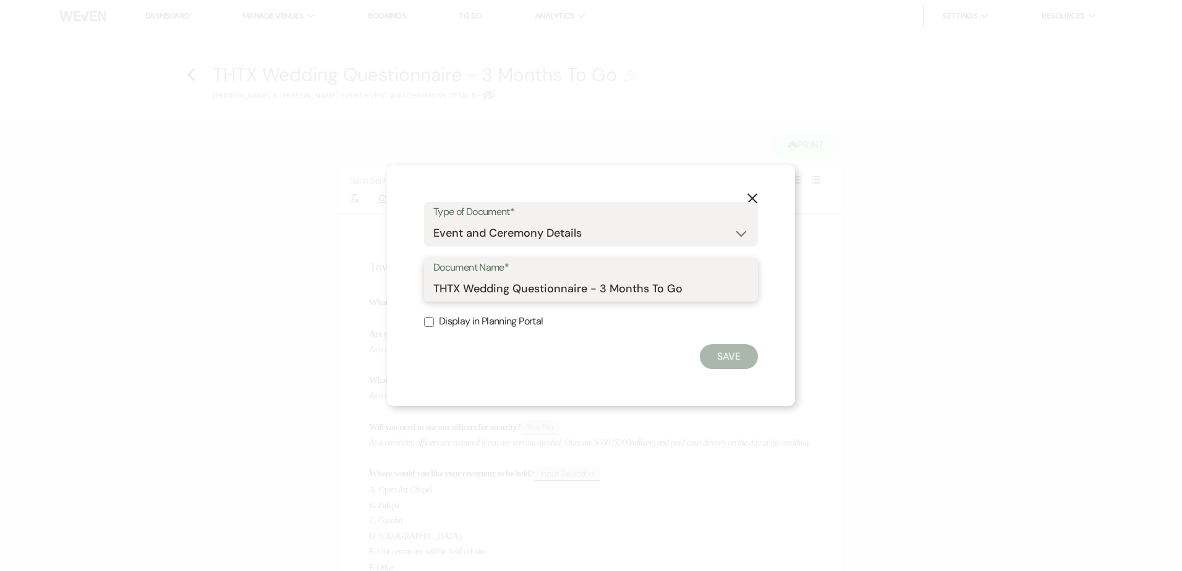
drag, startPoint x: 689, startPoint y: 291, endPoint x: 588, endPoint y: 278, distance: 101.6
click at [591, 278] on input "THTX Wedding Questionnaire - 3 Months To Go" at bounding box center [590, 288] width 315 height 24
type input "THTX Wedding Questionnaire"
click at [735, 355] on button "Save" at bounding box center [729, 356] width 58 height 25
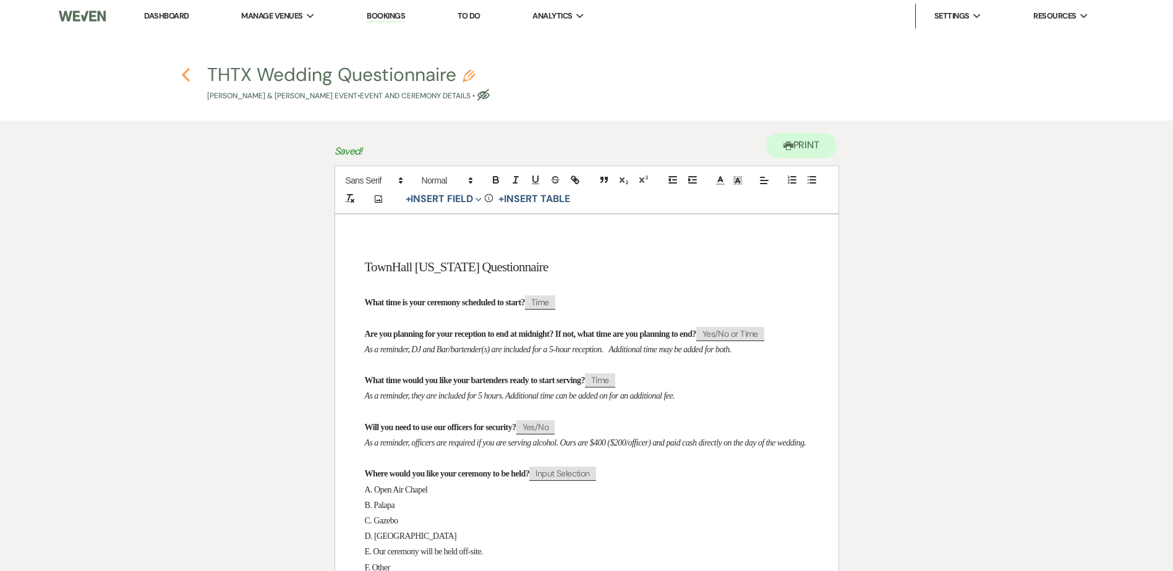
click at [187, 73] on icon "Previous" at bounding box center [185, 74] width 9 height 15
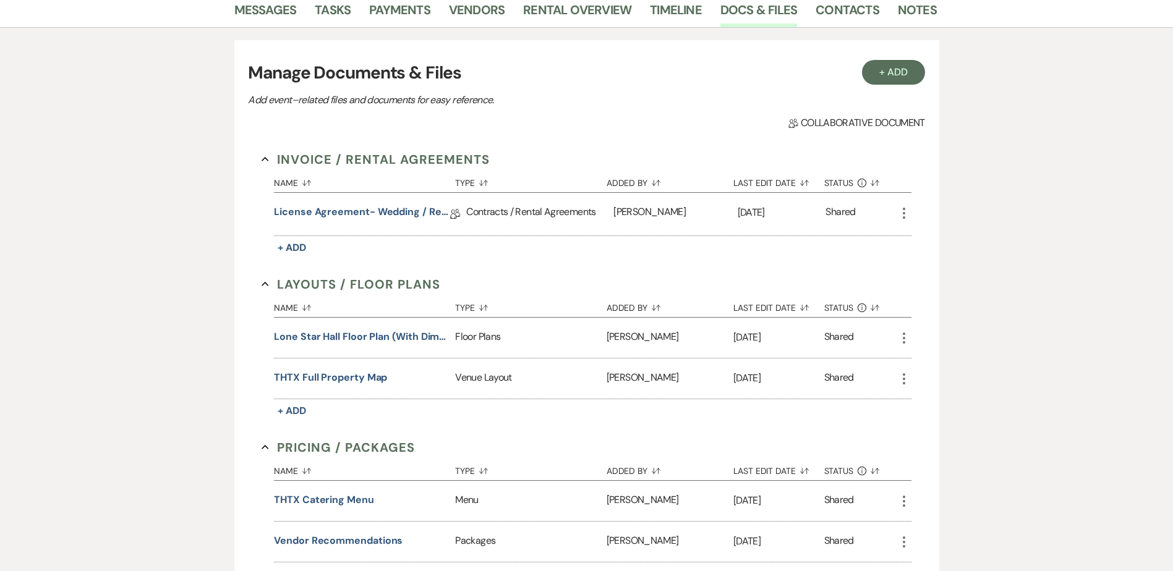
scroll to position [125, 0]
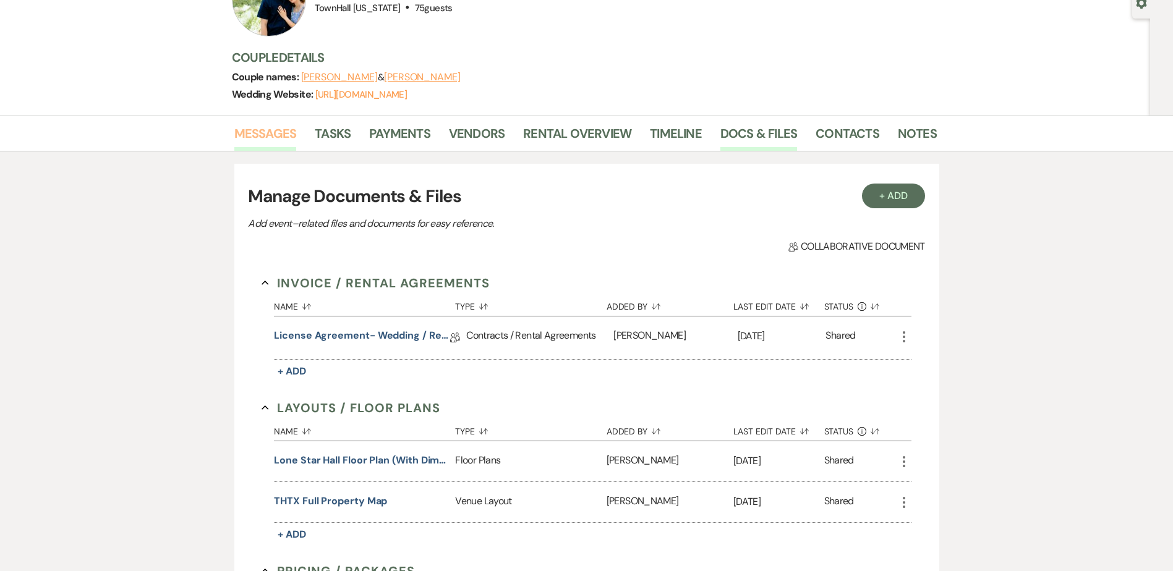
click at [271, 136] on link "Messages" at bounding box center [265, 137] width 62 height 27
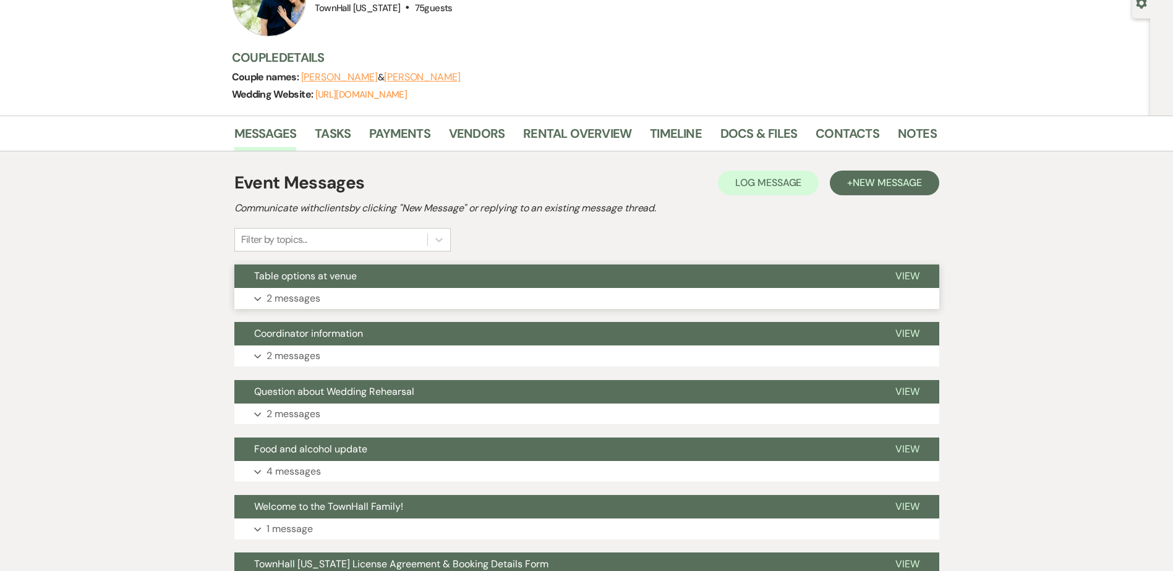
click at [814, 290] on button "Expand 2 messages" at bounding box center [586, 298] width 705 height 21
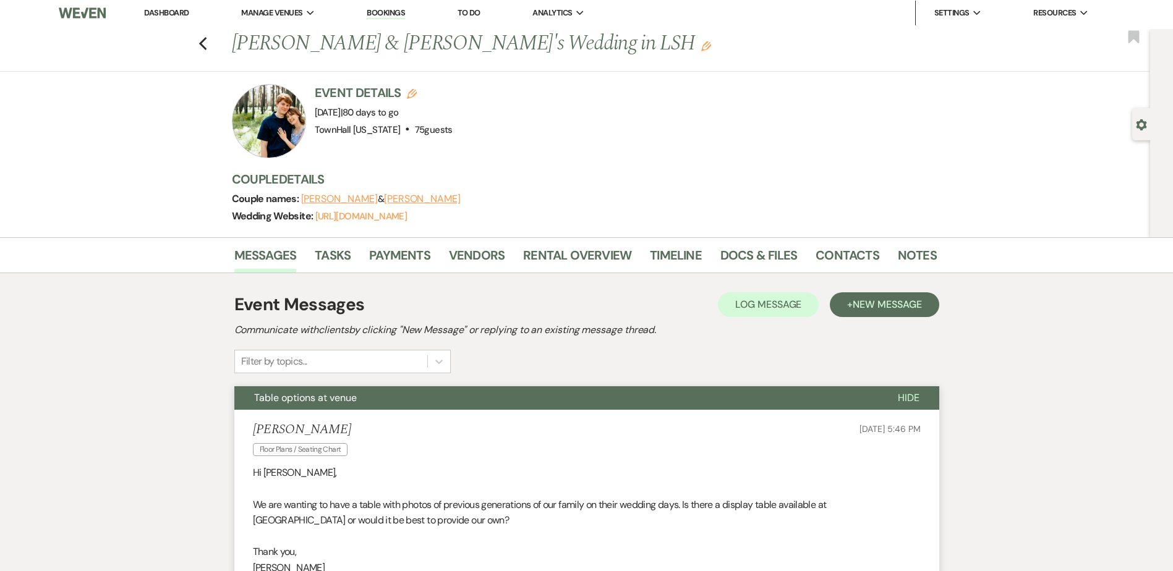
scroll to position [1, 0]
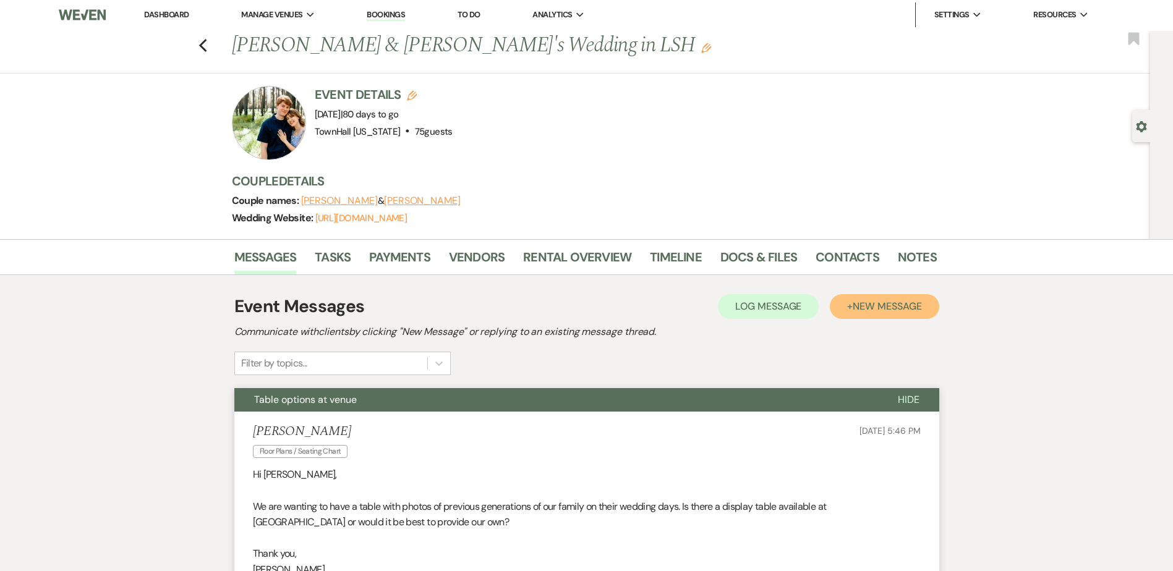
click at [859, 301] on span "New Message" at bounding box center [887, 306] width 69 height 13
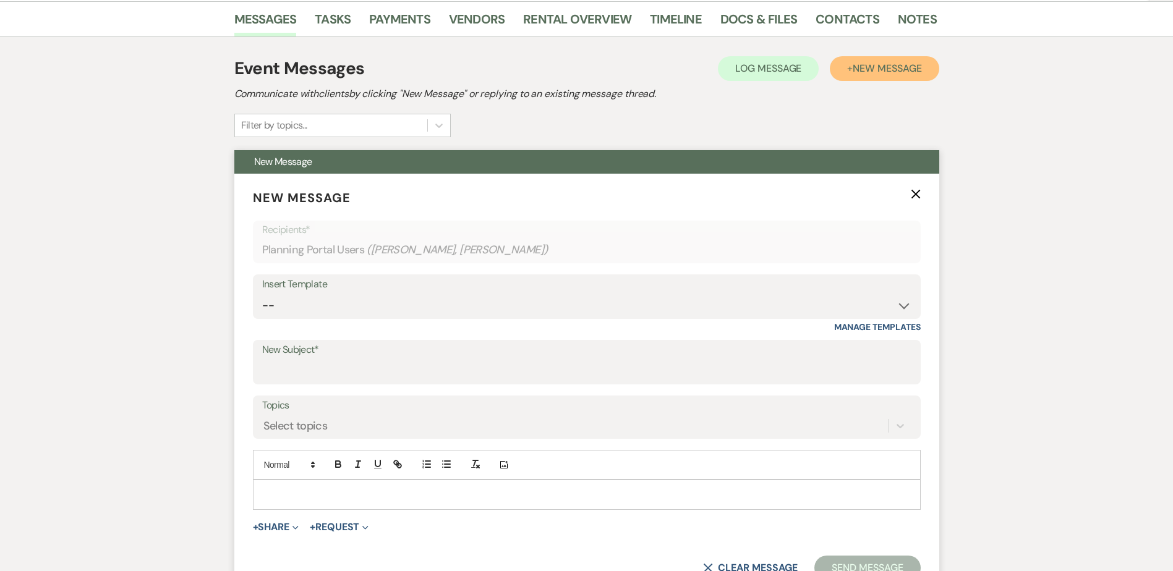
scroll to position [249, 0]
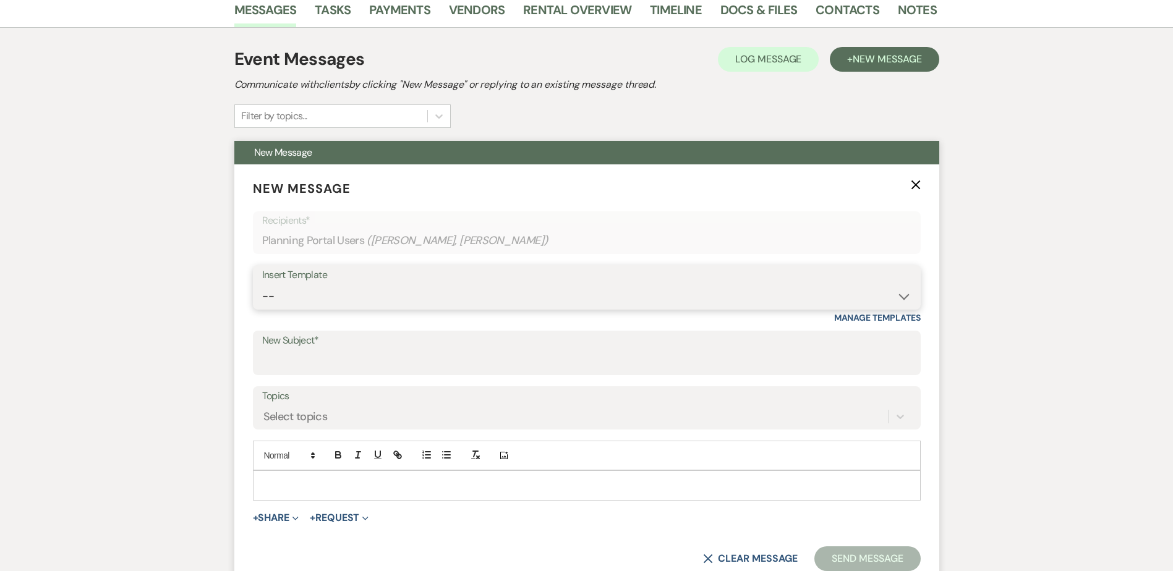
click at [304, 291] on select "-- Wedding Inquiry Follow Up: 2-3 days after initial lead- Avg Cost + Albums Th…" at bounding box center [586, 296] width 649 height 24
select select "1379"
click at [262, 284] on select "-- Wedding Inquiry Follow Up: 2-3 days after initial lead- Avg Cost + Albums Th…" at bounding box center [586, 296] width 649 height 24
type input "TownHall [US_STATE] Questionnaire"
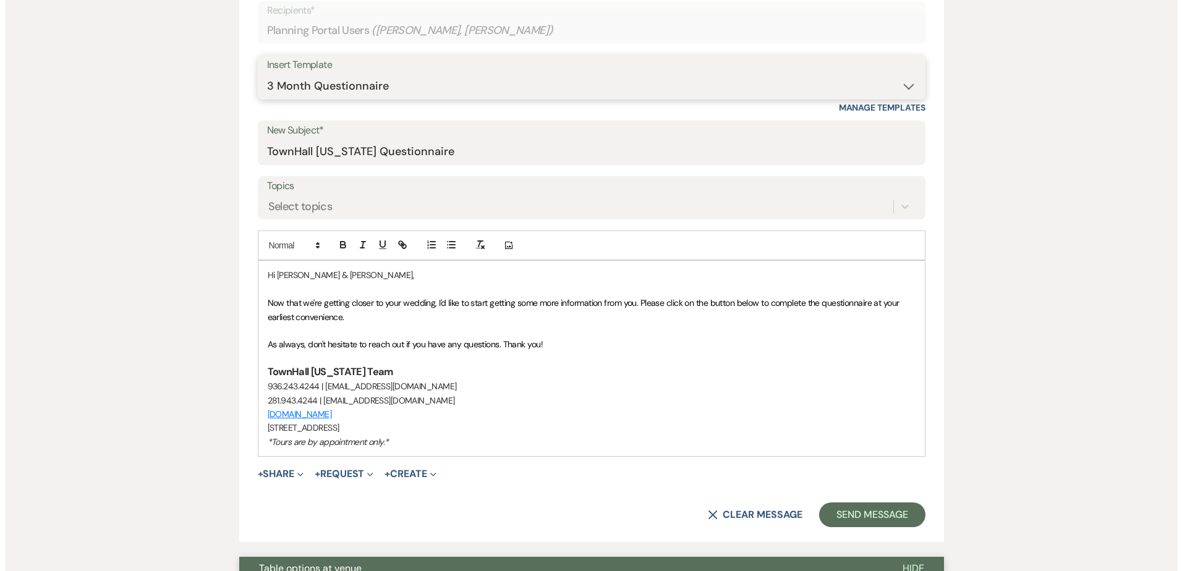
scroll to position [496, 0]
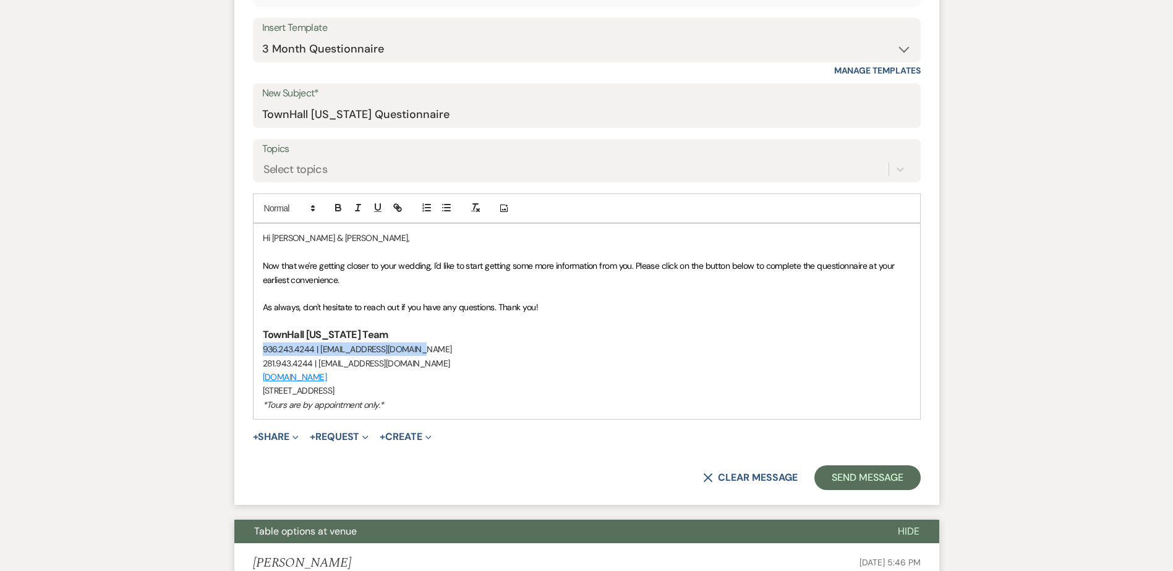
drag, startPoint x: 420, startPoint y: 349, endPoint x: 260, endPoint y: 354, distance: 160.3
click at [260, 354] on div "Hi Brooke & Mike, Now that we're getting closer to your wedding, I'd like to st…" at bounding box center [587, 321] width 667 height 195
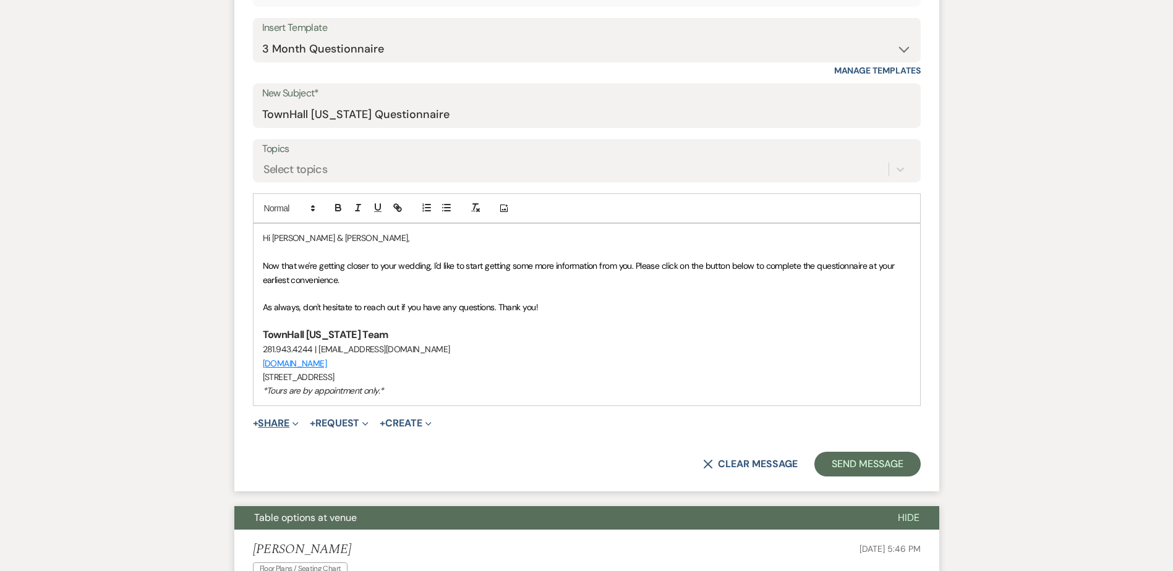
click at [284, 420] on button "+ Share Expand" at bounding box center [276, 424] width 46 height 10
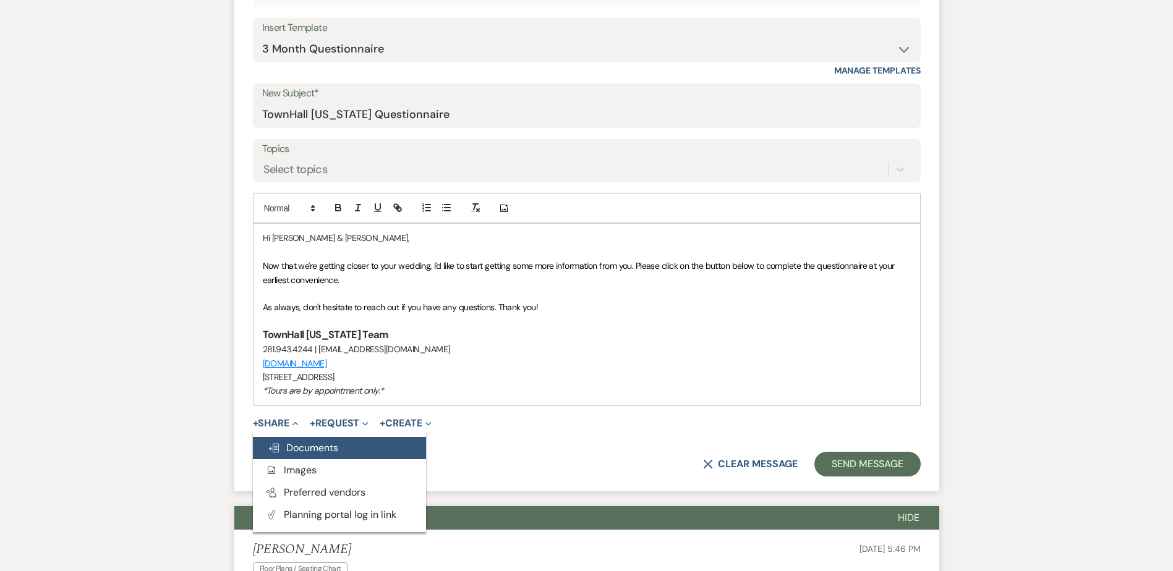
click at [298, 455] on button "Doc Upload Documents" at bounding box center [339, 448] width 173 height 22
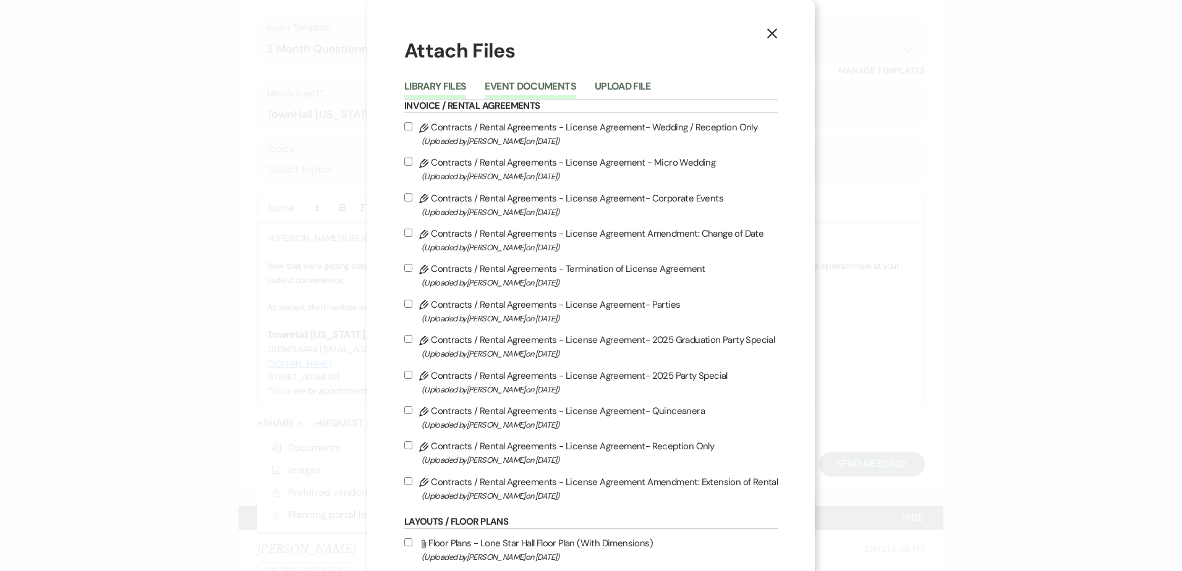
click at [504, 85] on button "Event Documents" at bounding box center [530, 90] width 91 height 17
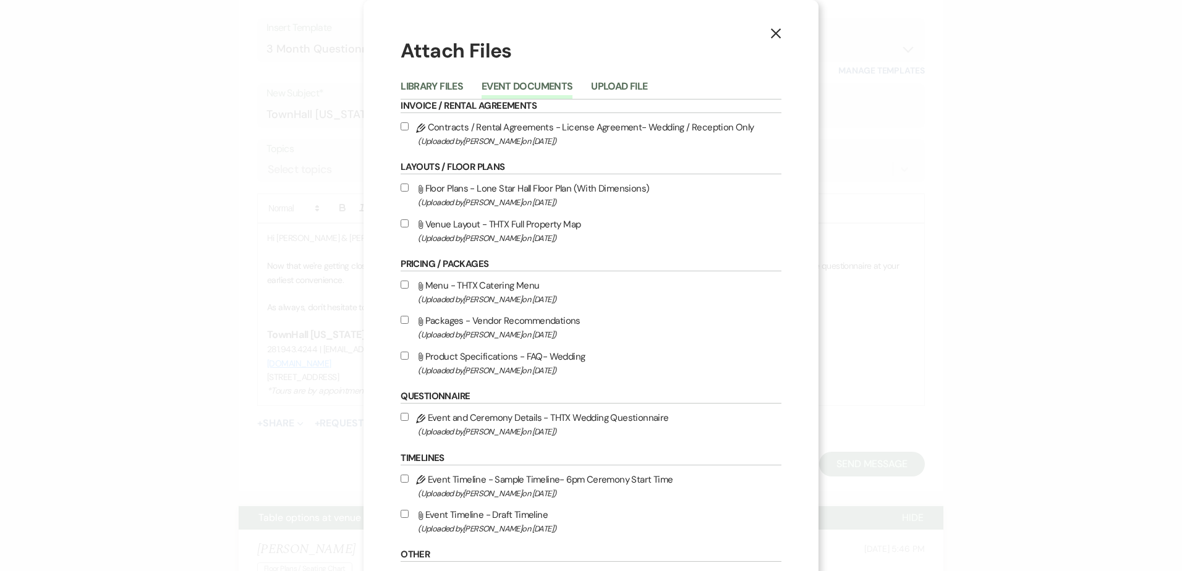
click at [408, 417] on input "Pencil Event and Ceremony Details - THTX Wedding Questionnaire (Uploaded by Ste…" at bounding box center [405, 417] width 8 height 8
checkbox input "true"
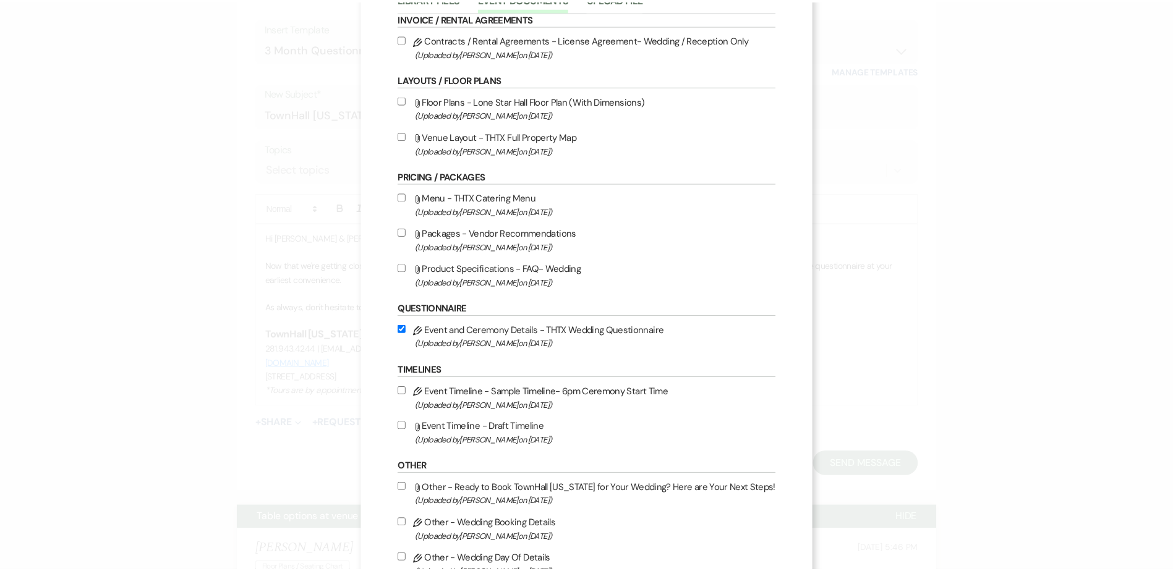
scroll to position [171, 0]
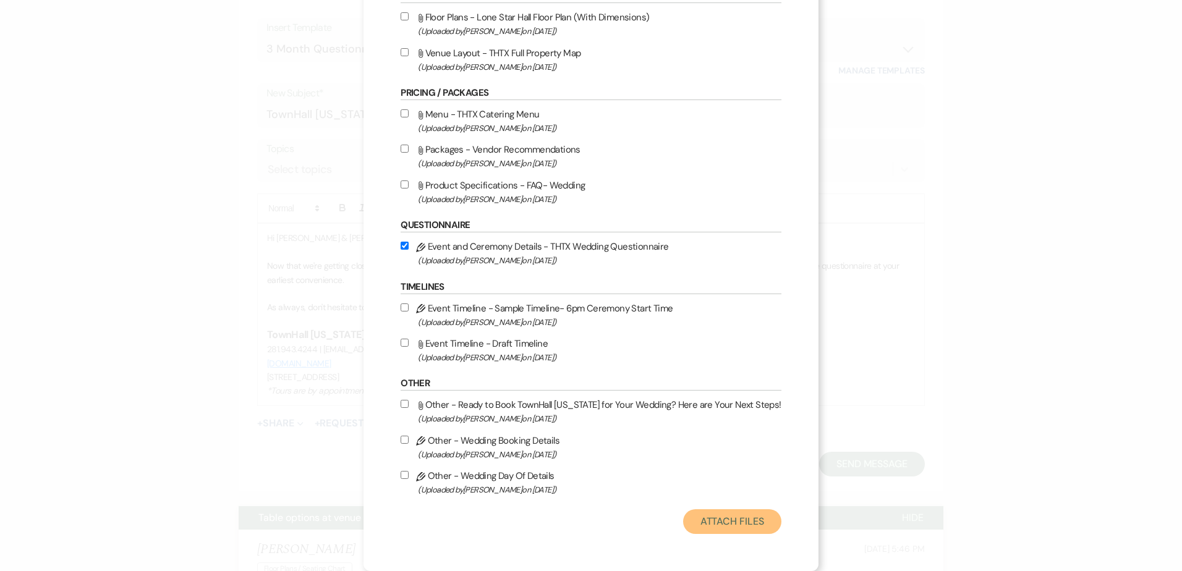
click at [721, 519] on button "Attach Files" at bounding box center [732, 522] width 98 height 25
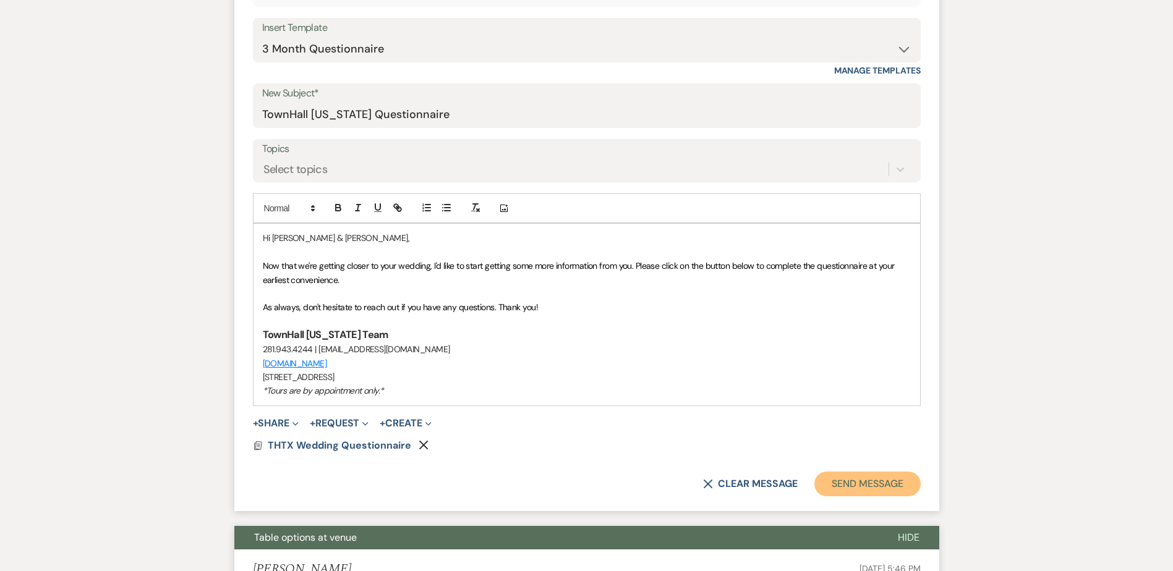
click at [861, 482] on button "Send Message" at bounding box center [867, 484] width 106 height 25
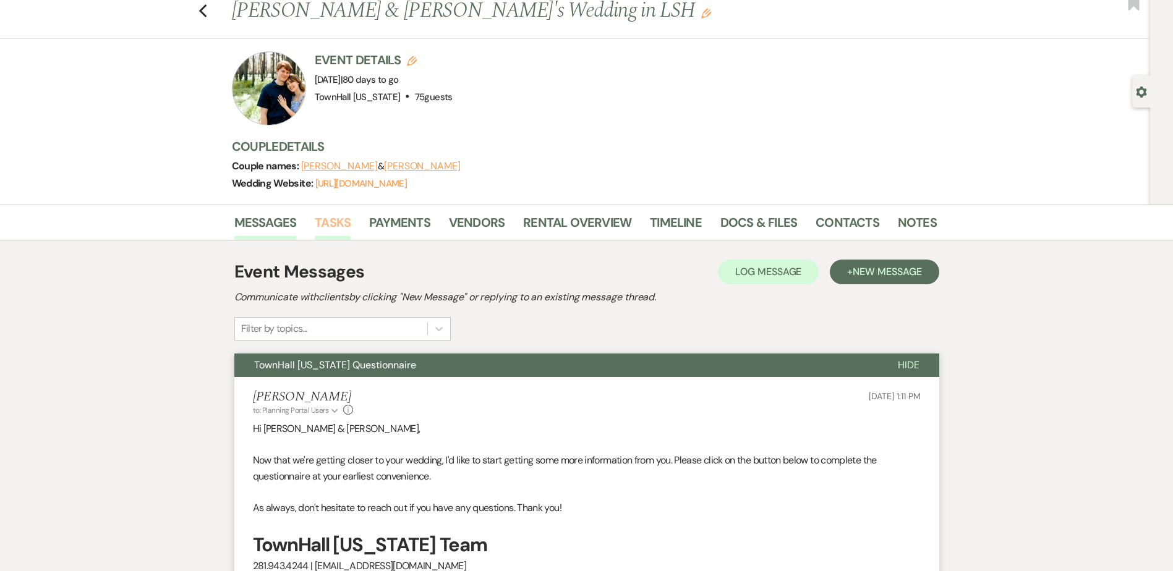
click at [349, 222] on link "Tasks" at bounding box center [333, 226] width 36 height 27
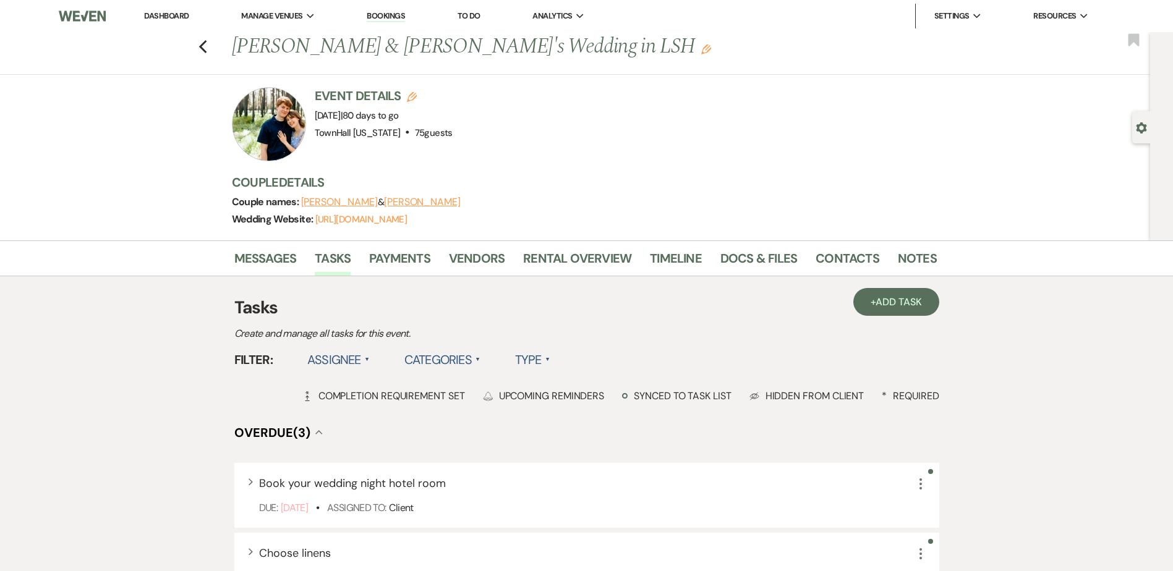
click at [338, 356] on label "Assignee ▲" at bounding box center [338, 360] width 62 height 22
click at [348, 411] on li "Assigned to venue" at bounding box center [369, 413] width 124 height 28
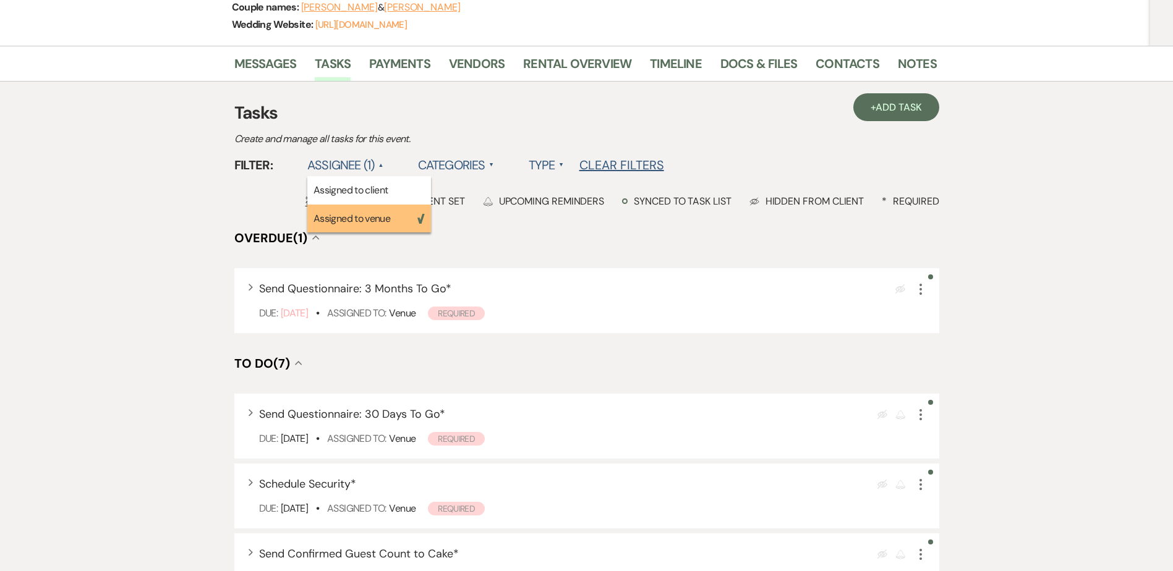
scroll to position [247, 0]
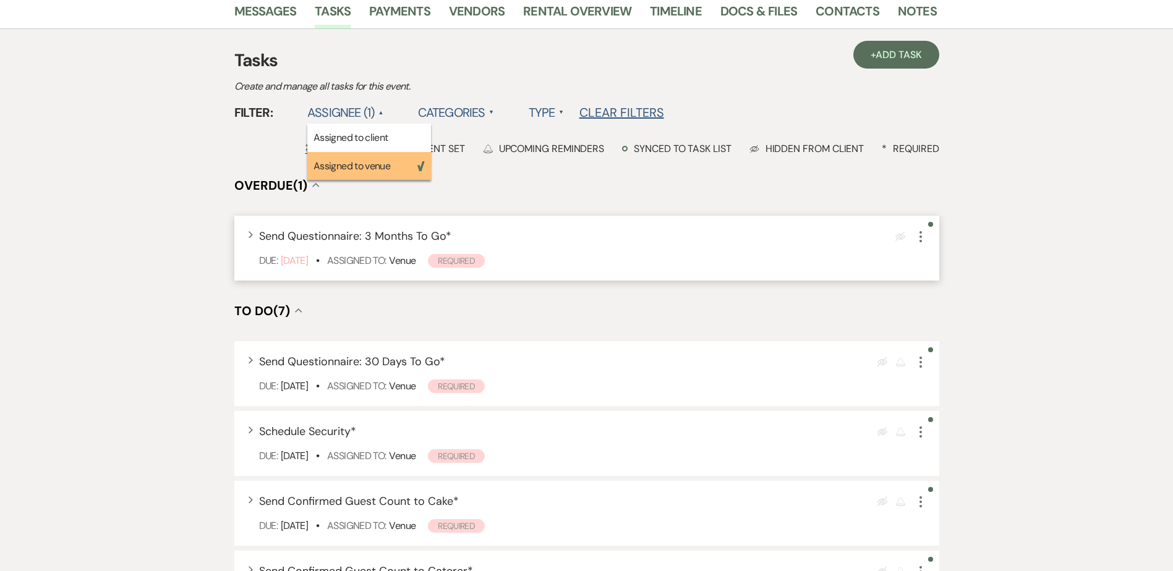
click at [916, 236] on icon "More" at bounding box center [920, 236] width 15 height 15
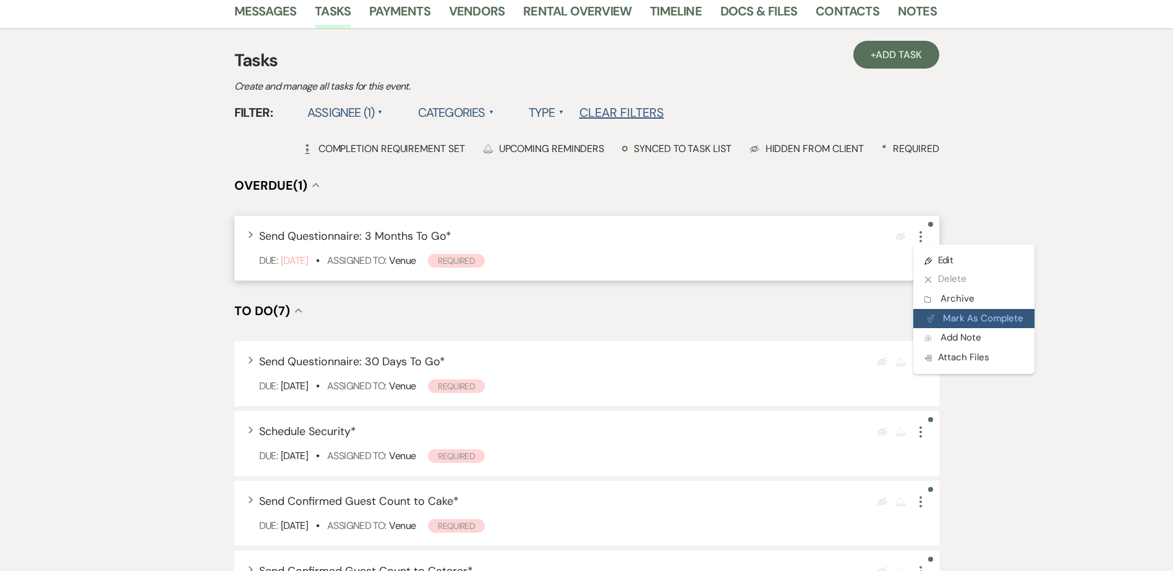
click at [963, 314] on button "Plan Portal Link Mark As Complete" at bounding box center [973, 319] width 121 height 20
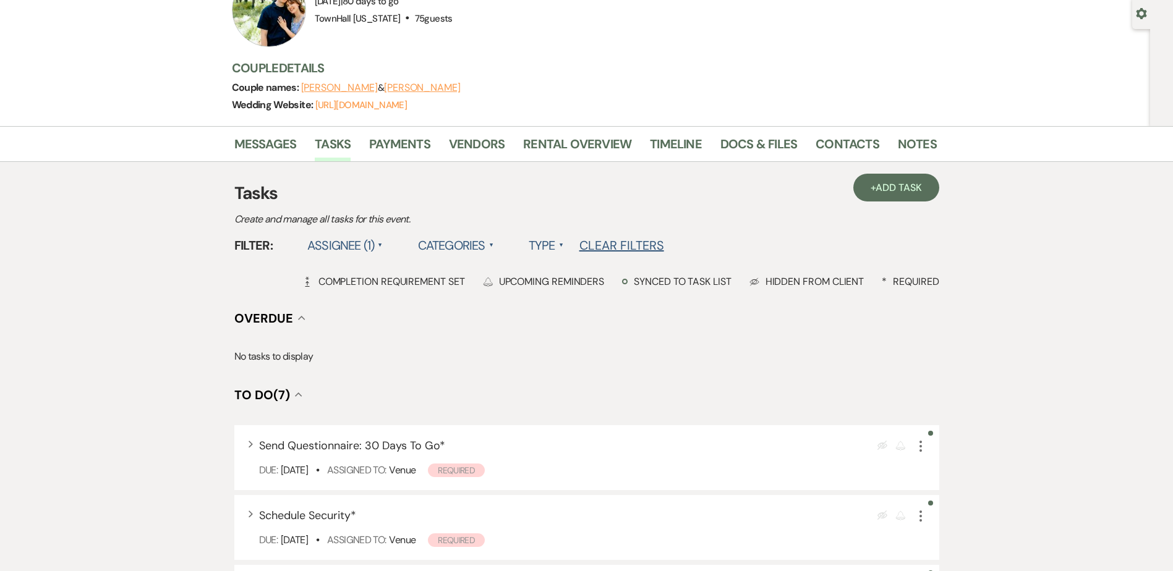
scroll to position [0, 0]
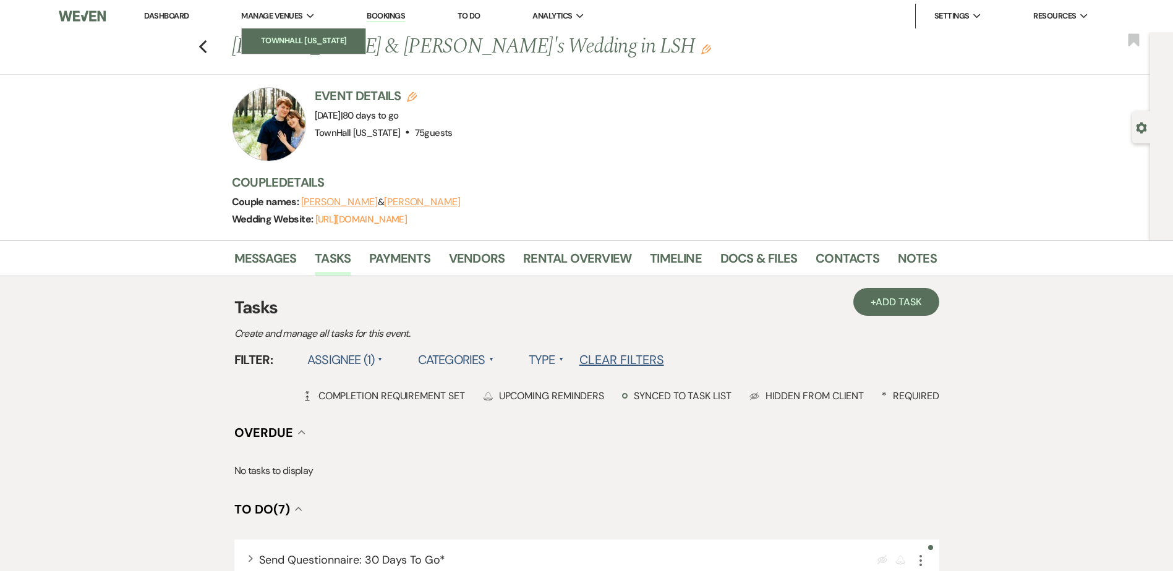
click at [303, 41] on li "TownHall [US_STATE]" at bounding box center [303, 41] width 111 height 12
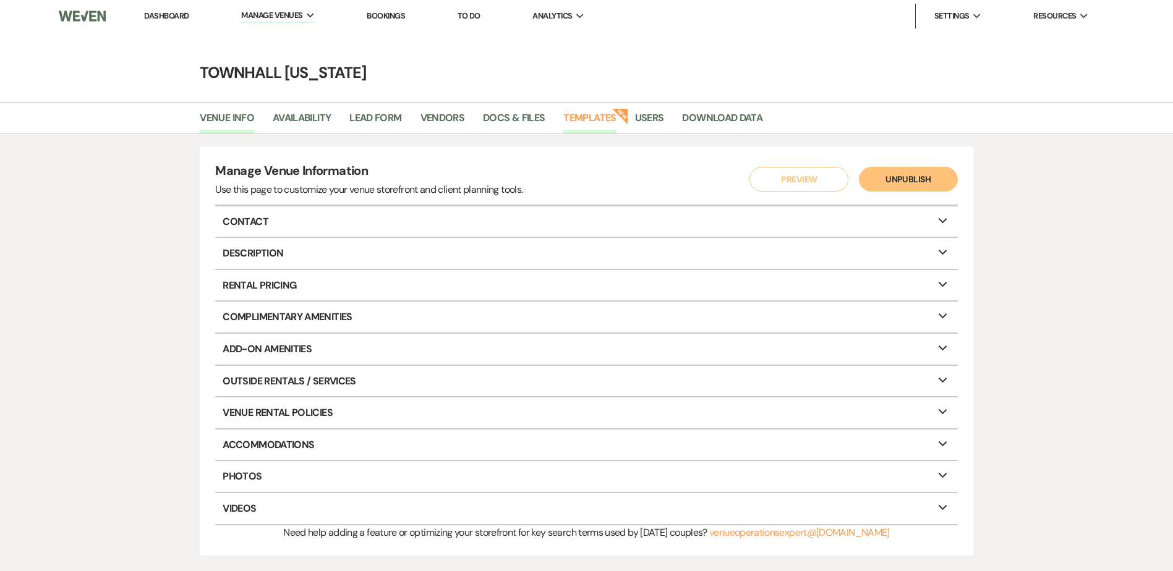
click at [584, 122] on link "Templates" at bounding box center [589, 121] width 53 height 23
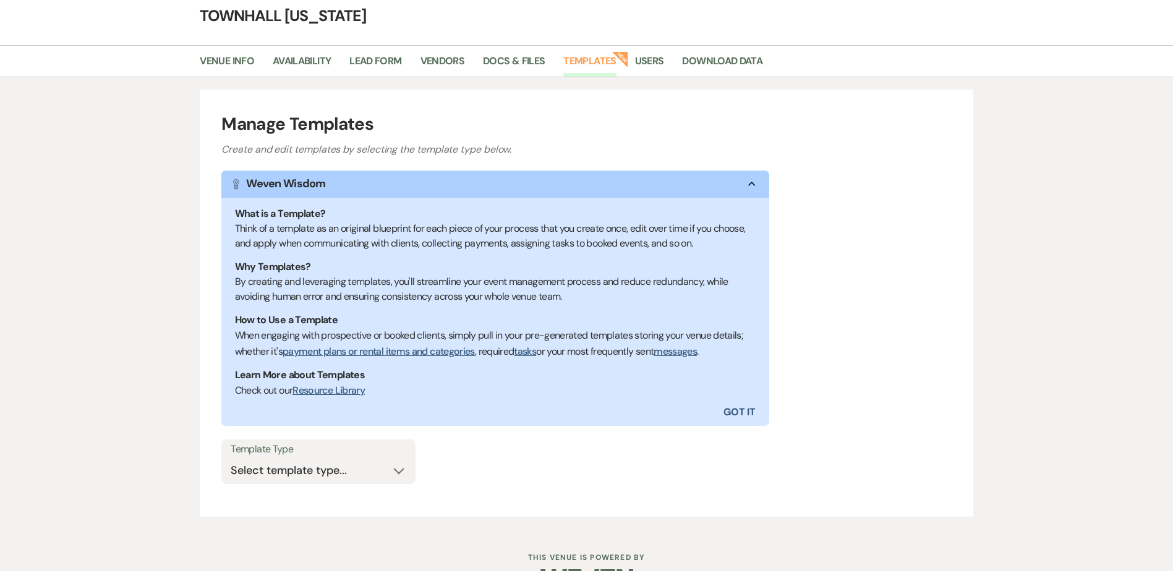
scroll to position [95, 0]
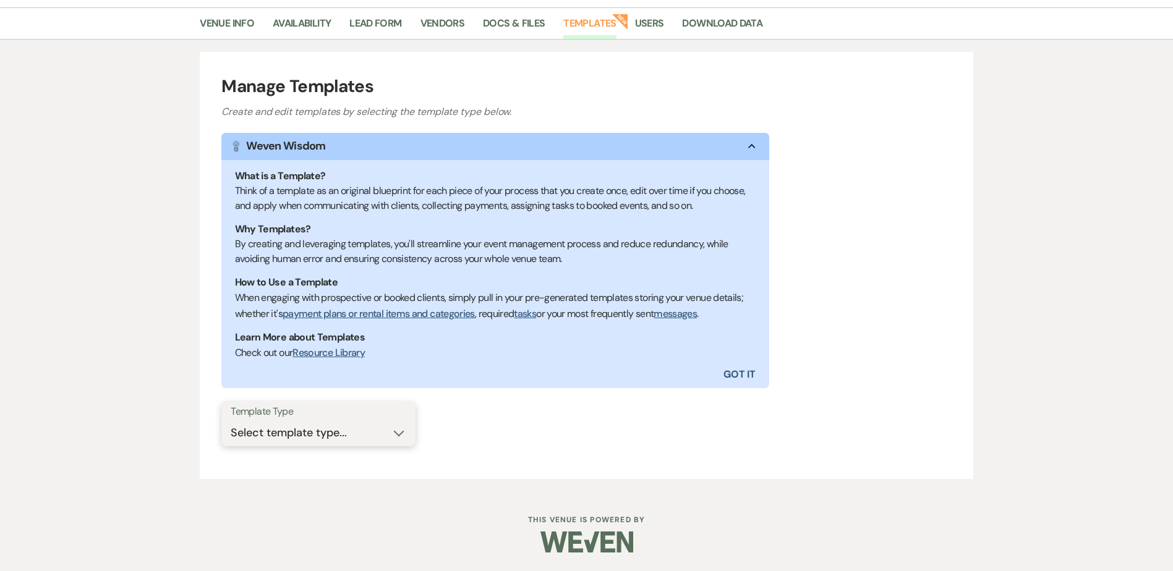
click at [349, 432] on select "Select template type... Task List Message Templates Payment Plan Inventory Item…" at bounding box center [319, 433] width 176 height 24
select select "Message Templates"
click at [231, 421] on select "Select template type... Task List Message Templates Payment Plan Inventory Item…" at bounding box center [319, 433] width 176 height 24
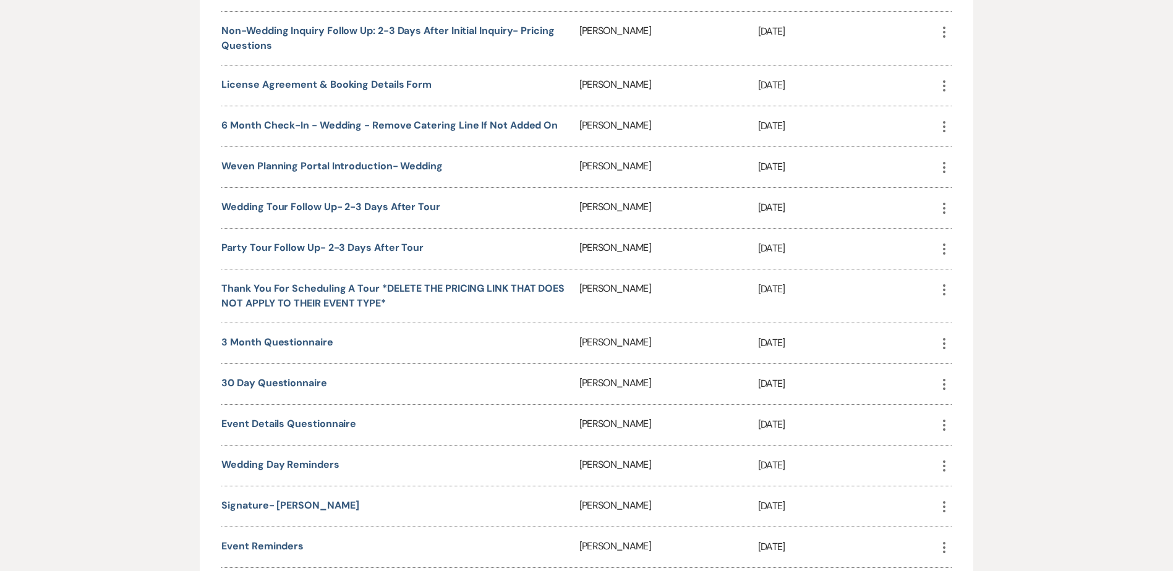
scroll to position [713, 0]
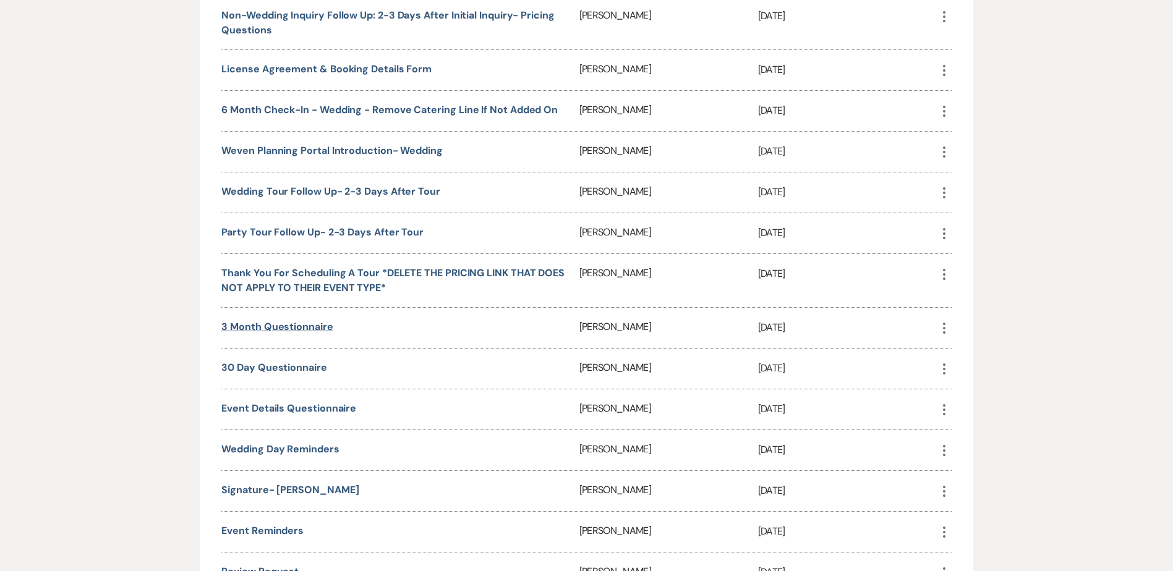
click at [265, 328] on link "3 Month Questionnaire" at bounding box center [276, 326] width 111 height 13
click at [265, 330] on link "3 Month Questionnaire" at bounding box center [276, 326] width 111 height 13
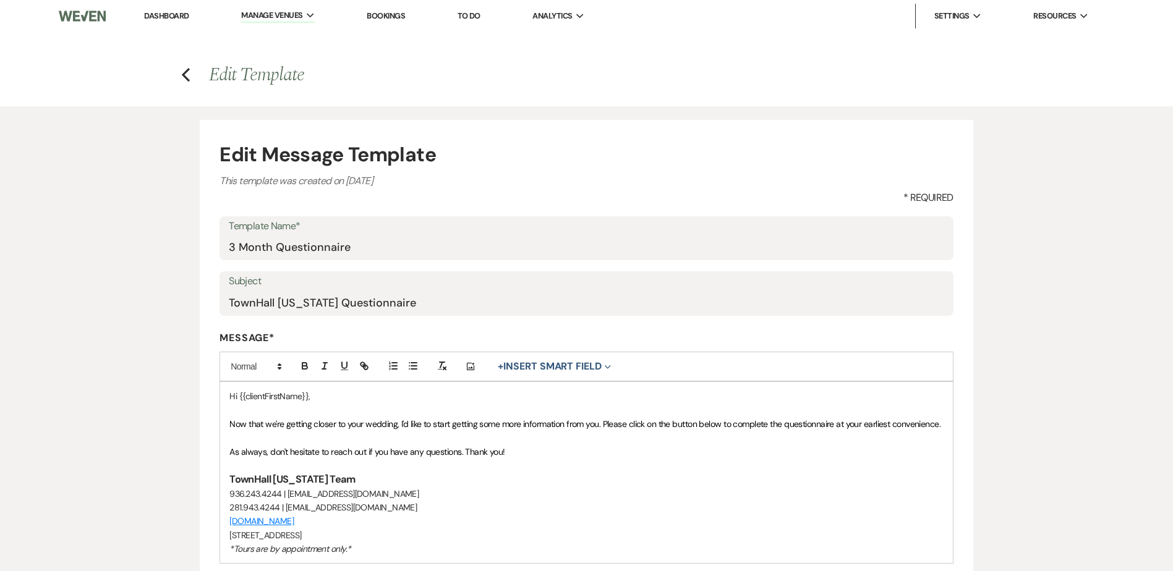
scroll to position [124, 0]
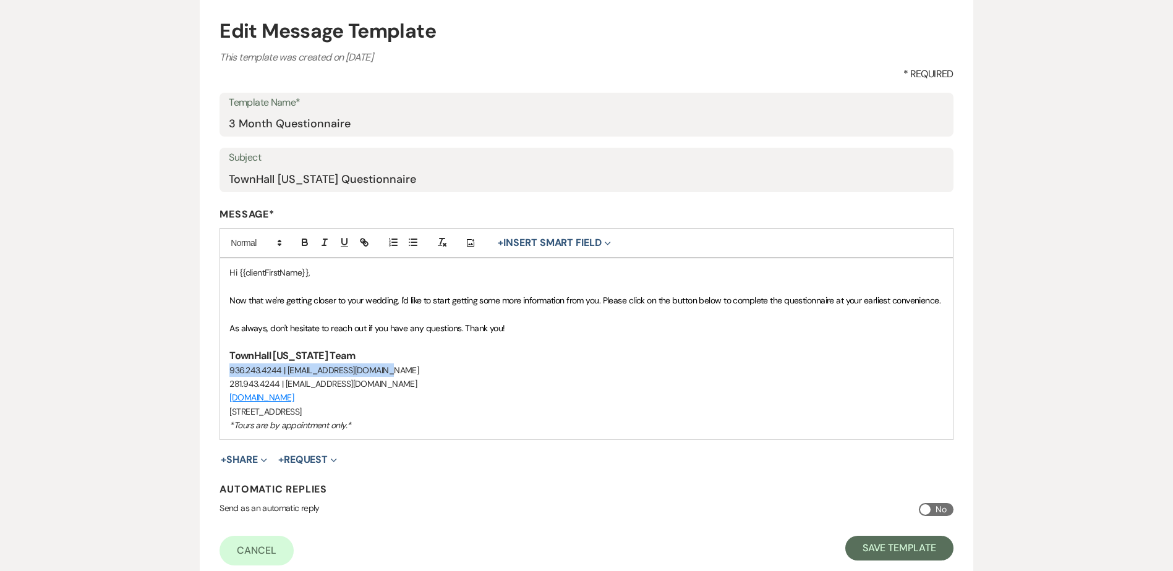
drag, startPoint x: 380, startPoint y: 374, endPoint x: 231, endPoint y: 366, distance: 149.8
click at [231, 366] on p "936.243.4244 | [EMAIL_ADDRESS][DOMAIN_NAME]" at bounding box center [586, 371] width 714 height 14
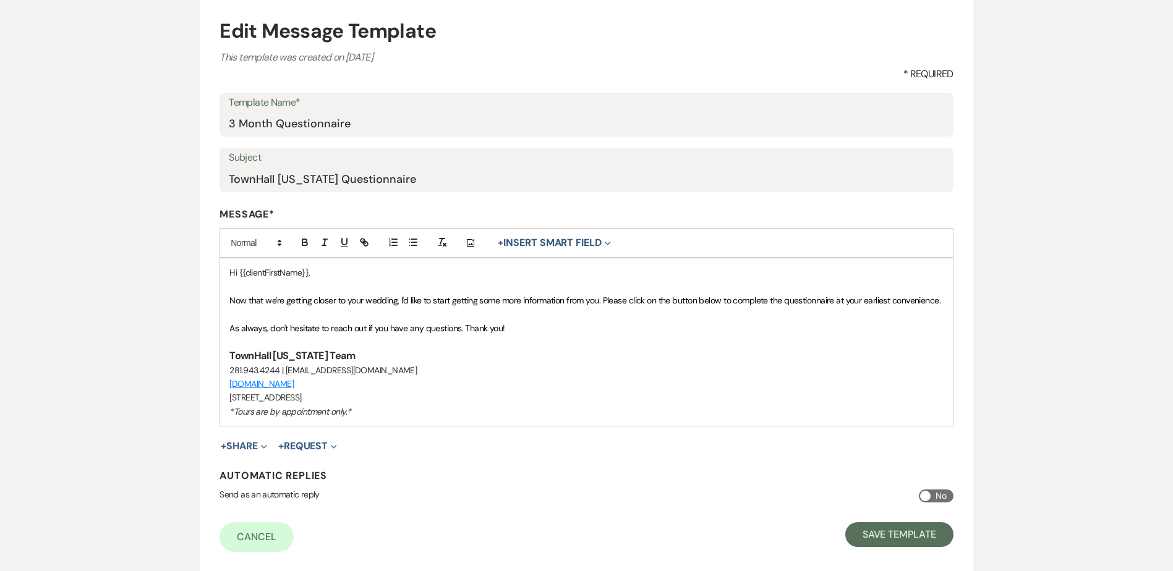
click at [945, 301] on div "Hi {{clientFirstName}}, Now that we're getting closer to your wedding, I'd like…" at bounding box center [586, 342] width 732 height 168
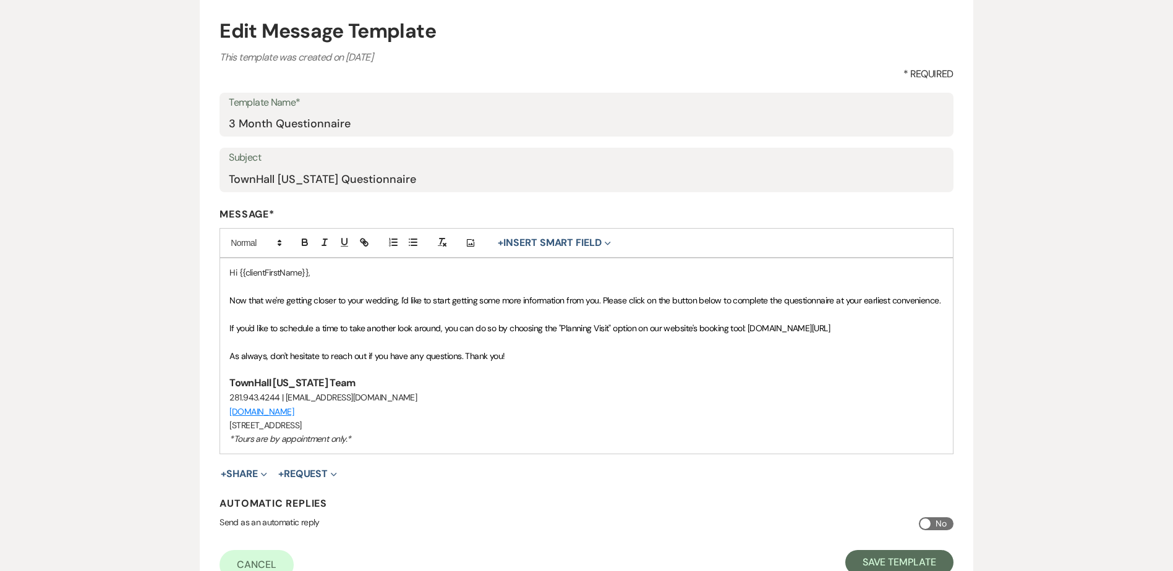
drag, startPoint x: 751, startPoint y: 327, endPoint x: 888, endPoint y: 327, distance: 137.3
click at [830, 327] on span "If you'd like to schedule a time to take another look around, you can do so by …" at bounding box center [529, 328] width 600 height 11
click at [365, 241] on icon "button" at bounding box center [363, 241] width 4 height 4
type input "[URL][DOMAIN_NAME]"
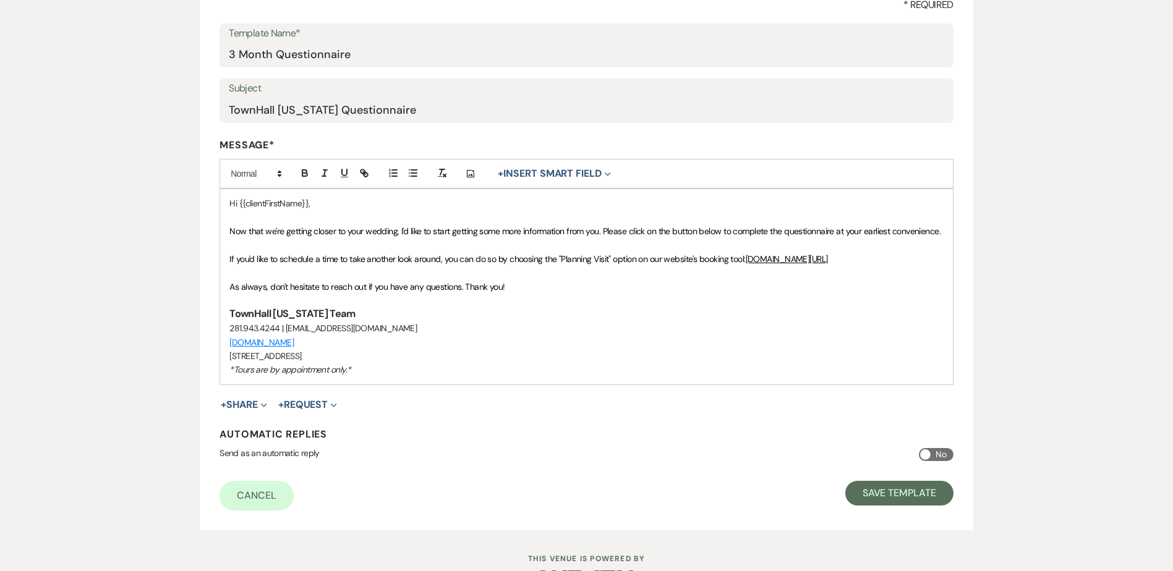
scroll to position [232, 0]
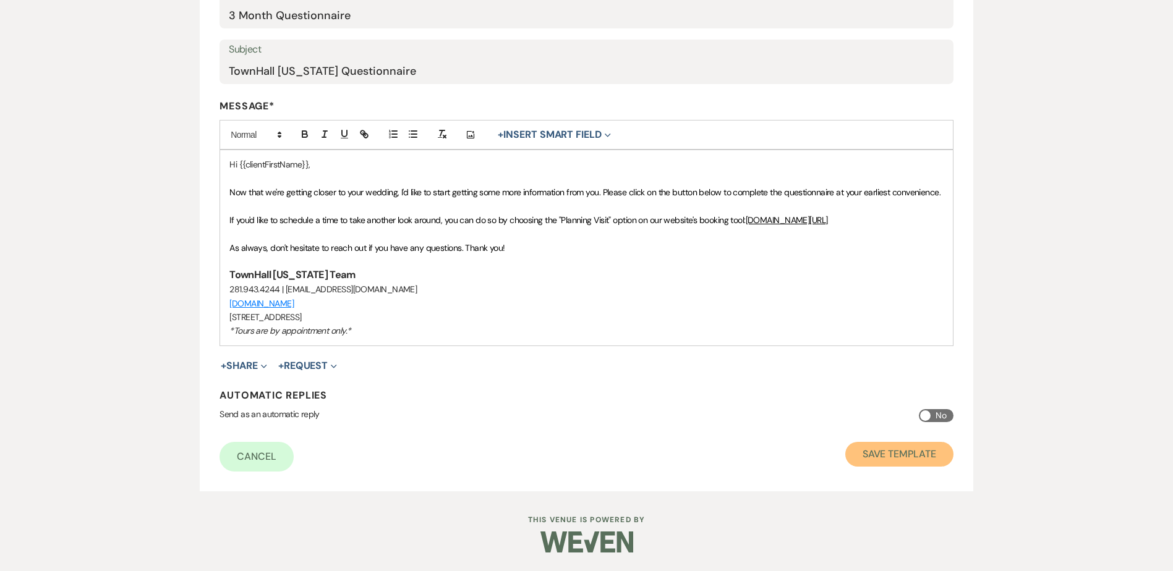
click at [889, 450] on button "Save Template" at bounding box center [899, 454] width 108 height 25
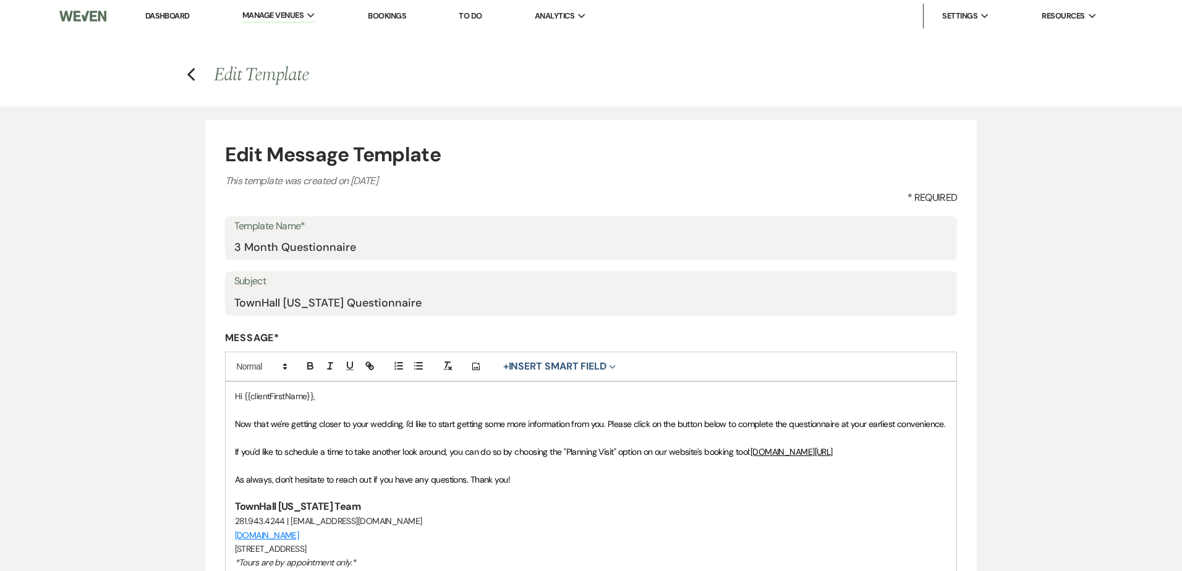
select select "Message Templates"
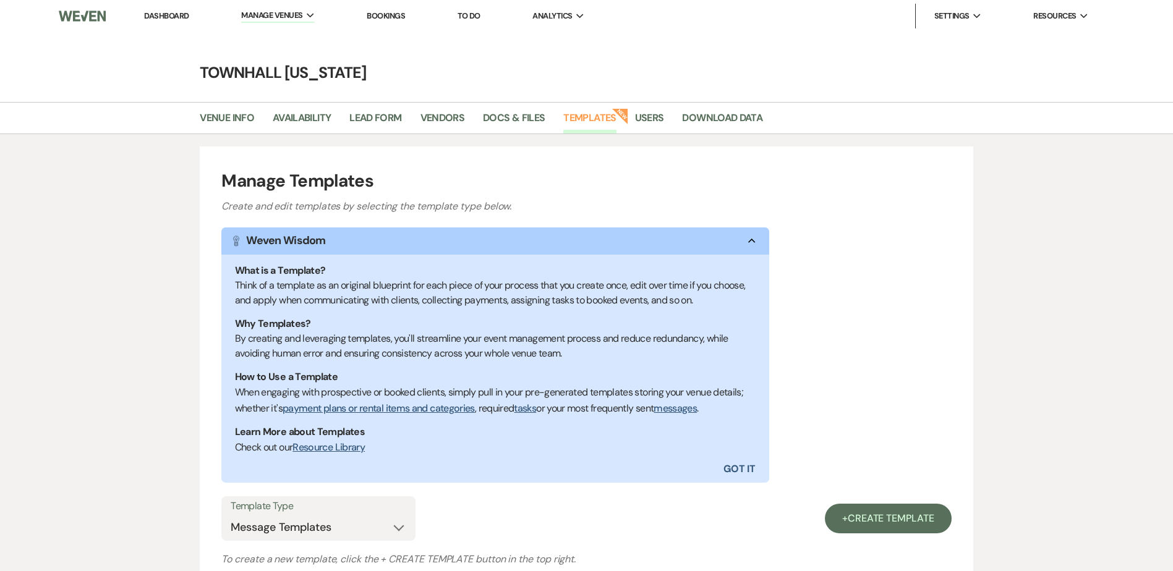
click at [181, 14] on link "Dashboard" at bounding box center [166, 16] width 45 height 11
